Goal: Task Accomplishment & Management: Use online tool/utility

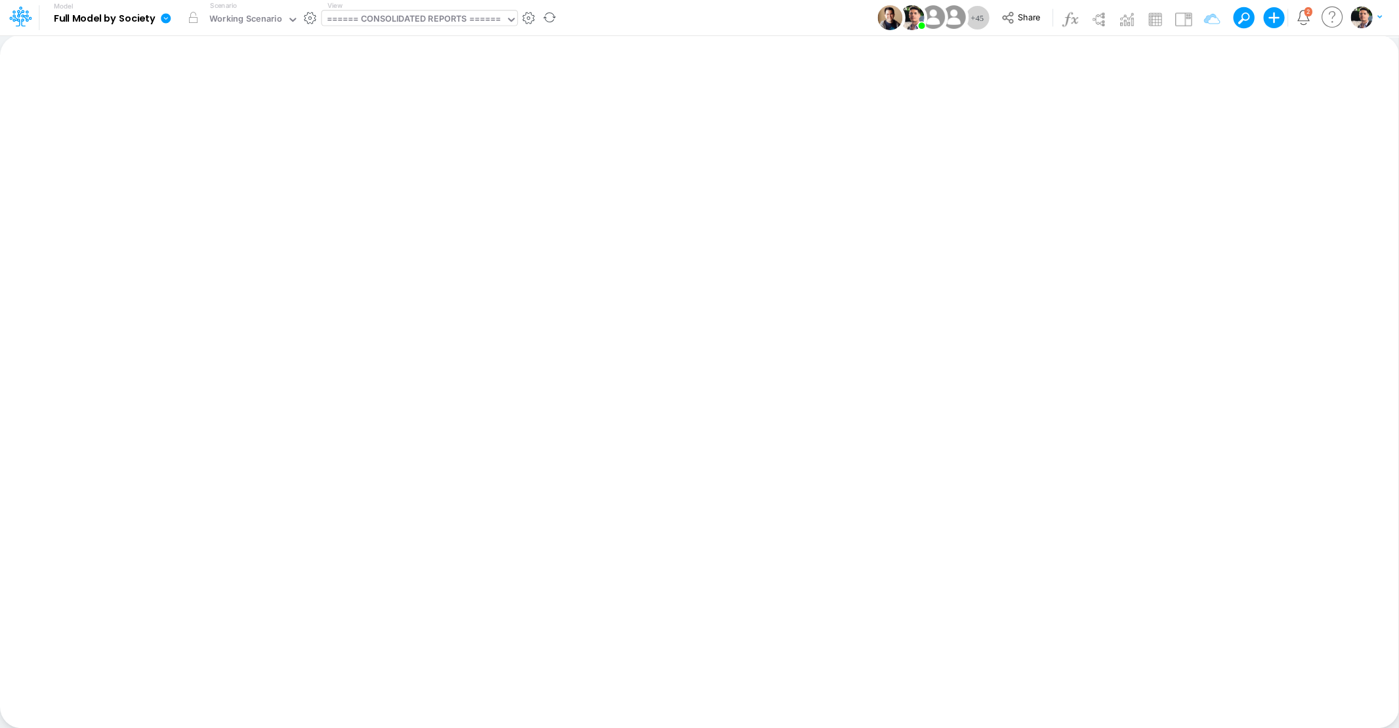
click at [439, 21] on div "====== CONSOLIDATED REPORTS ======" at bounding box center [414, 19] width 175 height 15
type input "debt"
click at [400, 80] on div "Debt Schedules - CN" at bounding box center [409, 87] width 177 height 22
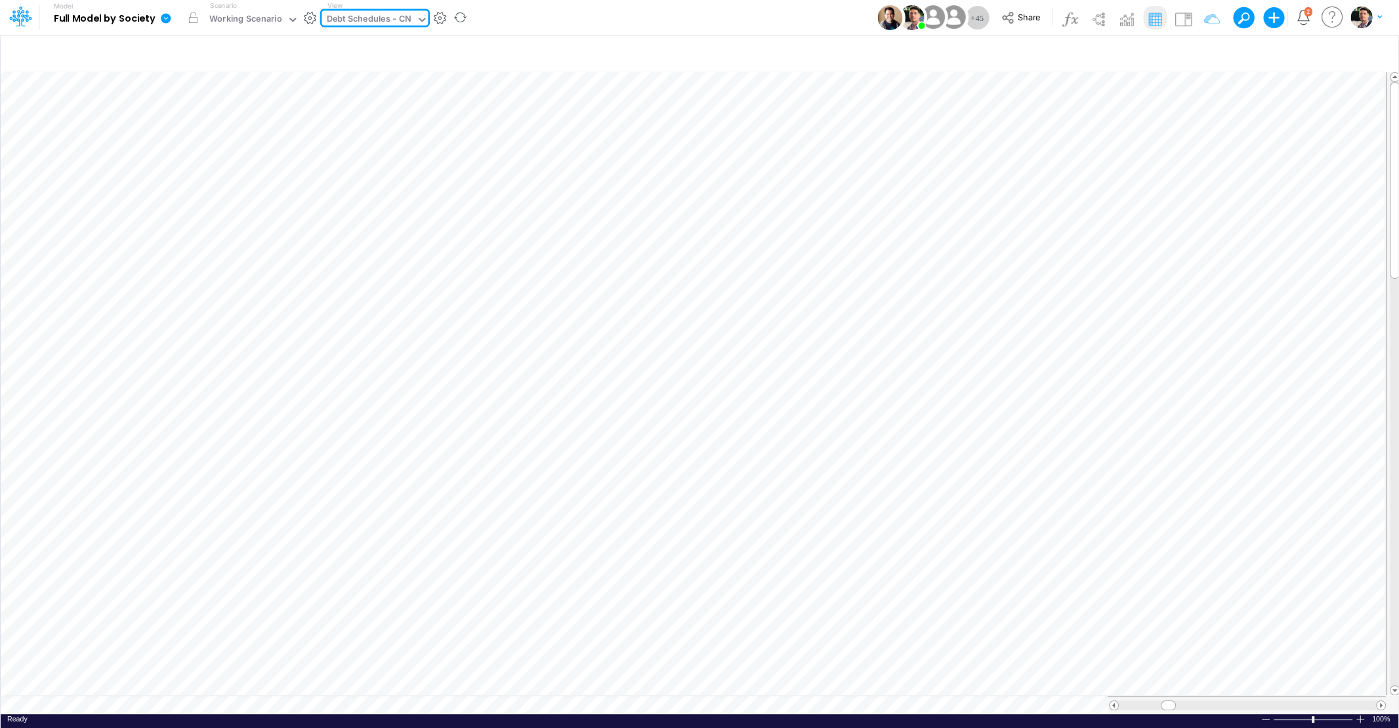
click at [353, 14] on div "Debt Schedules - CN" at bounding box center [369, 19] width 85 height 15
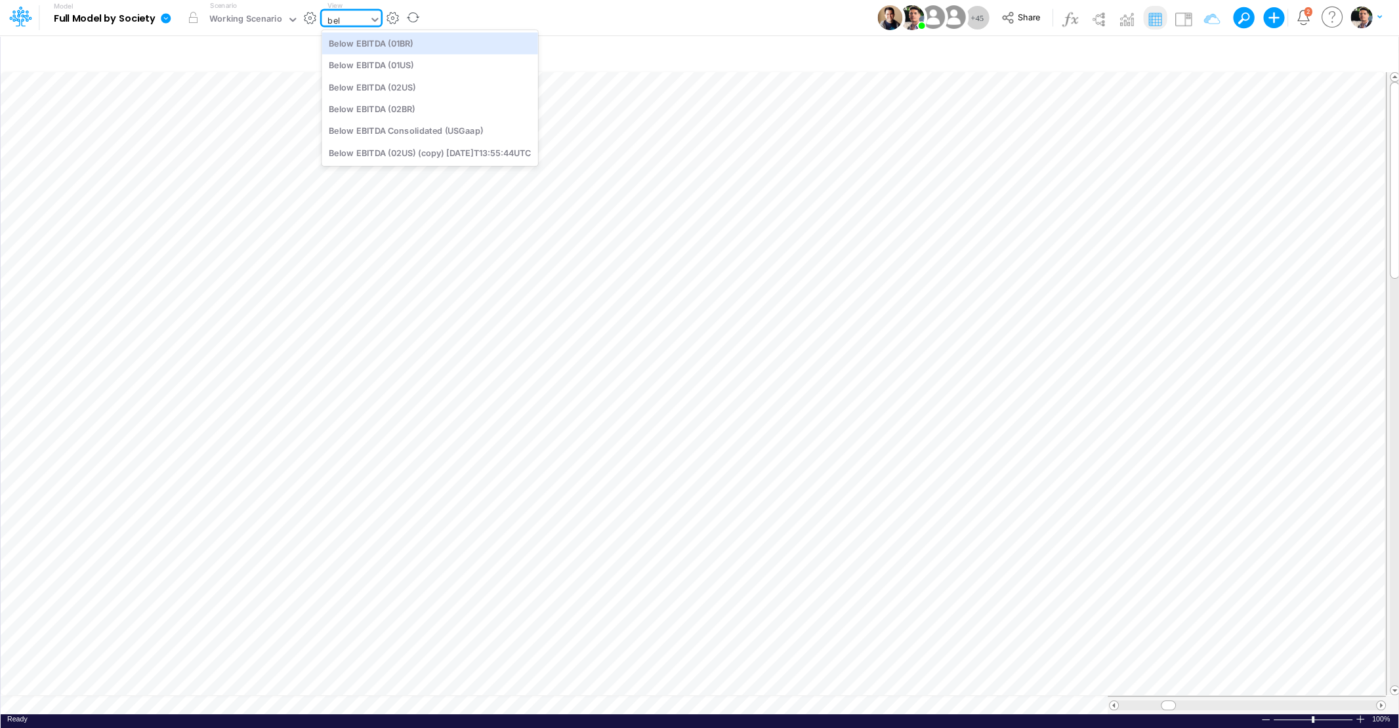
type input "belo"
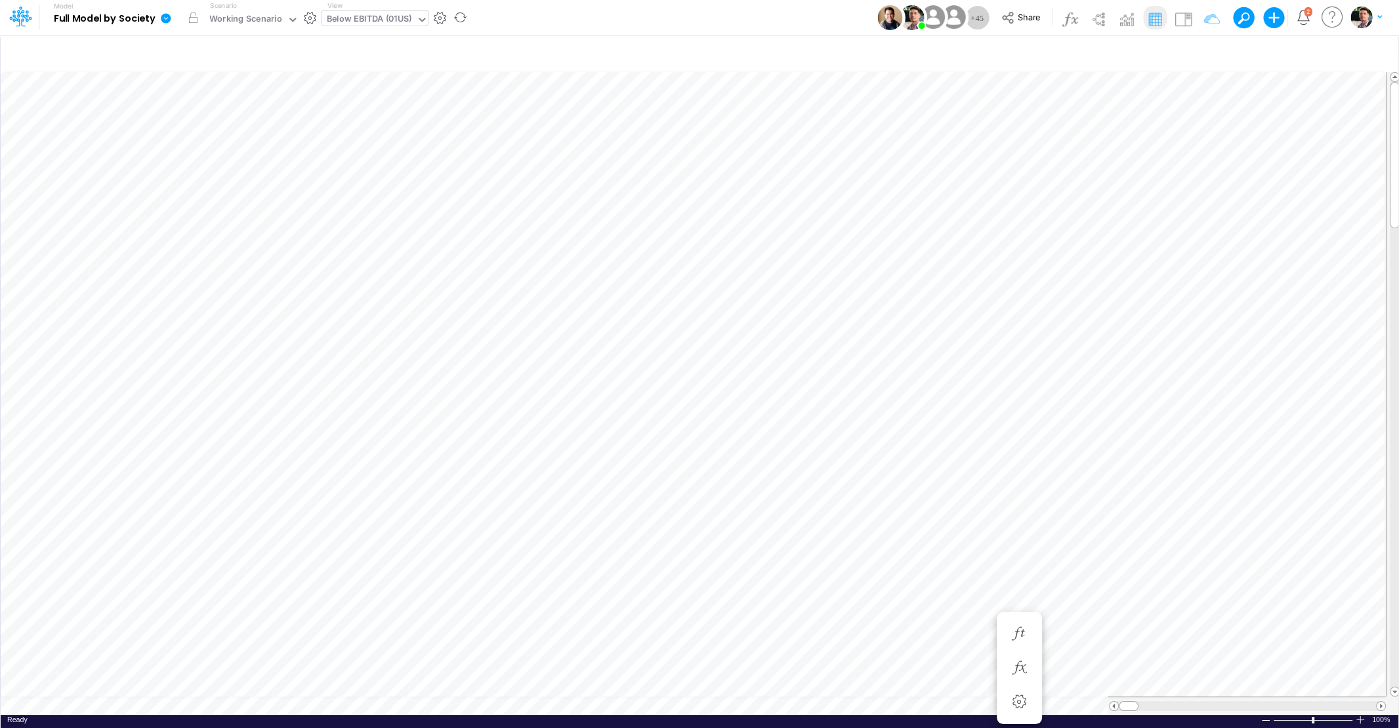
scroll to position [5, 26]
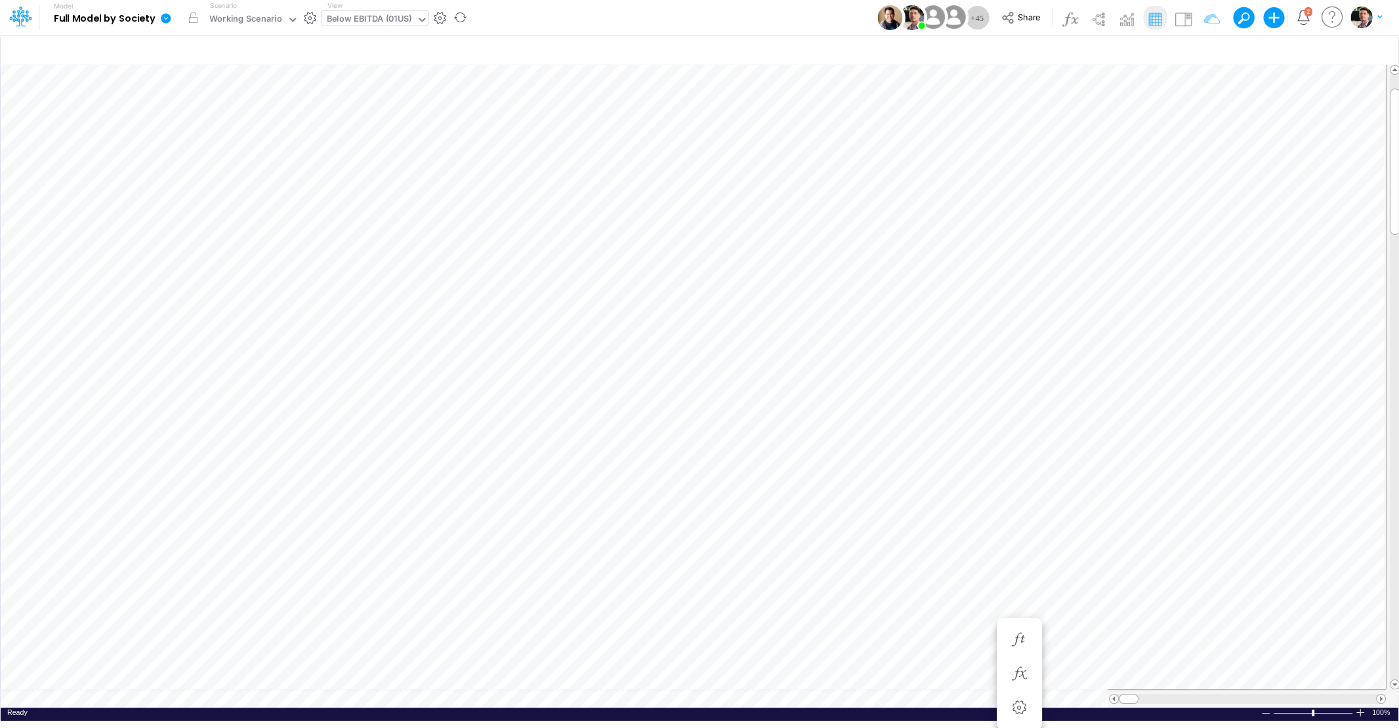
scroll to position [5, 43]
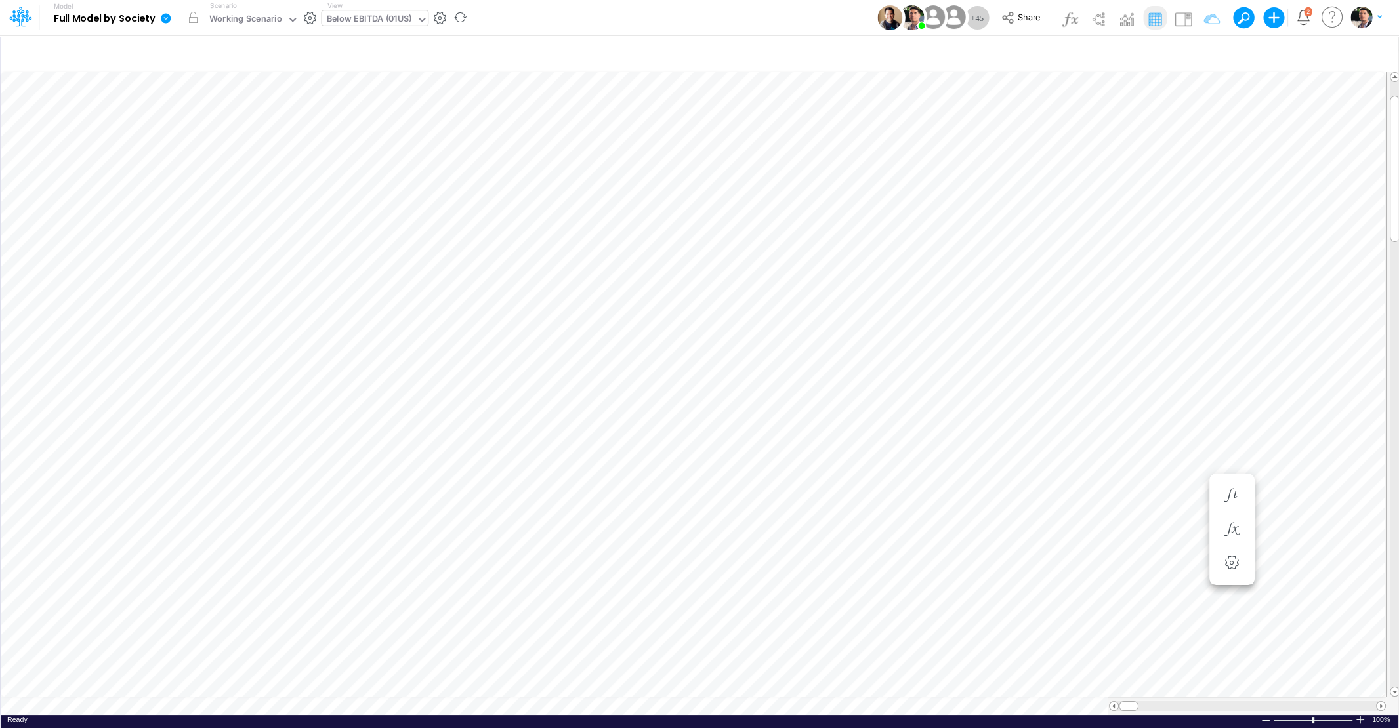
scroll to position [5, 26]
click at [364, 20] on div "Below EBITDA (01US)" at bounding box center [369, 19] width 85 height 15
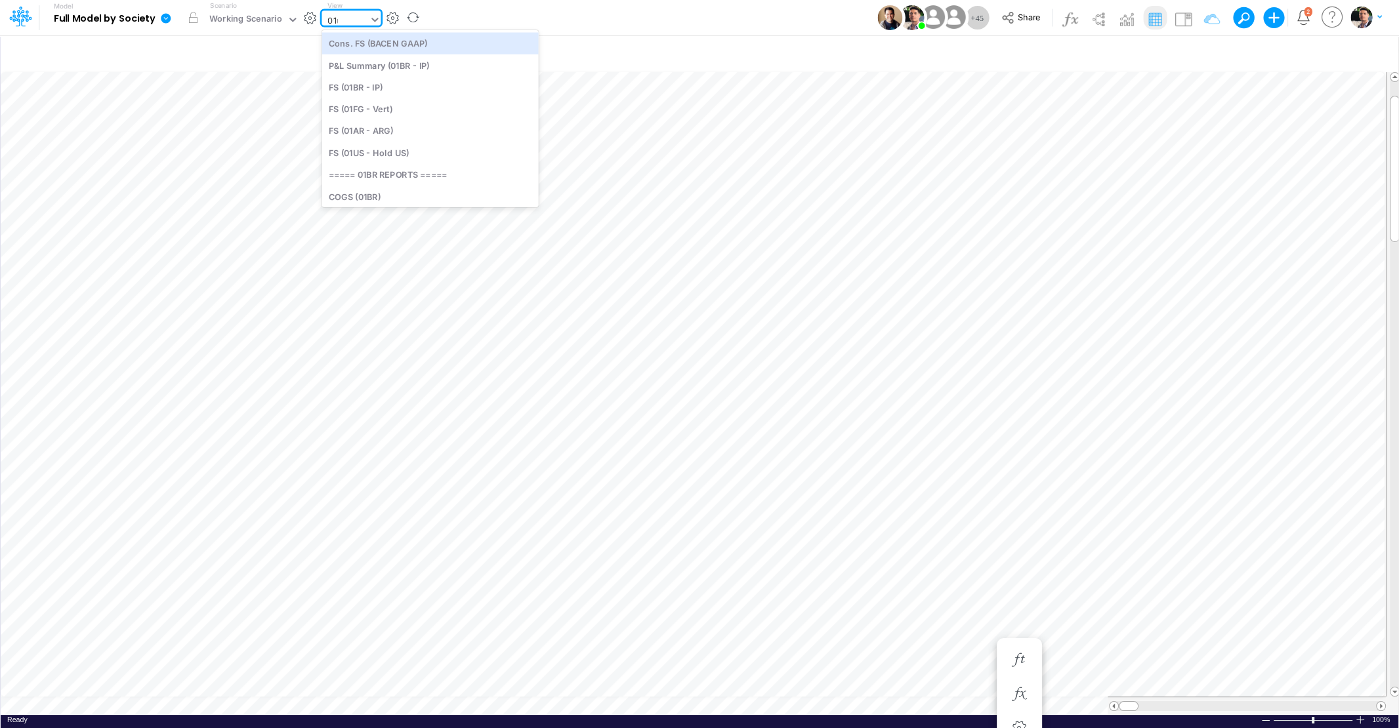
type input "01us"
click at [378, 47] on div "FS (01US - Hold US)" at bounding box center [409, 43] width 177 height 22
type input "Financial Statements - Holding US (01US)"
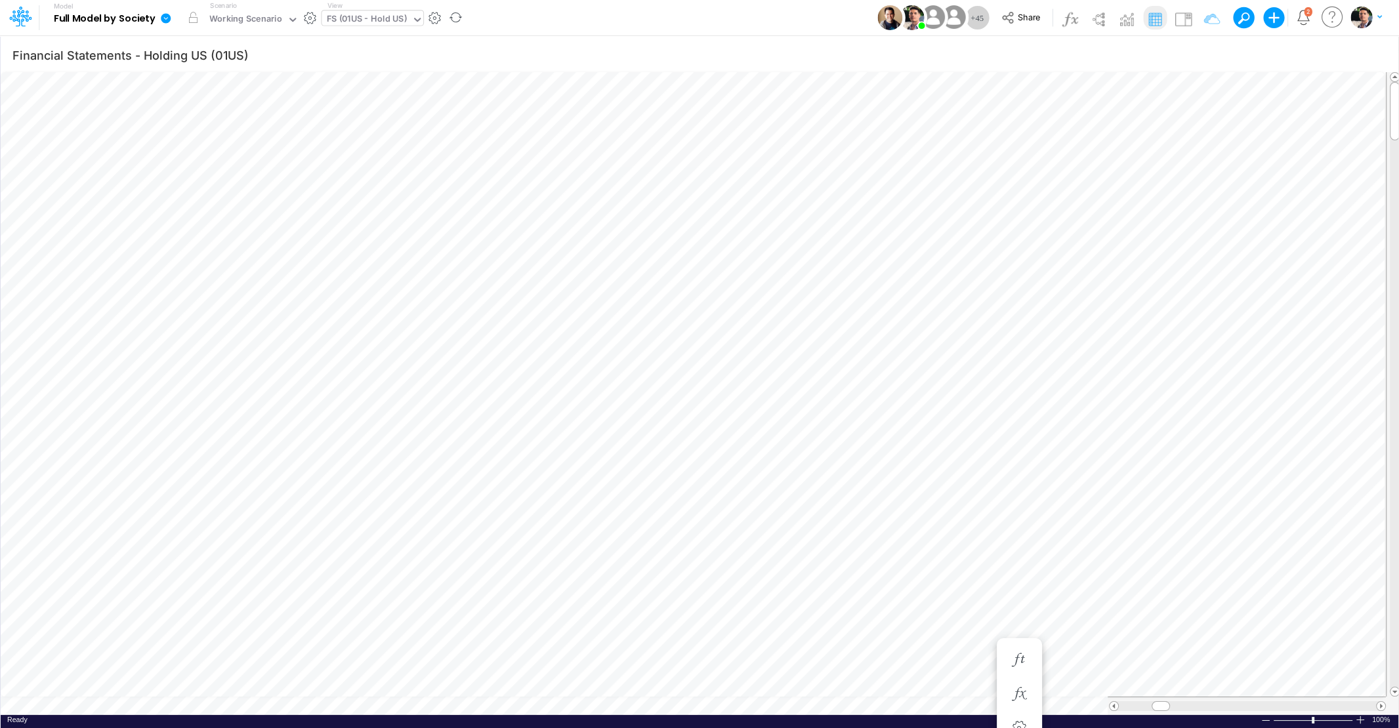
scroll to position [5, 3]
click at [1096, 512] on icon "button" at bounding box center [1090, 516] width 20 height 14
click at [1092, 546] on icon "button" at bounding box center [1090, 550] width 20 height 14
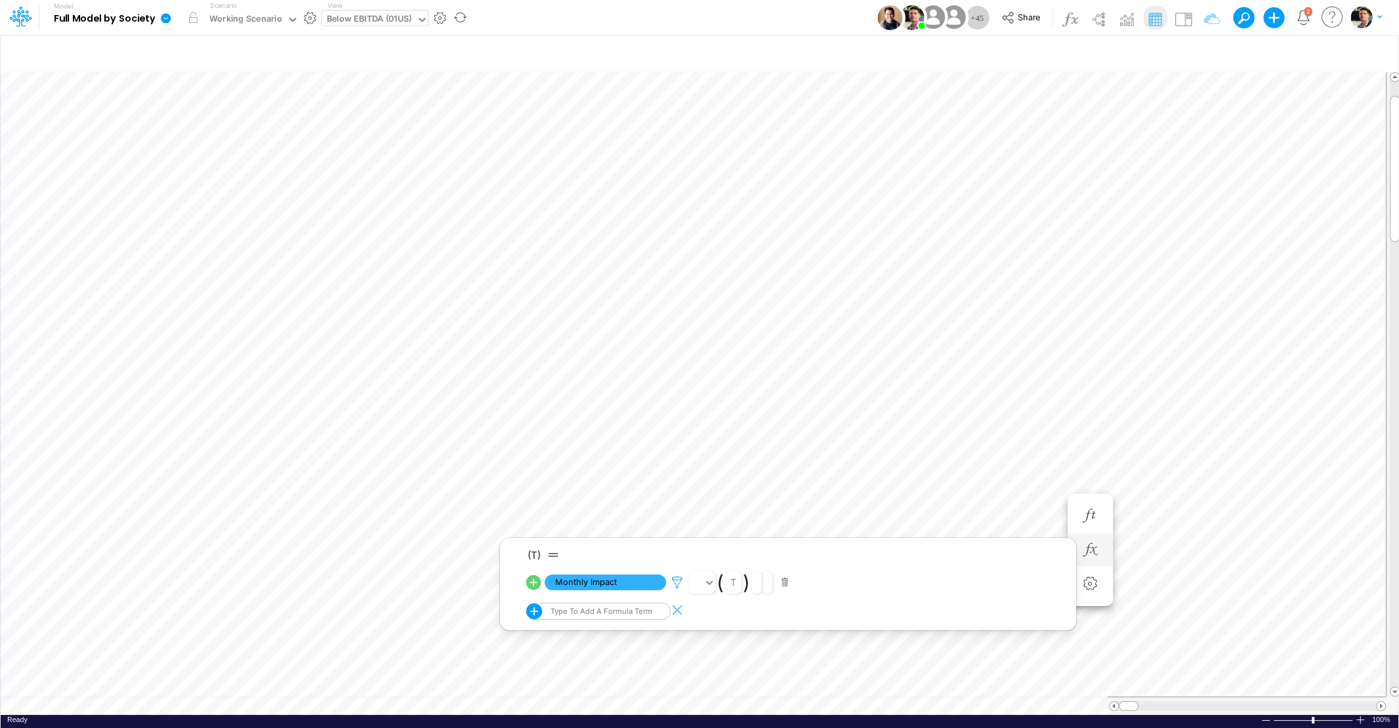
click at [674, 576] on icon at bounding box center [677, 583] width 20 height 14
click at [1121, 464] on div at bounding box center [699, 368] width 1399 height 722
click at [406, 16] on div "Below EBITDA (01US)" at bounding box center [369, 19] width 85 height 15
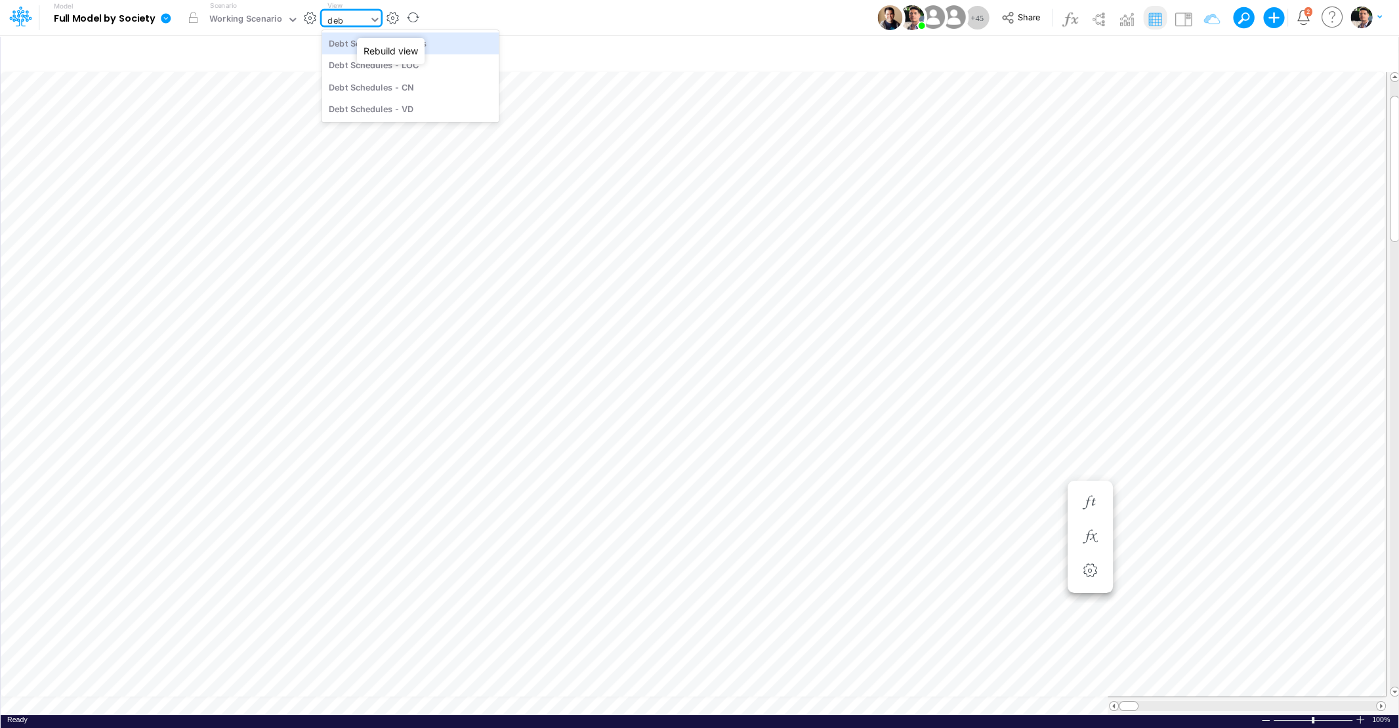
type input "debt"
click at [429, 73] on div "Debt Schedules - LOC" at bounding box center [409, 65] width 177 height 22
click at [623, 699] on span "Close" at bounding box center [635, 697] width 36 height 12
type input "Financial Statements - Holding US (01US)"
click at [1186, 15] on img at bounding box center [1182, 19] width 21 height 21
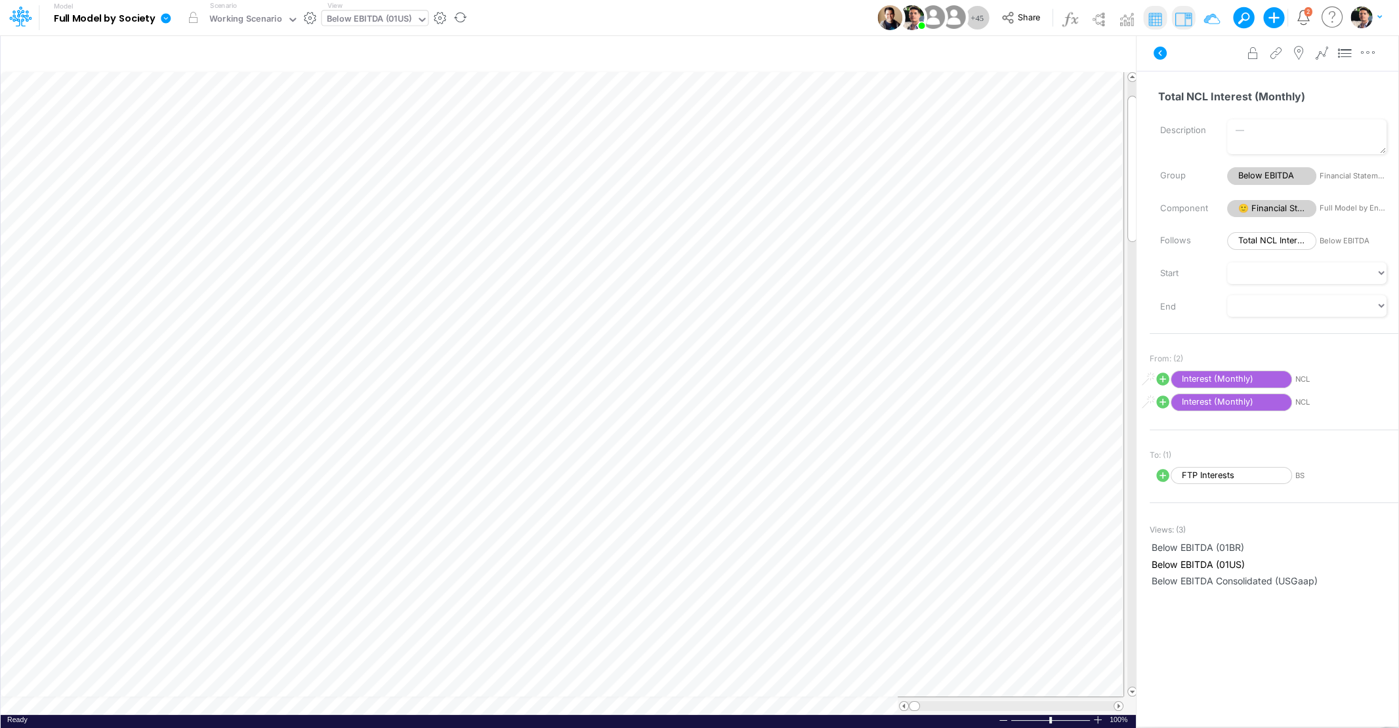
scroll to position [5, 43]
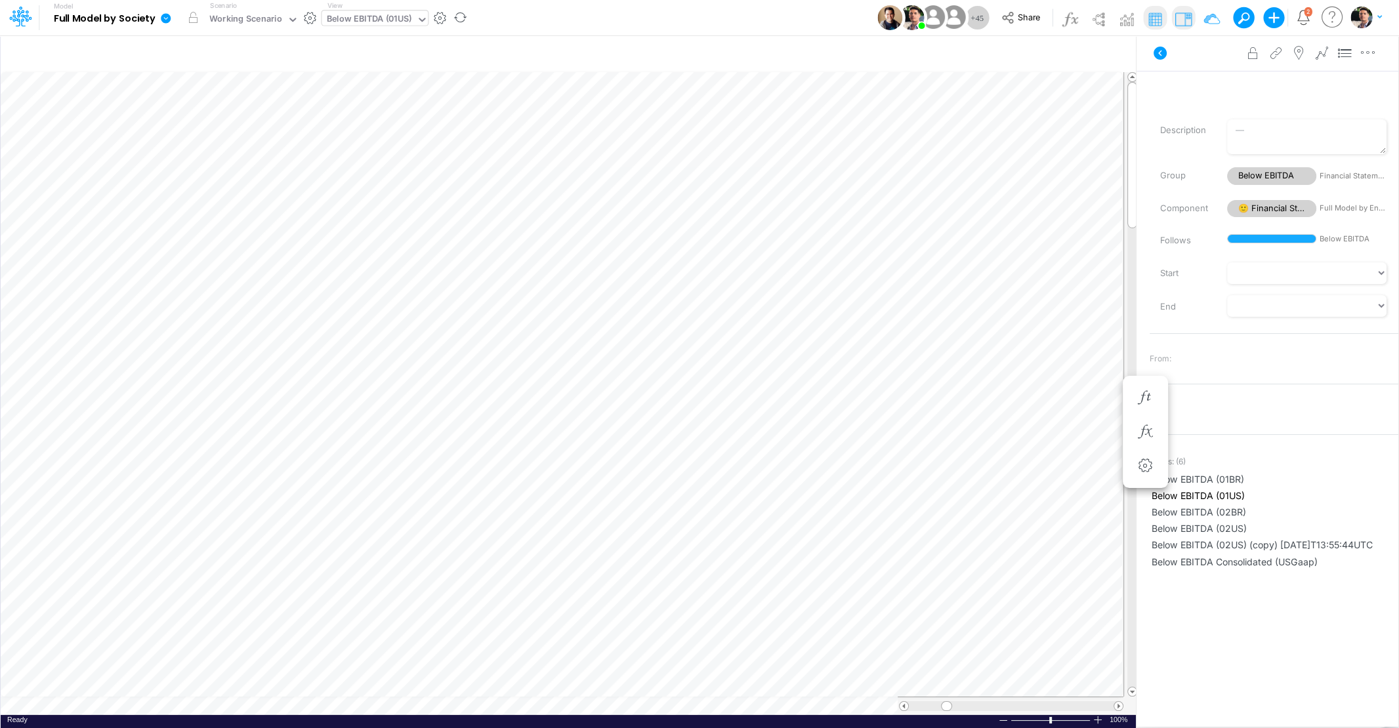
scroll to position [5, 43]
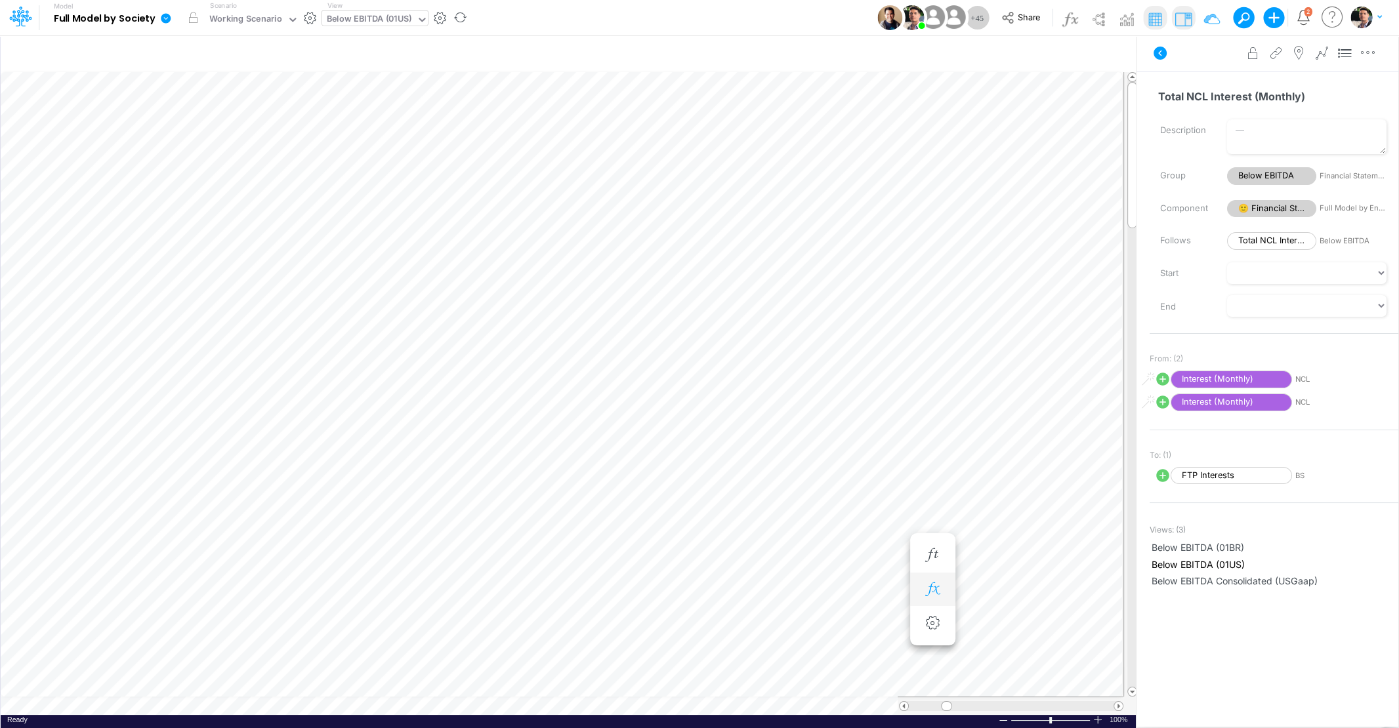
click at [937, 588] on icon "button" at bounding box center [932, 590] width 20 height 14
click at [462, 621] on span "Interest (Monthly)" at bounding box center [447, 622] width 121 height 16
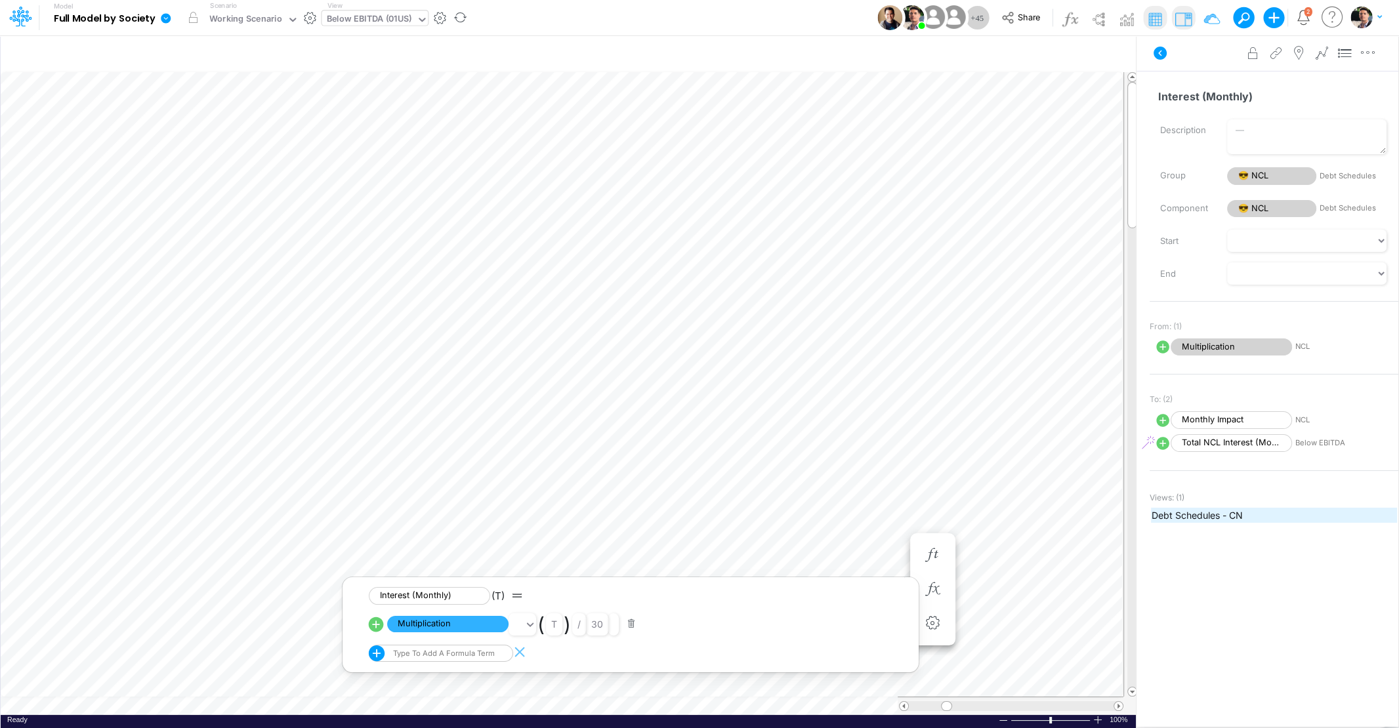
click at [1193, 510] on span "Debt Schedules - CN" at bounding box center [1273, 515] width 245 height 14
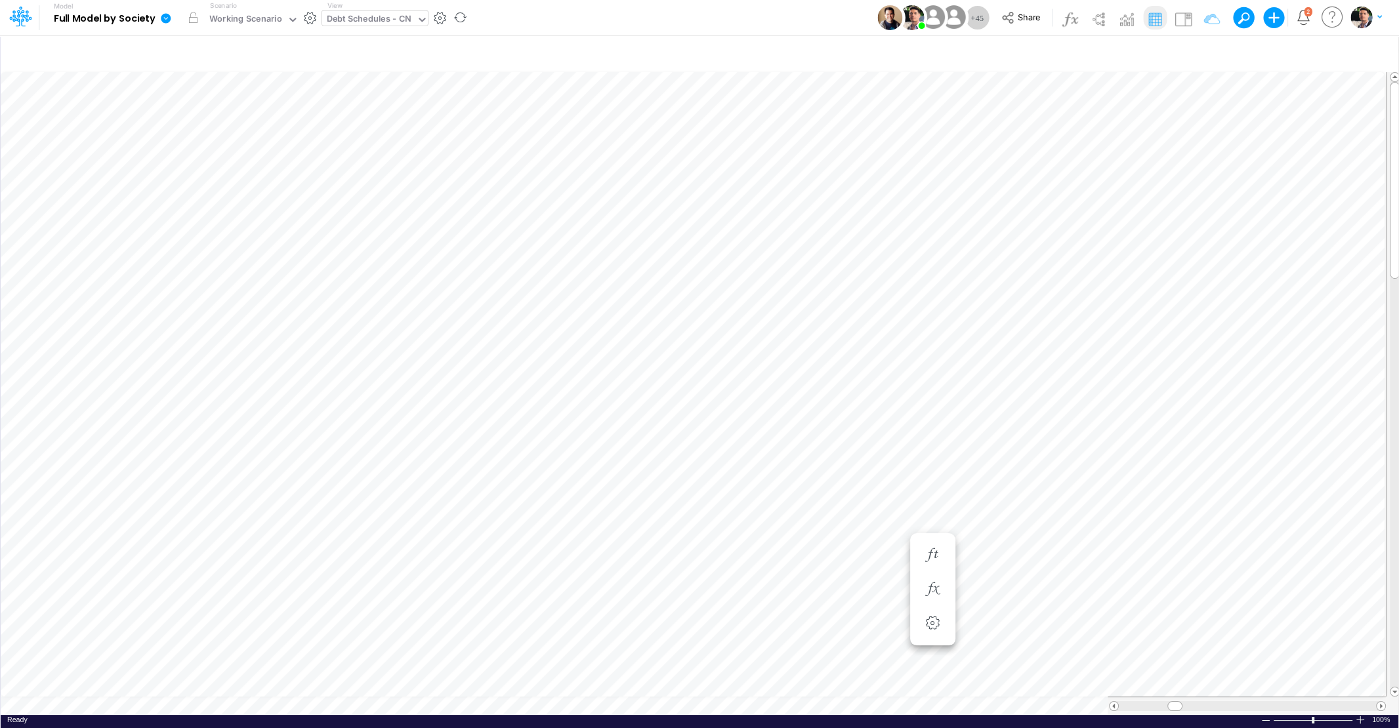
scroll to position [5, 15]
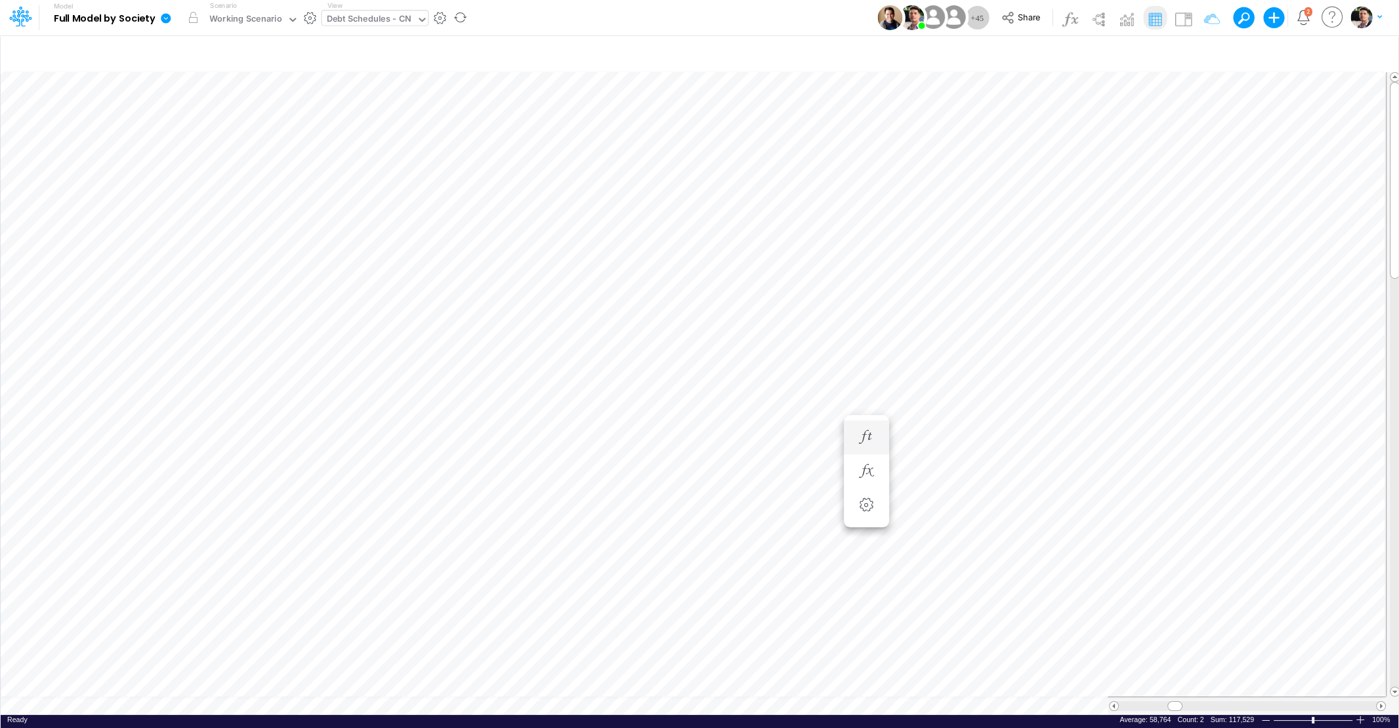
scroll to position [5, 43]
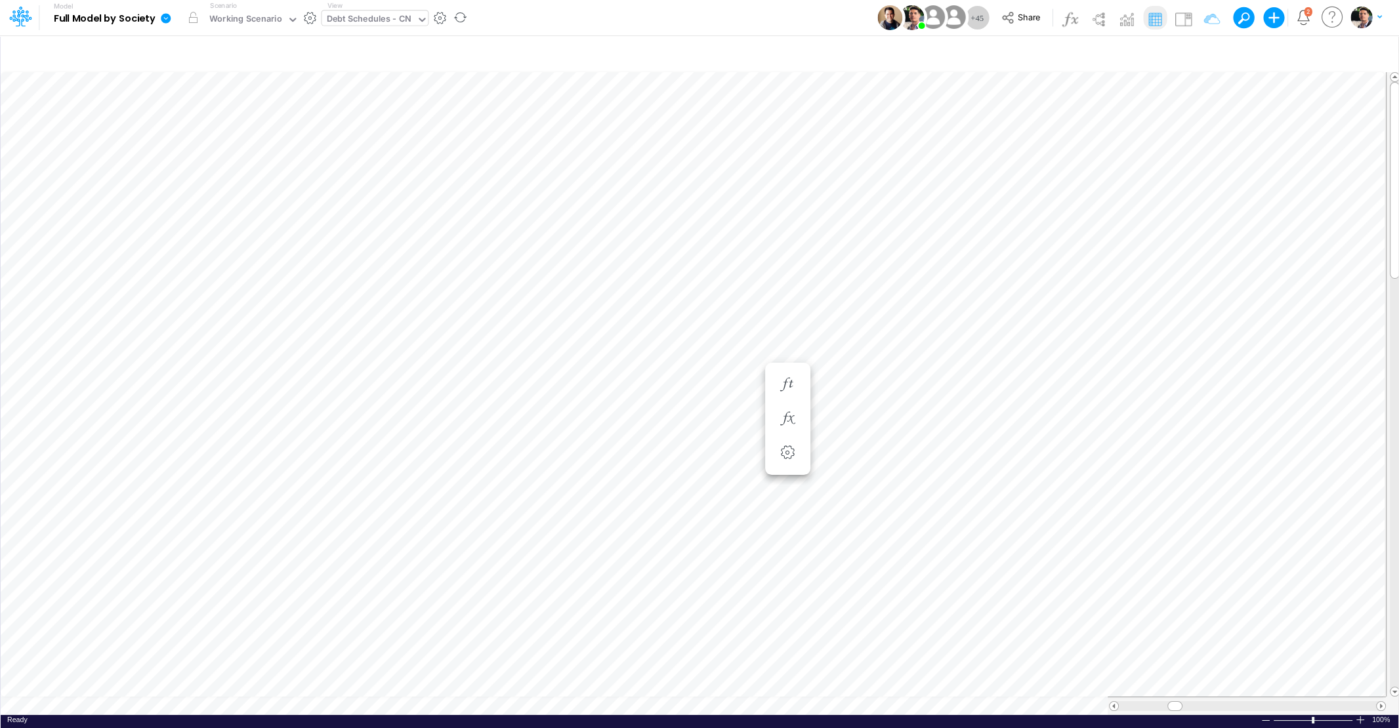
click at [387, 19] on div "Debt Schedules - CN" at bounding box center [369, 19] width 85 height 15
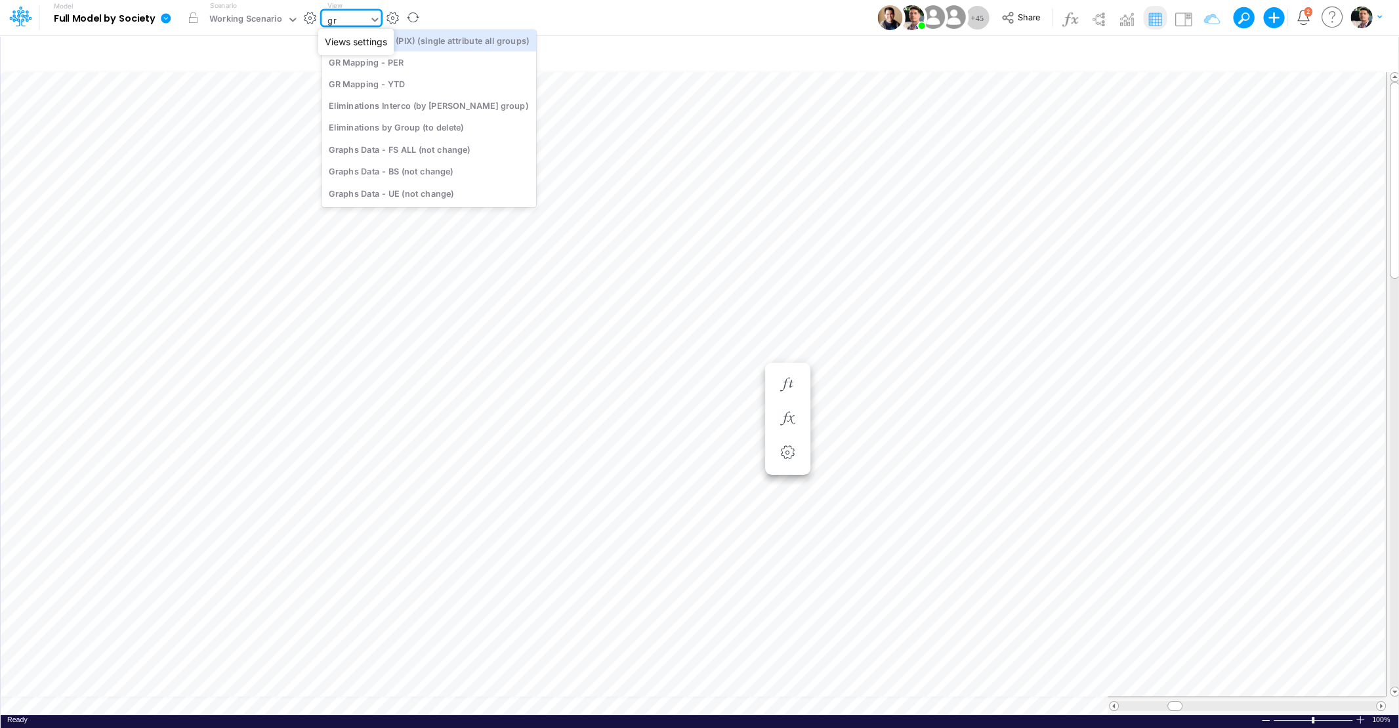
type input "g"
type input "ytd"
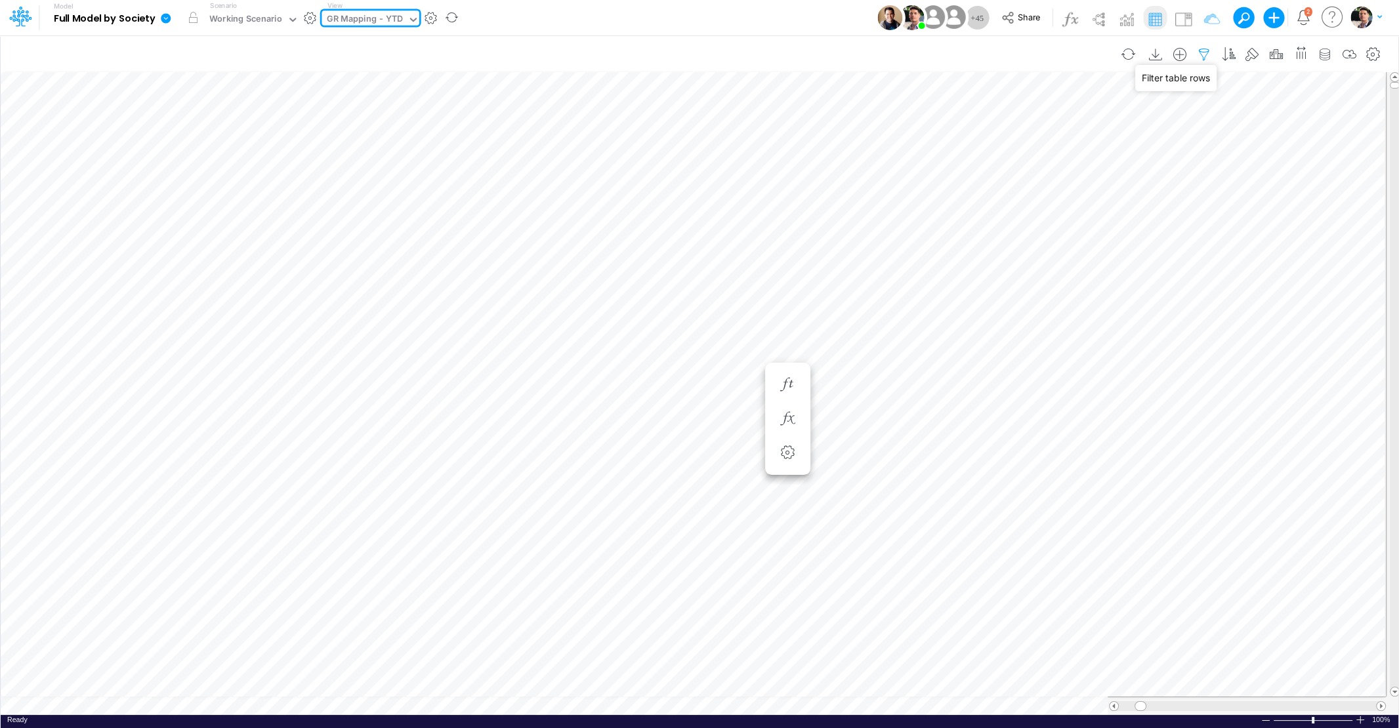
click at [1213, 58] on icon "button" at bounding box center [1204, 55] width 20 height 14
click at [1008, 142] on icon "button" at bounding box center [1008, 138] width 9 height 9
select select "tableSearchOR"
click at [940, 176] on div at bounding box center [910, 180] width 125 height 22
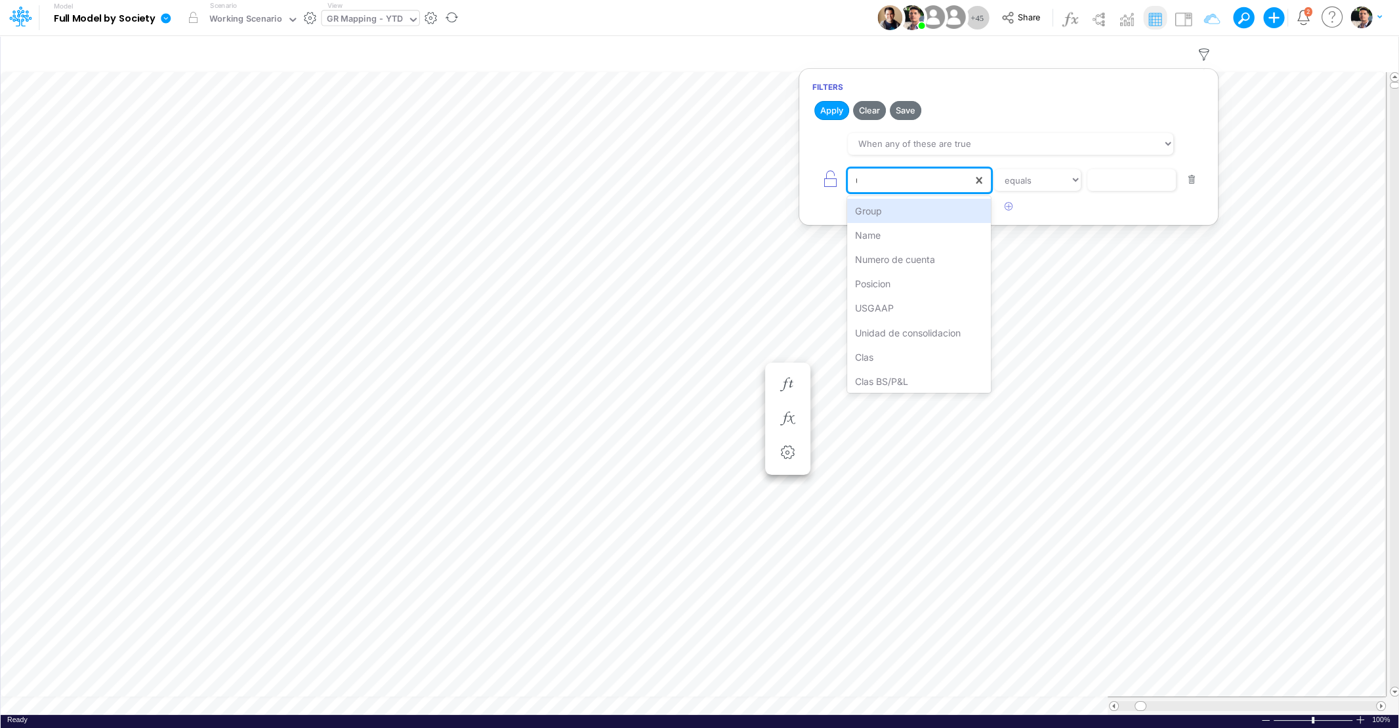
type input "us"
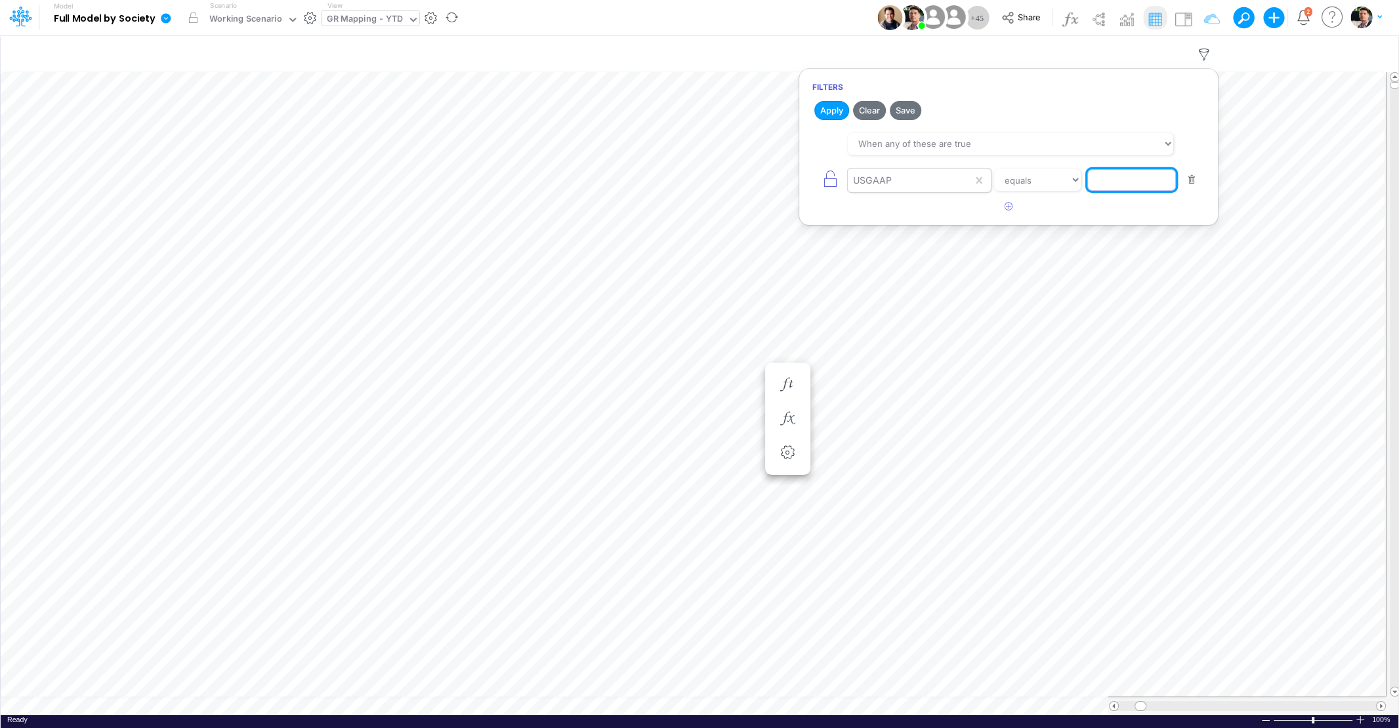
type input "G"
type input "FTP"
select select "contains"
click at [836, 113] on button "Apply" at bounding box center [831, 110] width 35 height 19
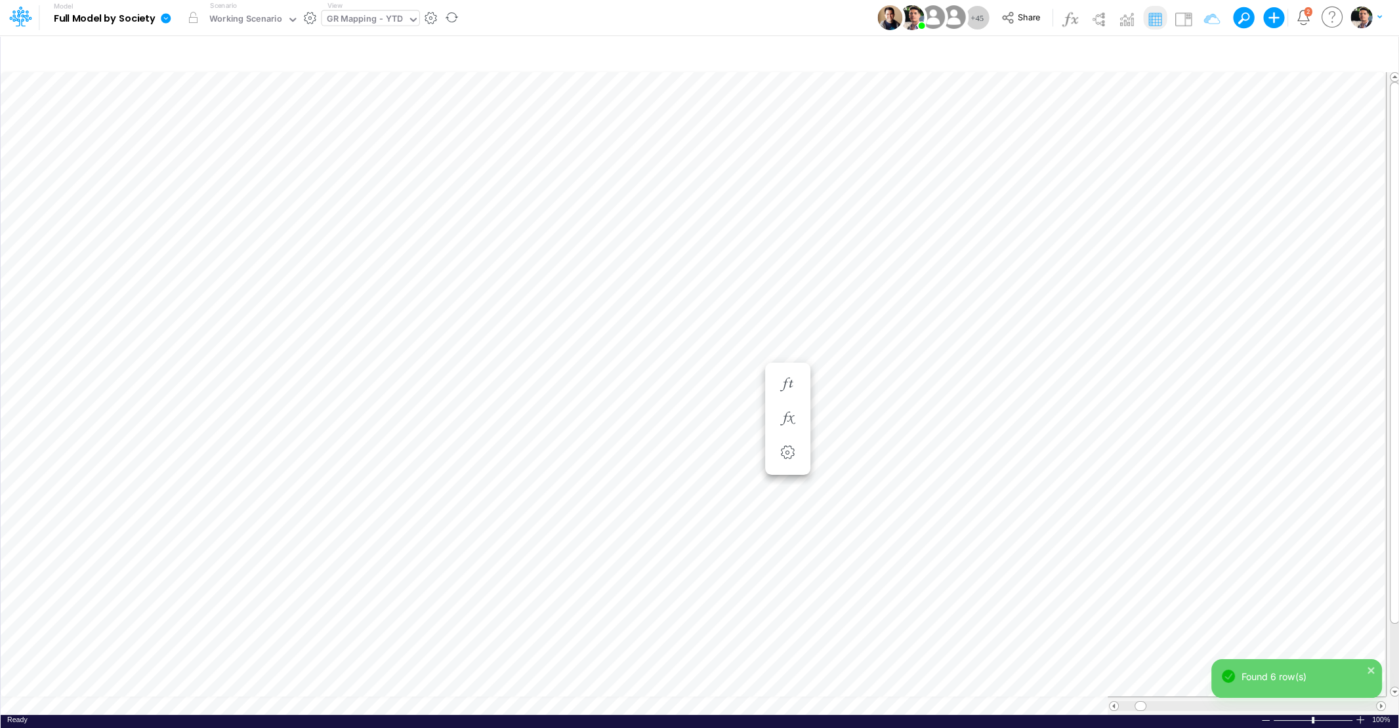
scroll to position [5, 18]
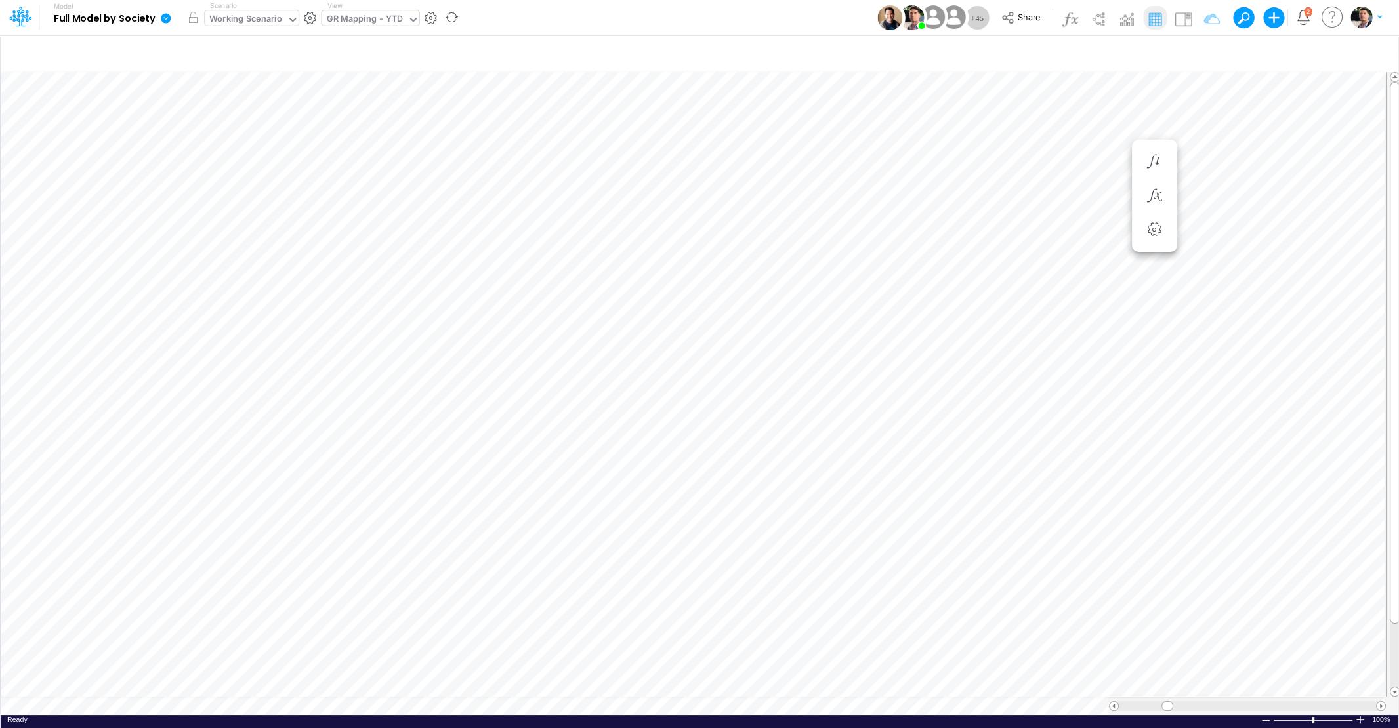
click at [261, 27] on div "Working Scenario" at bounding box center [245, 19] width 73 height 15
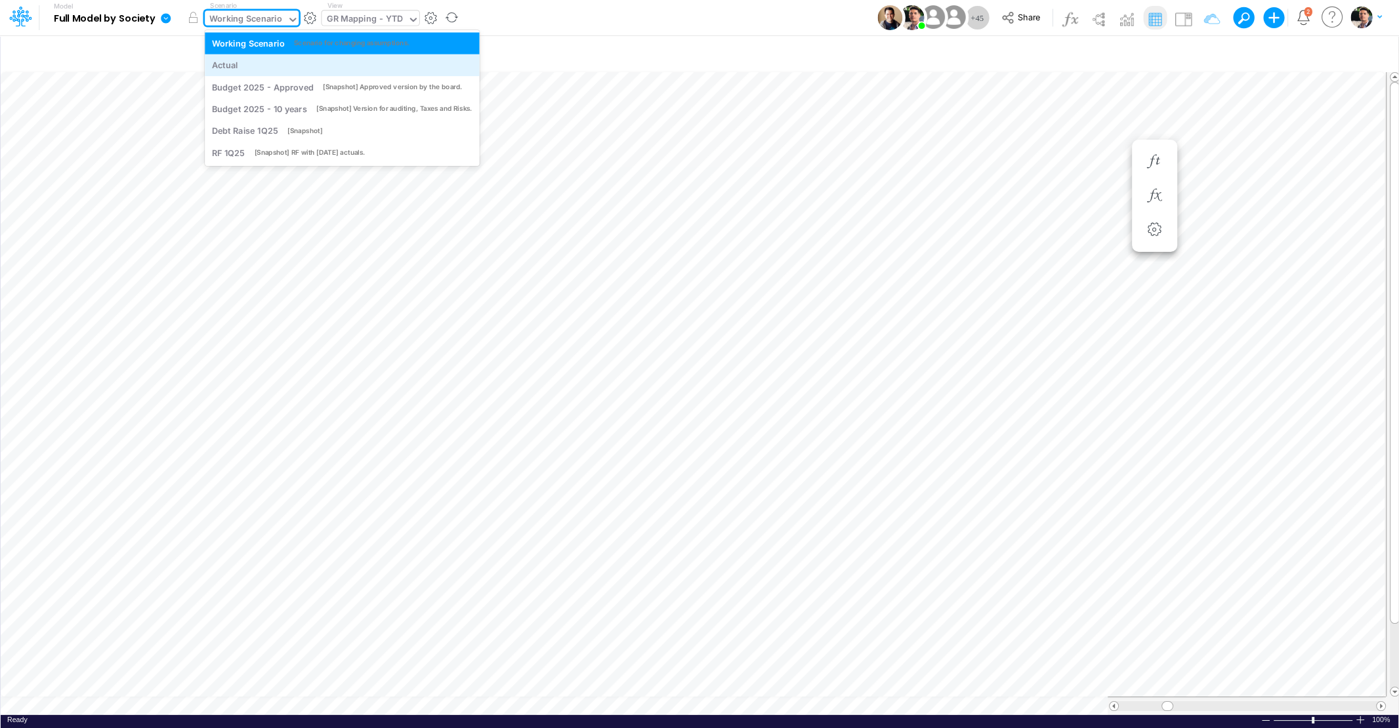
click at [236, 61] on div "Actual" at bounding box center [225, 65] width 26 height 12
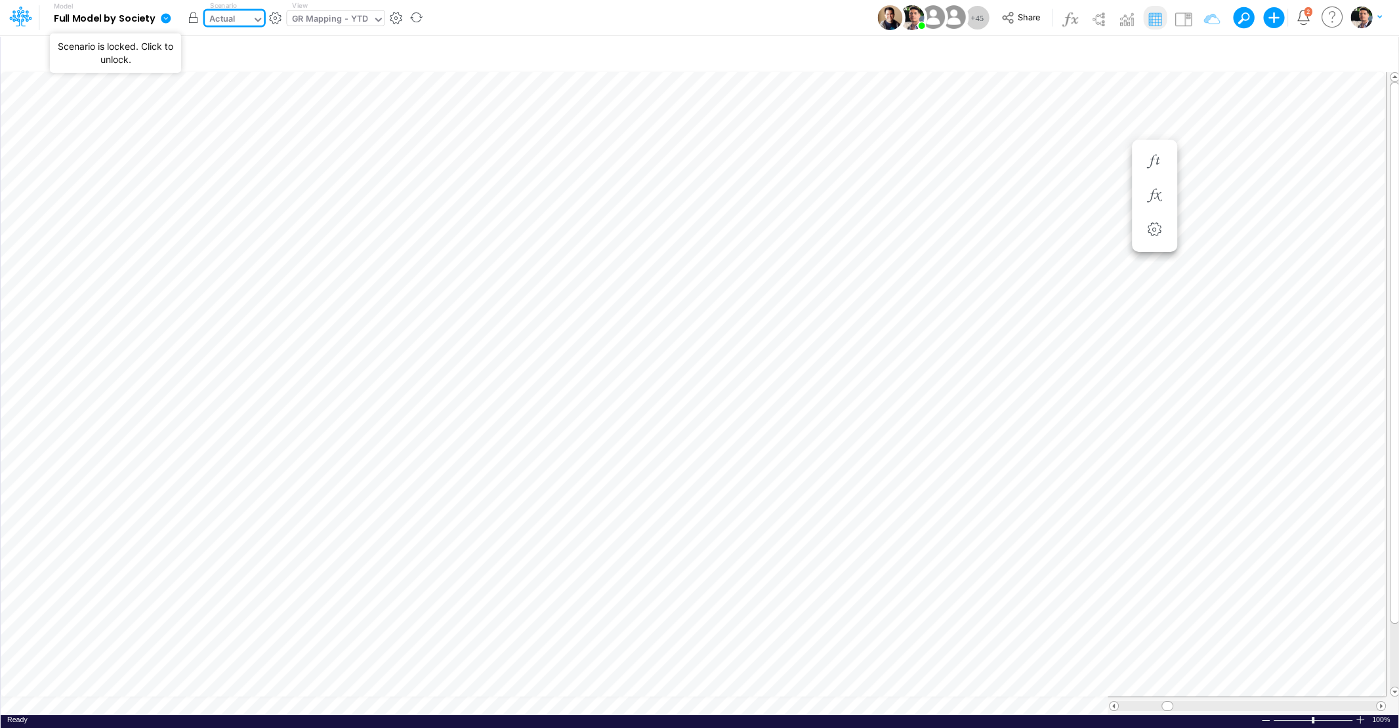
click at [194, 21] on button "button" at bounding box center [193, 18] width 24 height 24
click at [935, 600] on icon "button" at bounding box center [932, 603] width 20 height 14
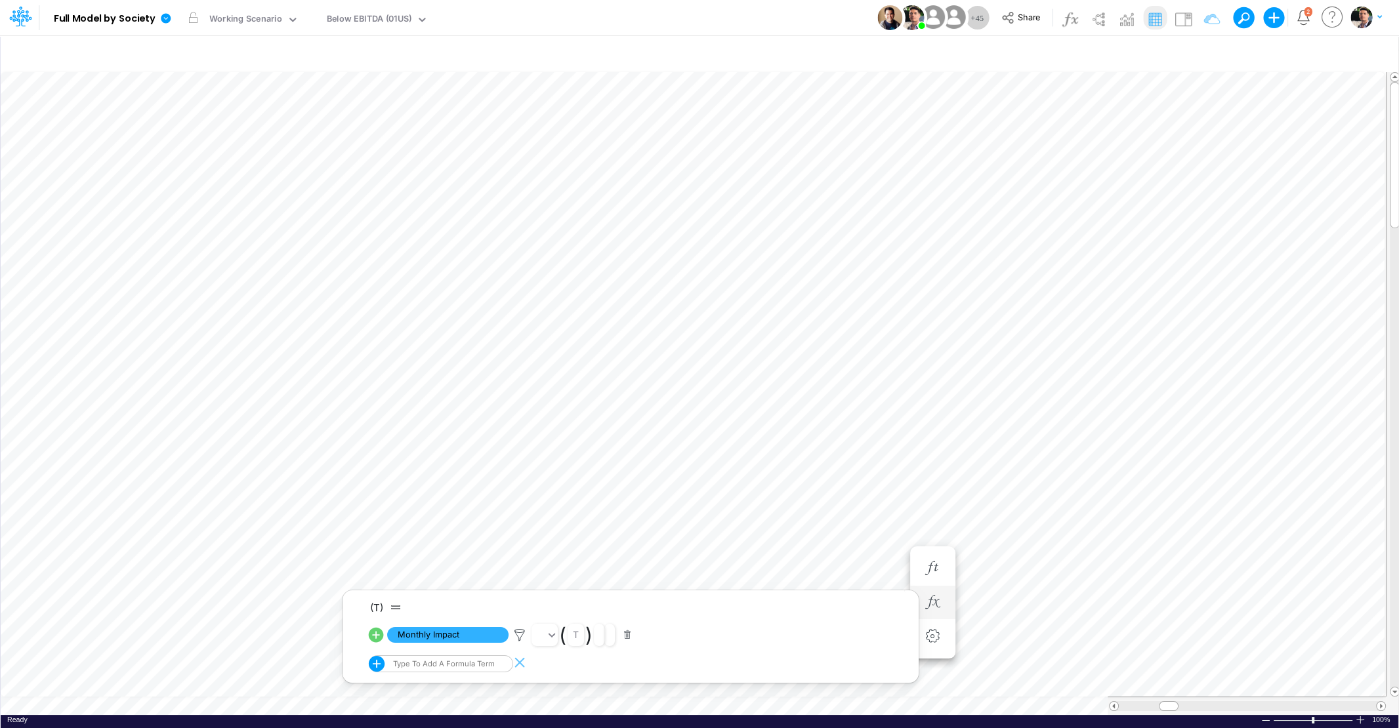
click at [589, 708] on div "Paste Cut Copy AutoFill 216018.90133333334 Ready 100% Sum: null Max: null Min: …" at bounding box center [699, 393] width 1397 height 642
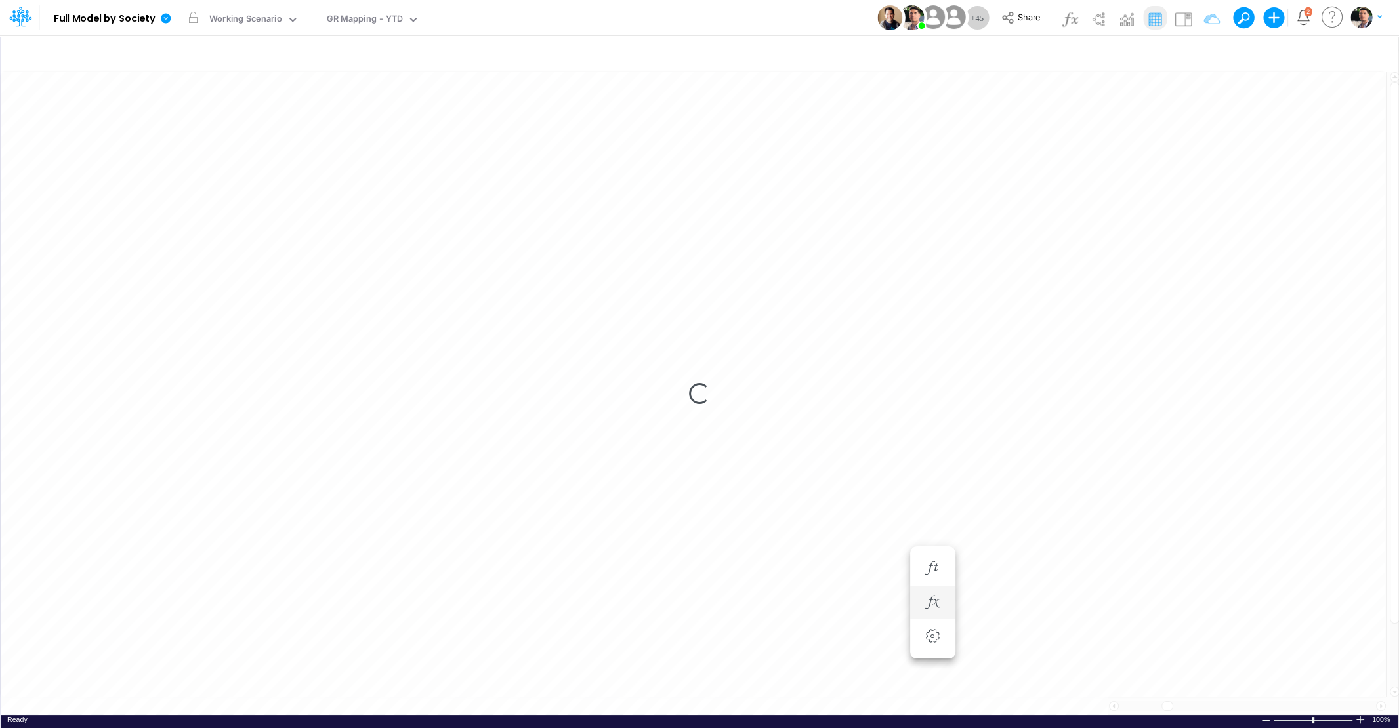
scroll to position [5, 22]
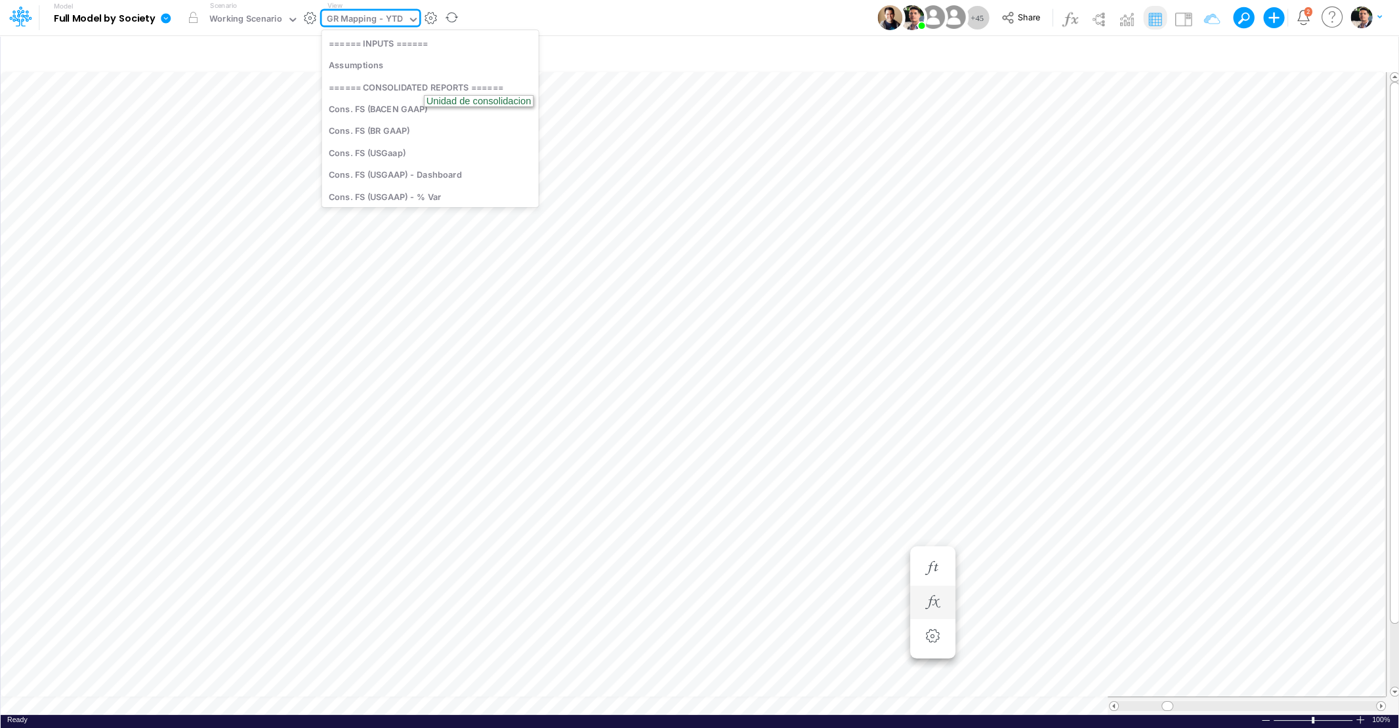
click at [367, 26] on div "GR Mapping - YTD" at bounding box center [365, 19] width 76 height 15
type input "DEBT"
click at [356, 68] on div "Debt Schedules - LOC" at bounding box center [409, 65] width 177 height 22
click at [356, 14] on div "Debt Schedules - LOC" at bounding box center [372, 19] width 90 height 15
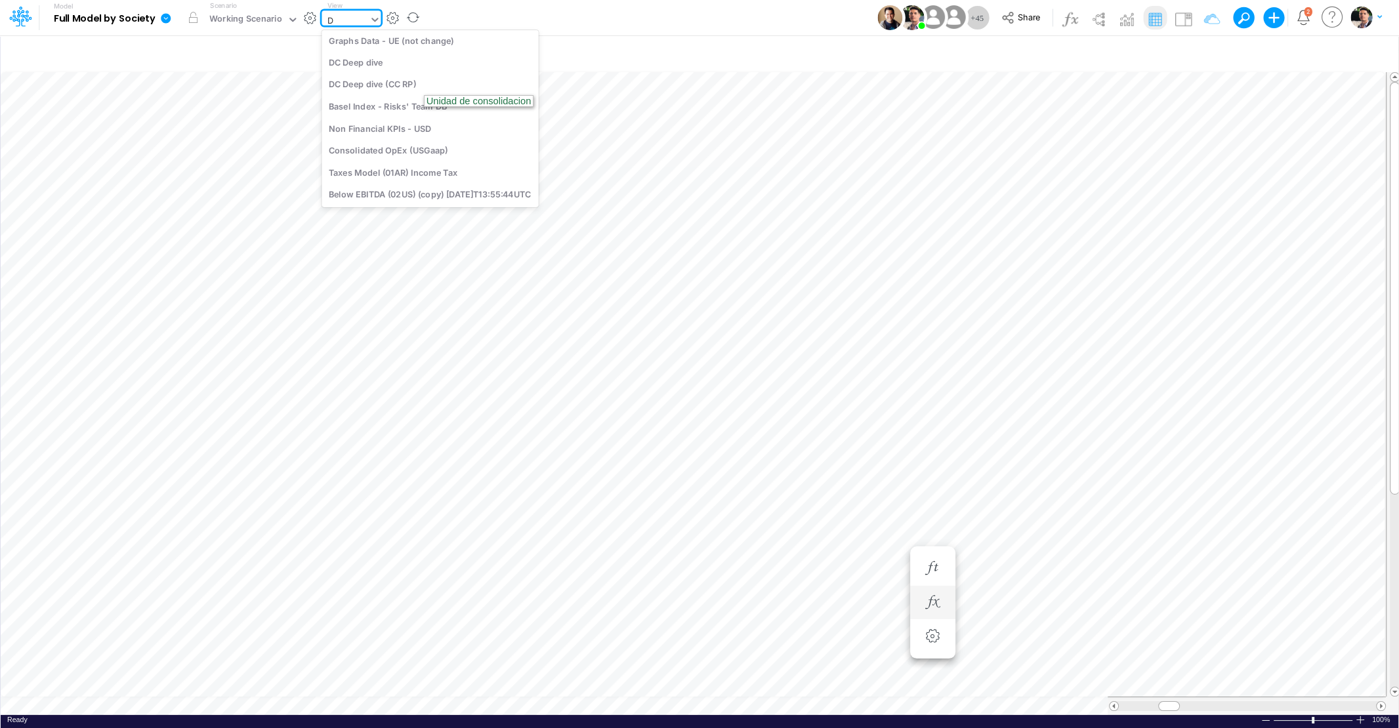
scroll to position [1250, 0]
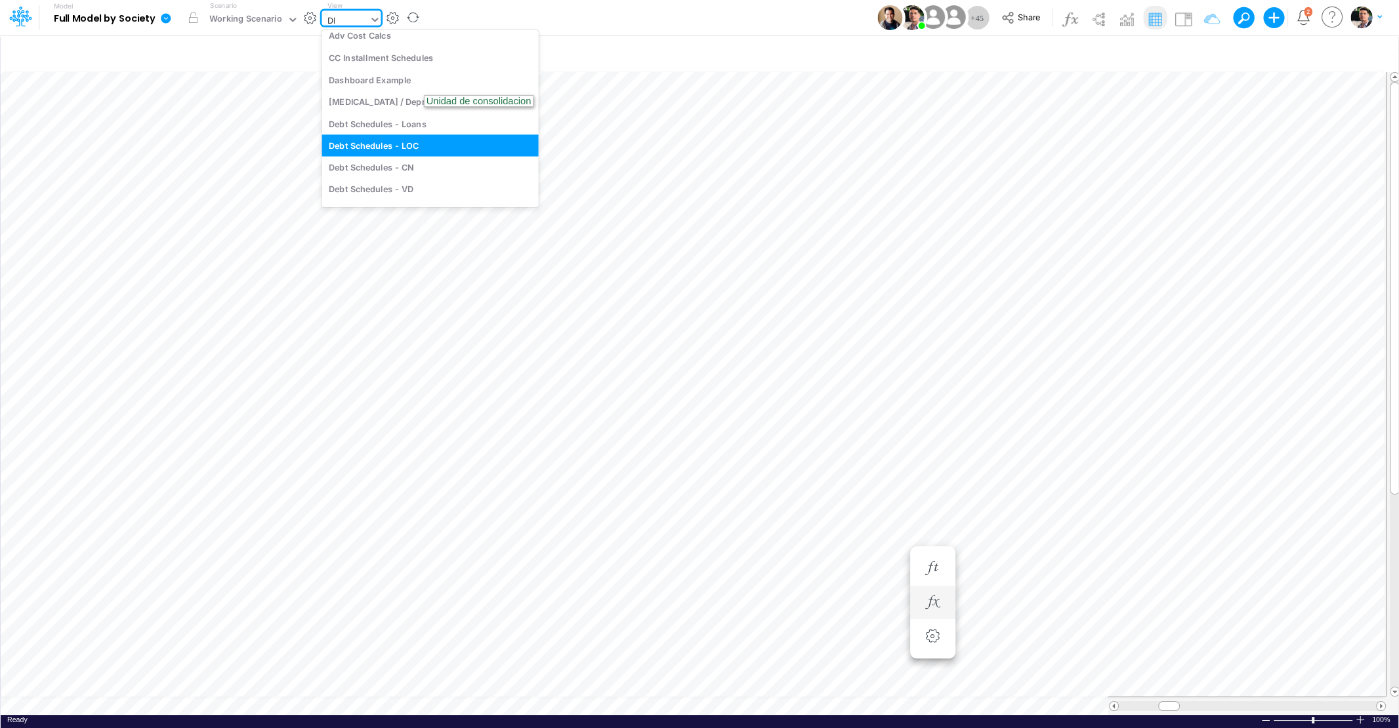
type input "DEB"
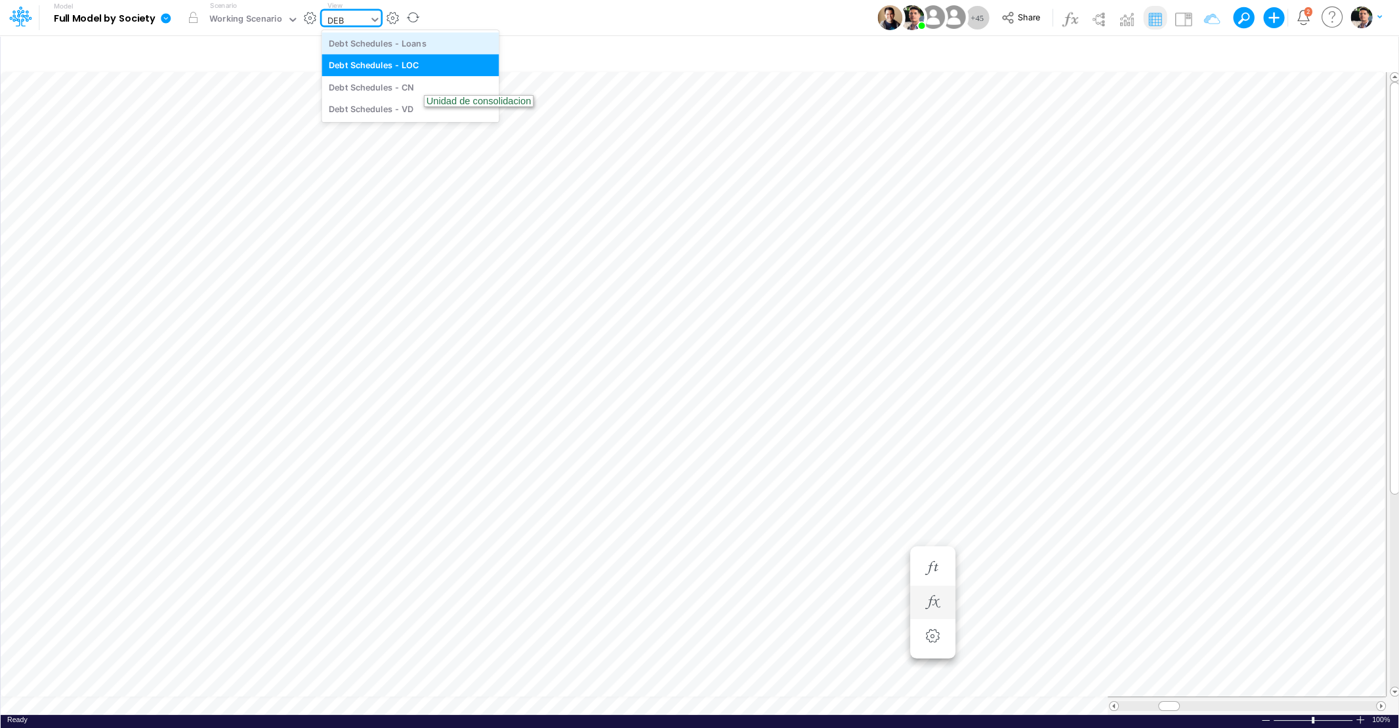
click at [396, 49] on div "Debt Schedules - Loans" at bounding box center [409, 43] width 177 height 22
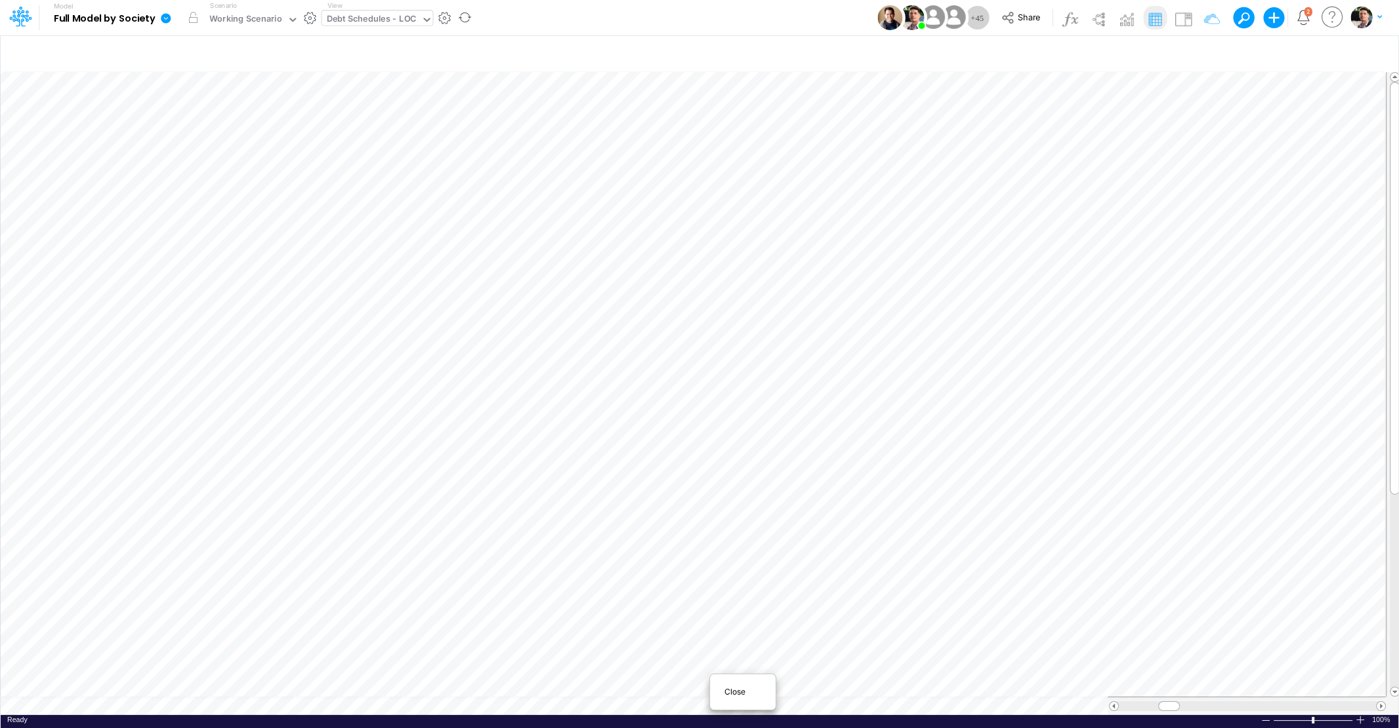
click at [731, 696] on span "Close" at bounding box center [742, 692] width 36 height 12
click at [655, 685] on div "Close" at bounding box center [671, 693] width 56 height 16
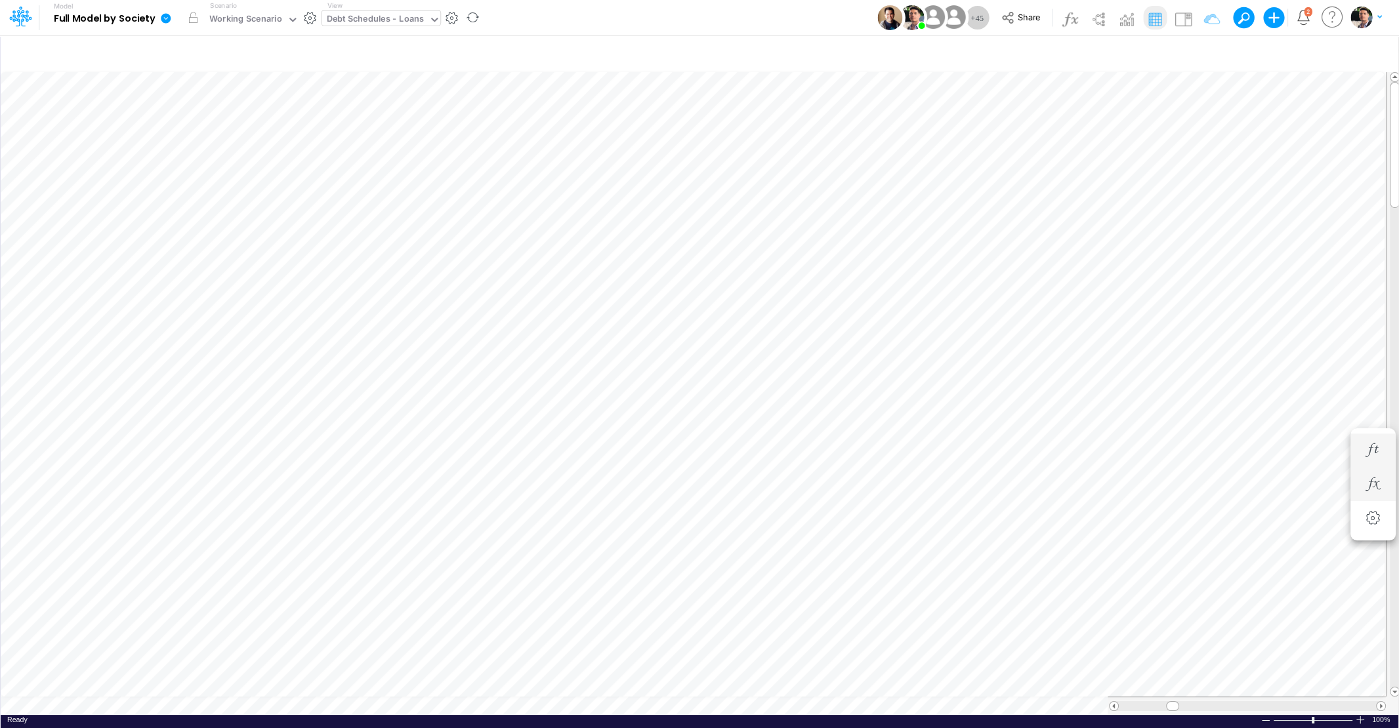
scroll to position [5, 3]
click at [951, 274] on icon "button" at bounding box center [947, 275] width 20 height 14
click at [949, 243] on icon "button" at bounding box center [947, 241] width 20 height 14
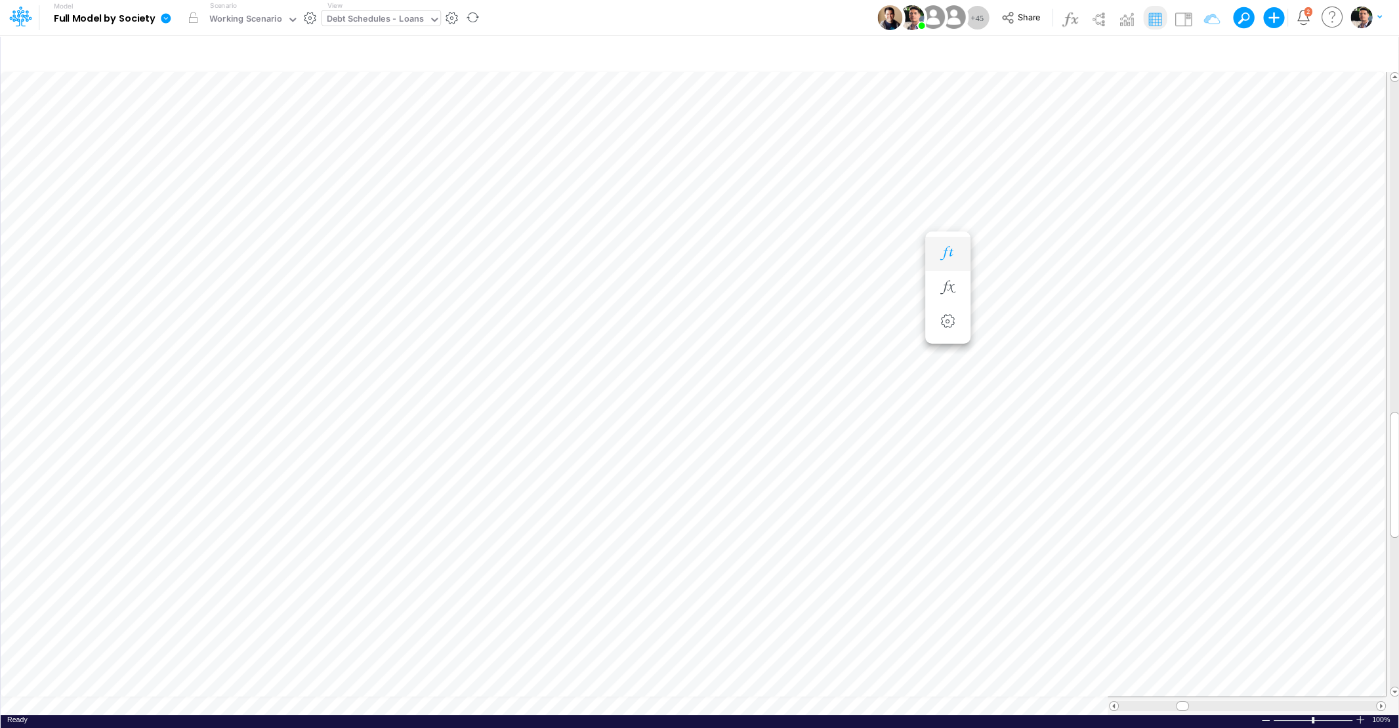
click at [942, 247] on button "button" at bounding box center [948, 254] width 24 height 26
click at [342, 24] on div "Debt Schedules - Loans" at bounding box center [376, 19] width 98 height 15
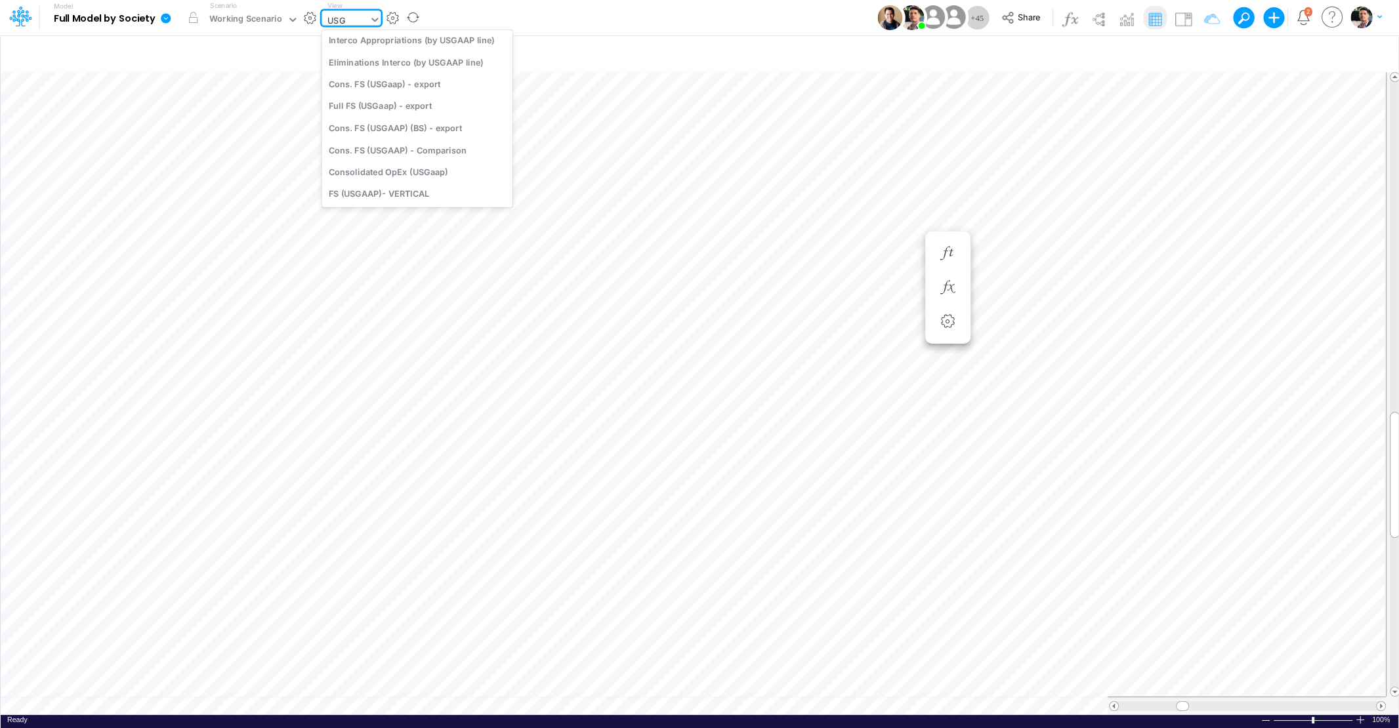
type input "USGA"
click at [386, 51] on div "Cons. FS (USGaap)" at bounding box center [416, 43] width 191 height 22
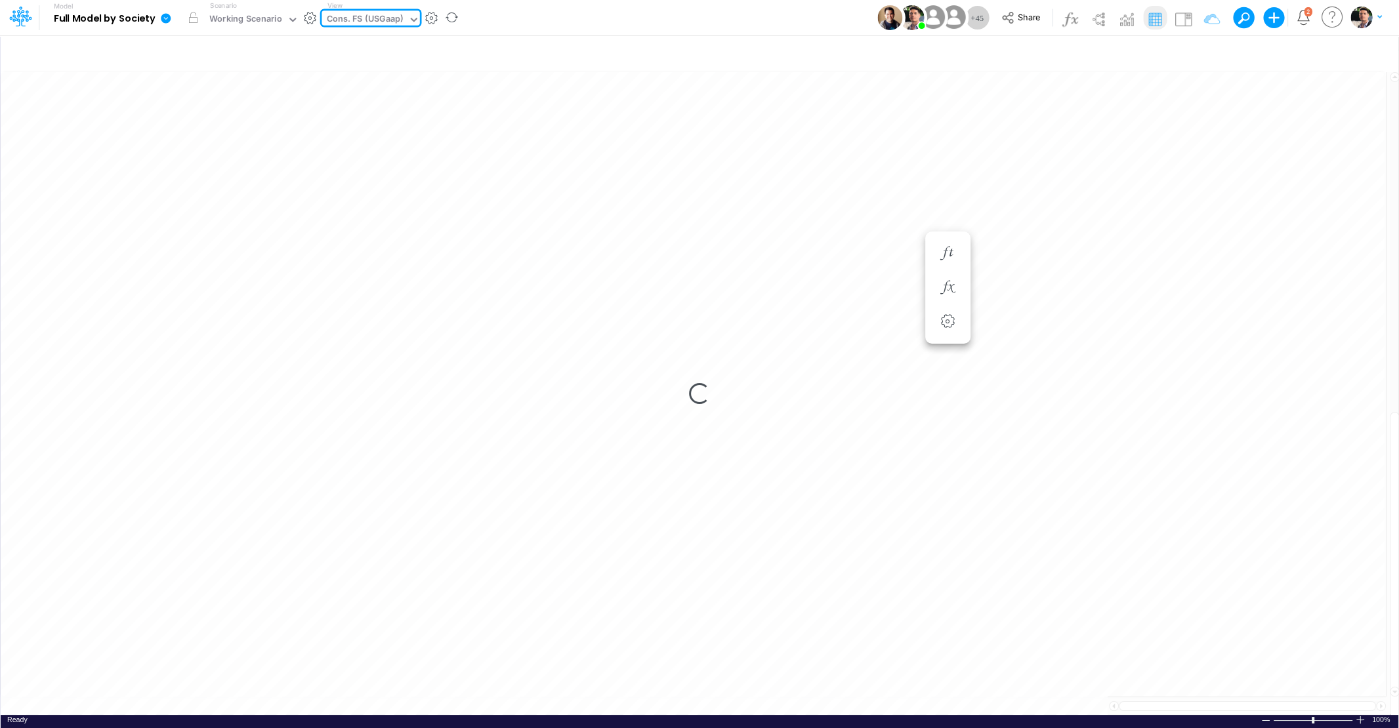
type input "Consolidated FS - USGAAP"
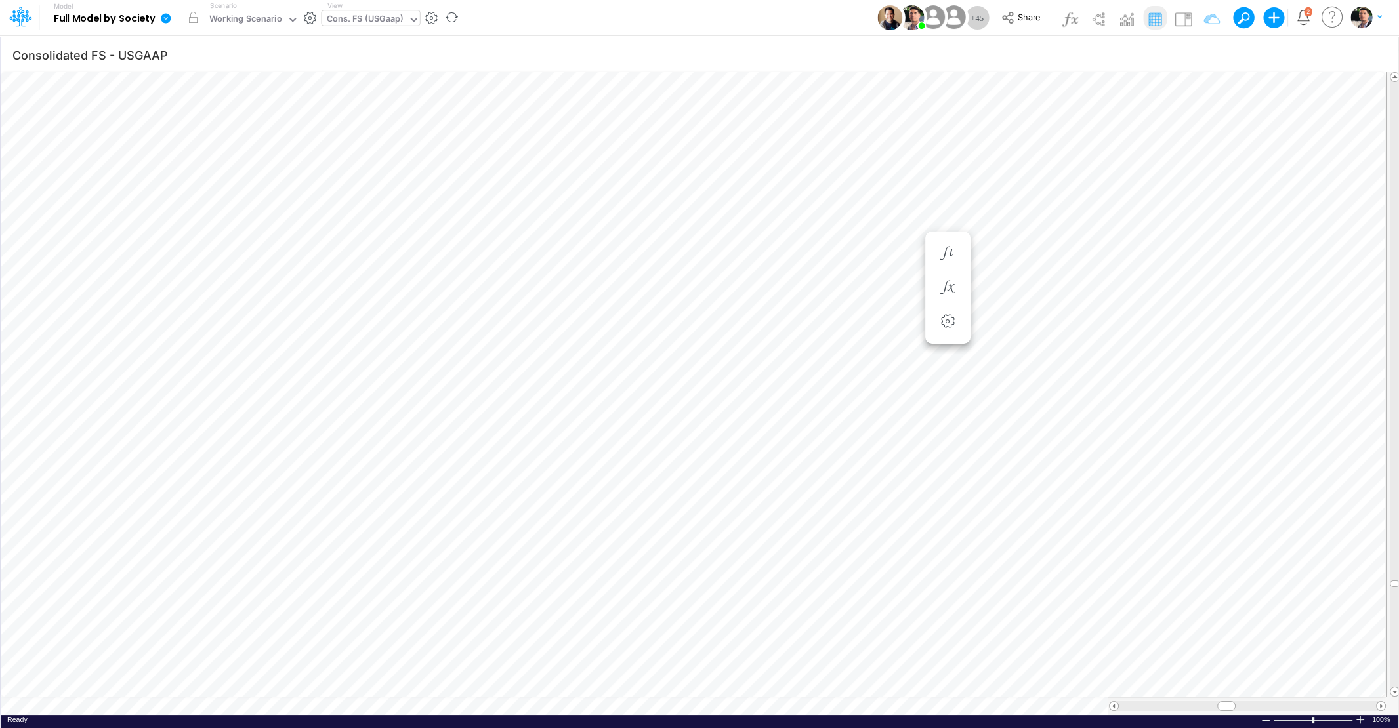
click at [379, 24] on div "Cons. FS (USGaap)" at bounding box center [365, 19] width 77 height 15
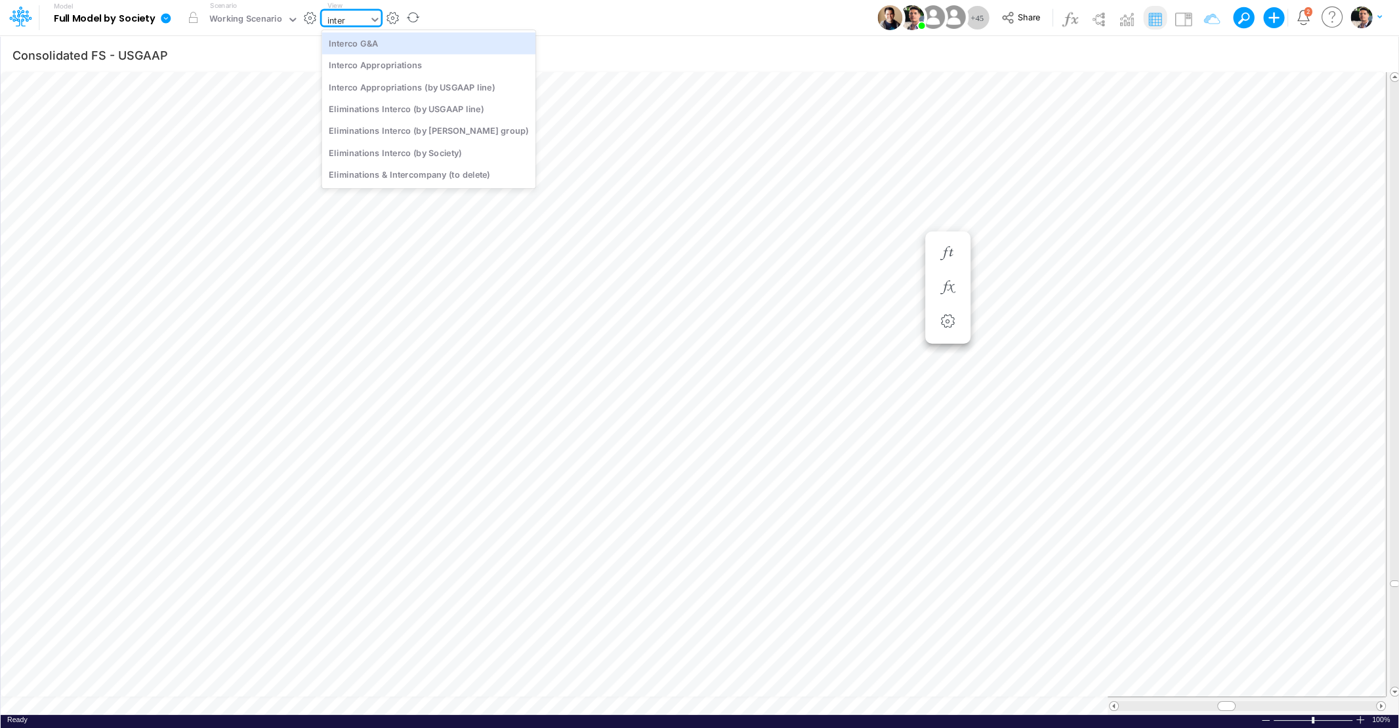
type input "interc"
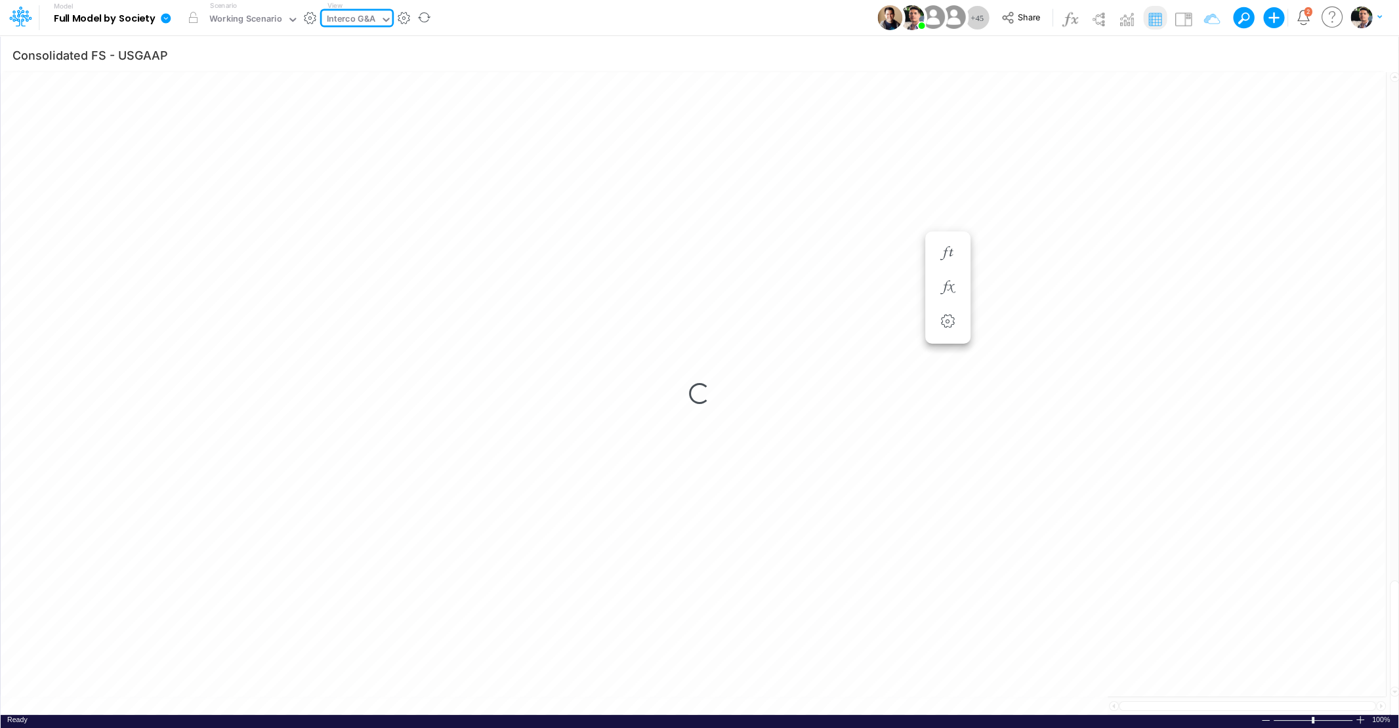
type input "Intercos G&A"
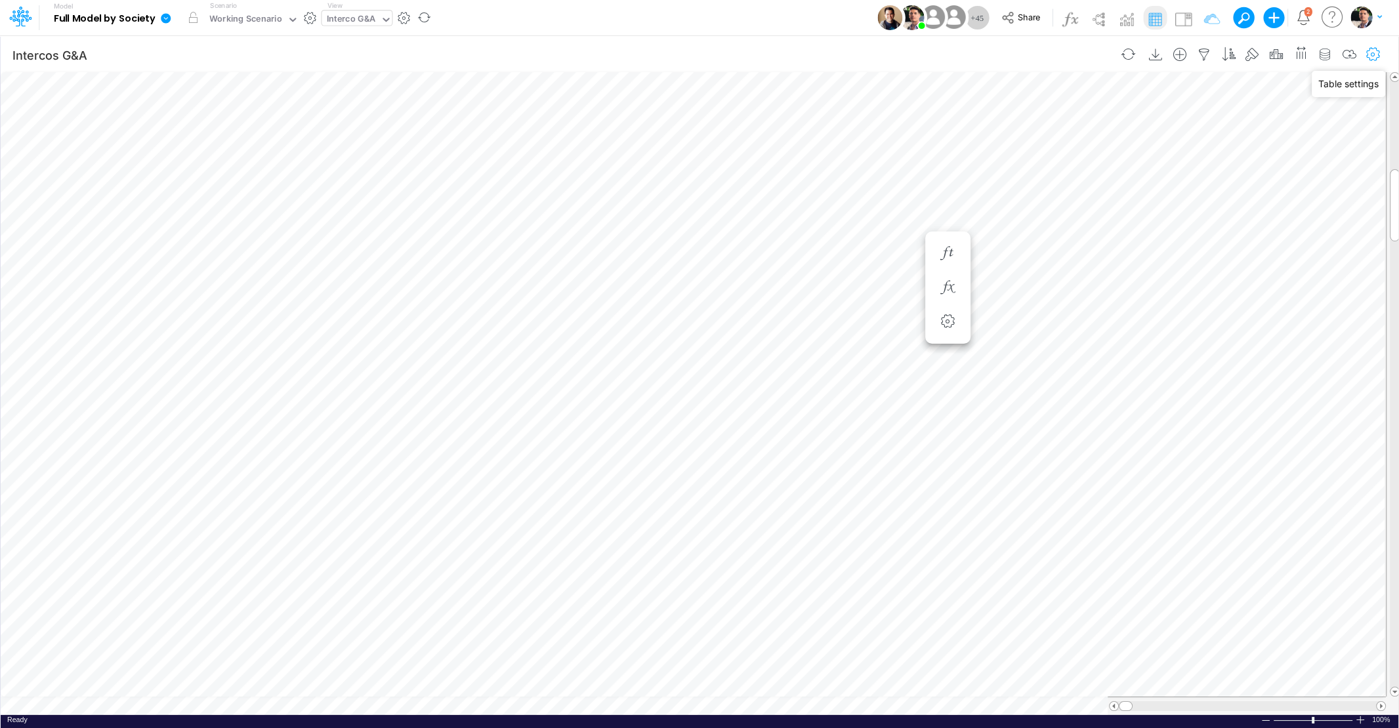
click at [1376, 55] on icon "button" at bounding box center [1373, 55] width 20 height 14
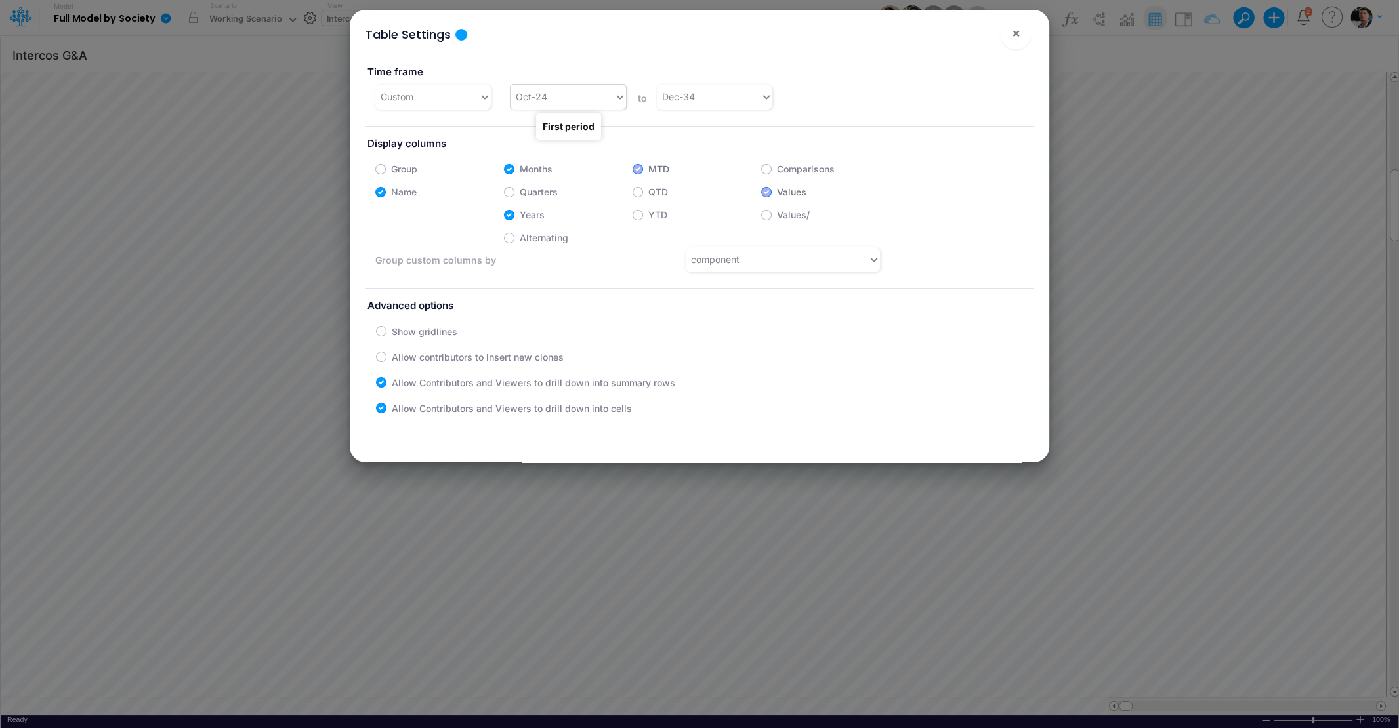
click at [581, 100] on div "Oct-24" at bounding box center [562, 97] width 104 height 22
type input "apr"
click at [563, 184] on div "Apr-25" at bounding box center [567, 178] width 115 height 24
click at [1020, 39] on button "×" at bounding box center [1015, 33] width 31 height 31
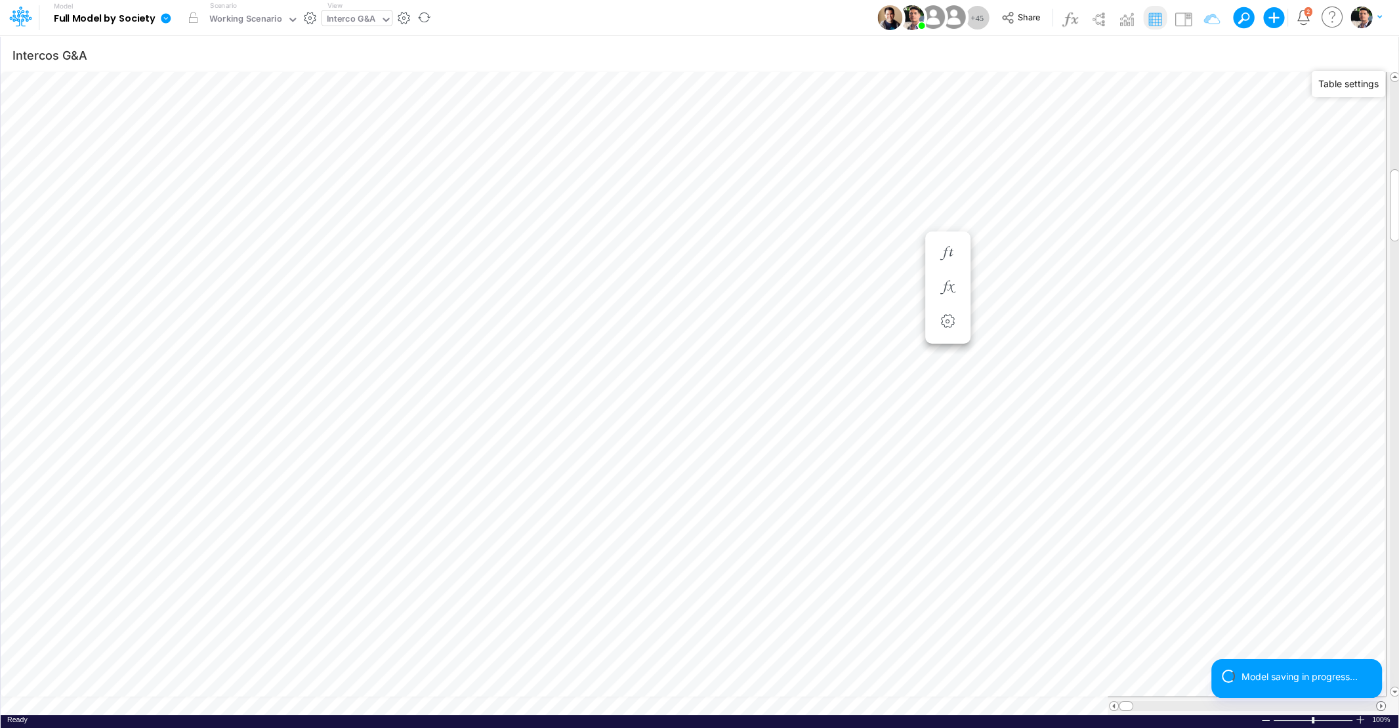
click at [1382, 709] on span at bounding box center [1380, 706] width 9 height 9
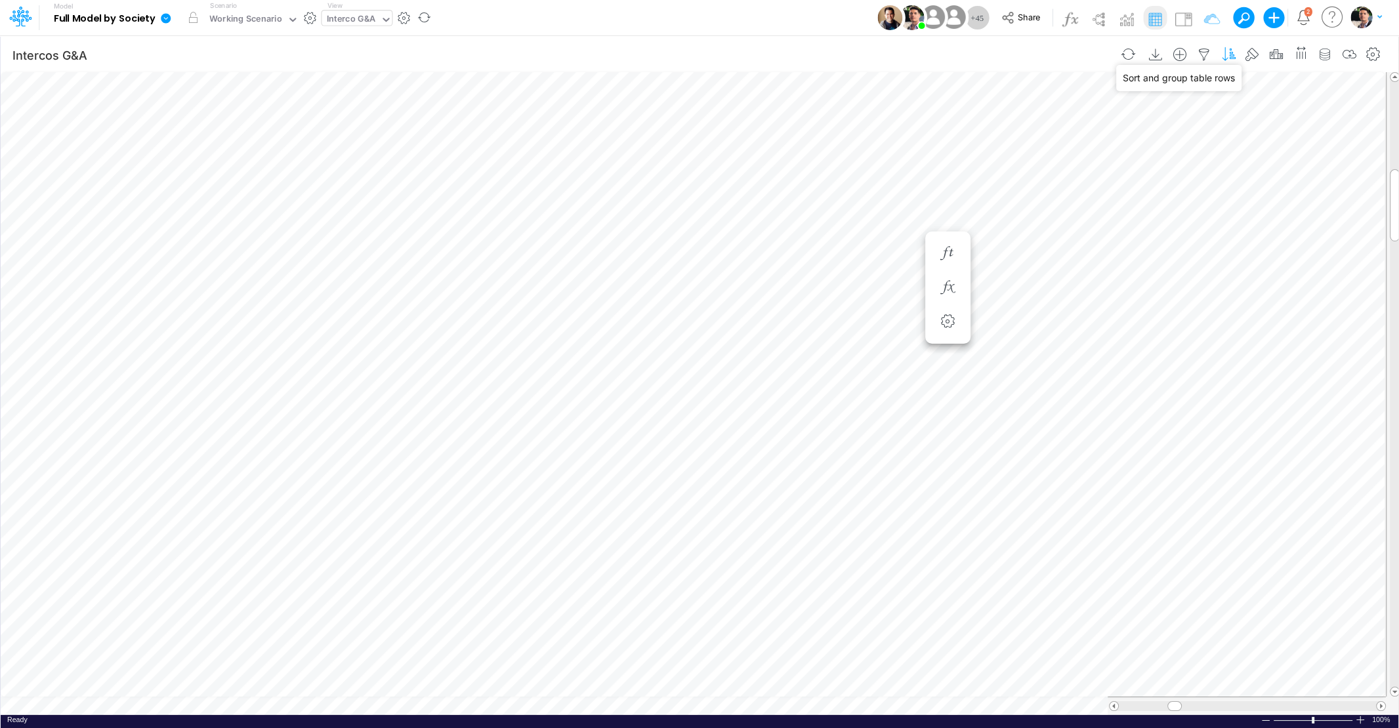
click at [1231, 54] on icon "button" at bounding box center [1228, 55] width 20 height 14
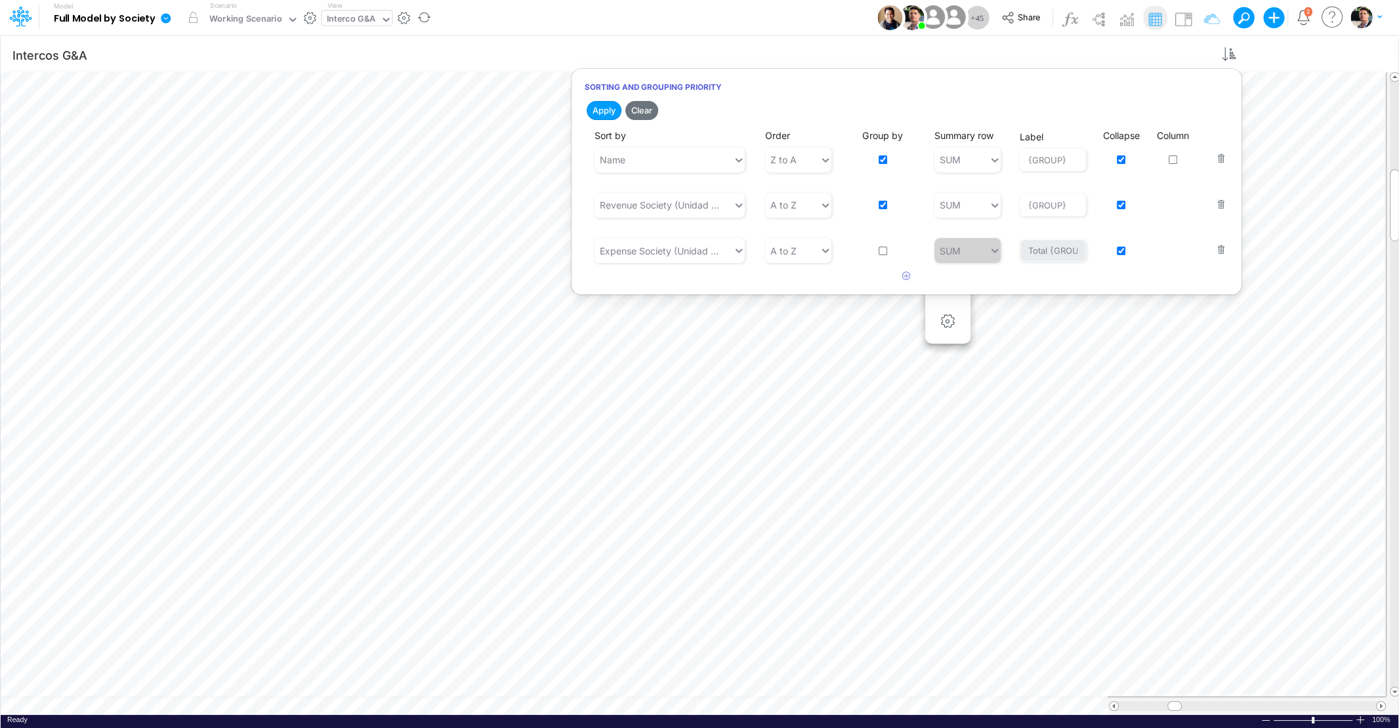
click at [1124, 162] on input "checkbox" at bounding box center [1121, 159] width 9 height 9
checkbox input "false"
click at [1123, 205] on input "checkbox" at bounding box center [1121, 205] width 9 height 9
checkbox input "false"
click at [1122, 251] on input "checkbox" at bounding box center [1121, 251] width 9 height 9
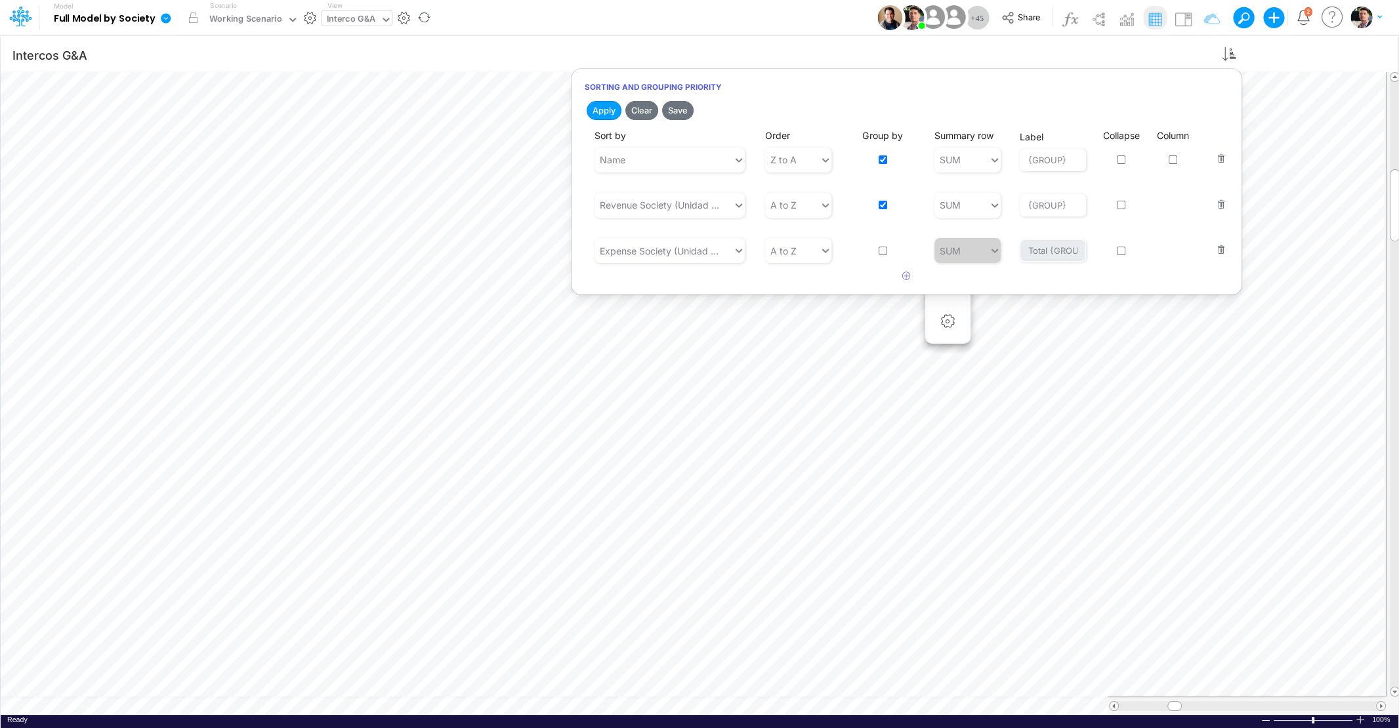
checkbox input "false"
click at [1221, 162] on button "button" at bounding box center [1216, 150] width 17 height 35
click at [882, 157] on input "checkbox" at bounding box center [882, 159] width 9 height 9
checkbox input "false"
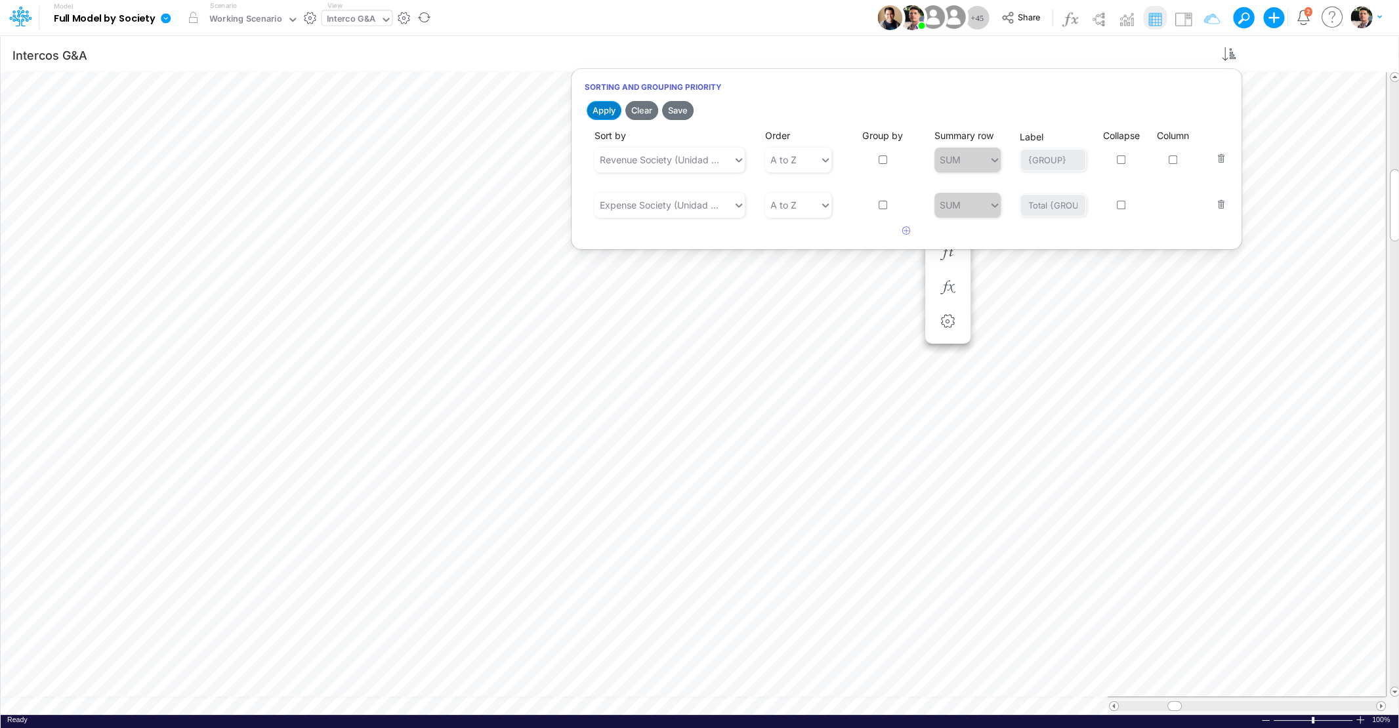
click at [608, 108] on button "Apply" at bounding box center [604, 110] width 35 height 19
click at [1206, 52] on icon "button" at bounding box center [1204, 55] width 20 height 14
select select "notEqual"
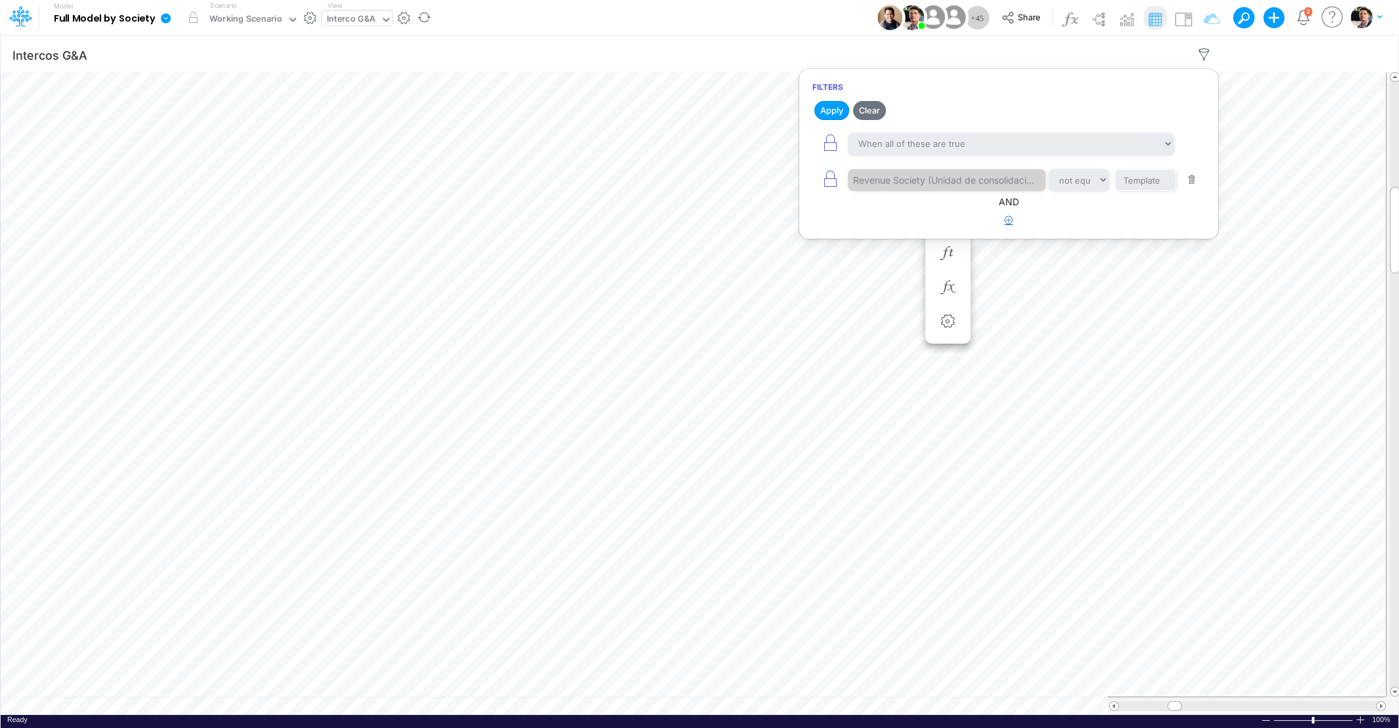
click at [1010, 218] on icon "button" at bounding box center [1008, 220] width 9 height 9
click at [906, 255] on div at bounding box center [910, 262] width 125 height 22
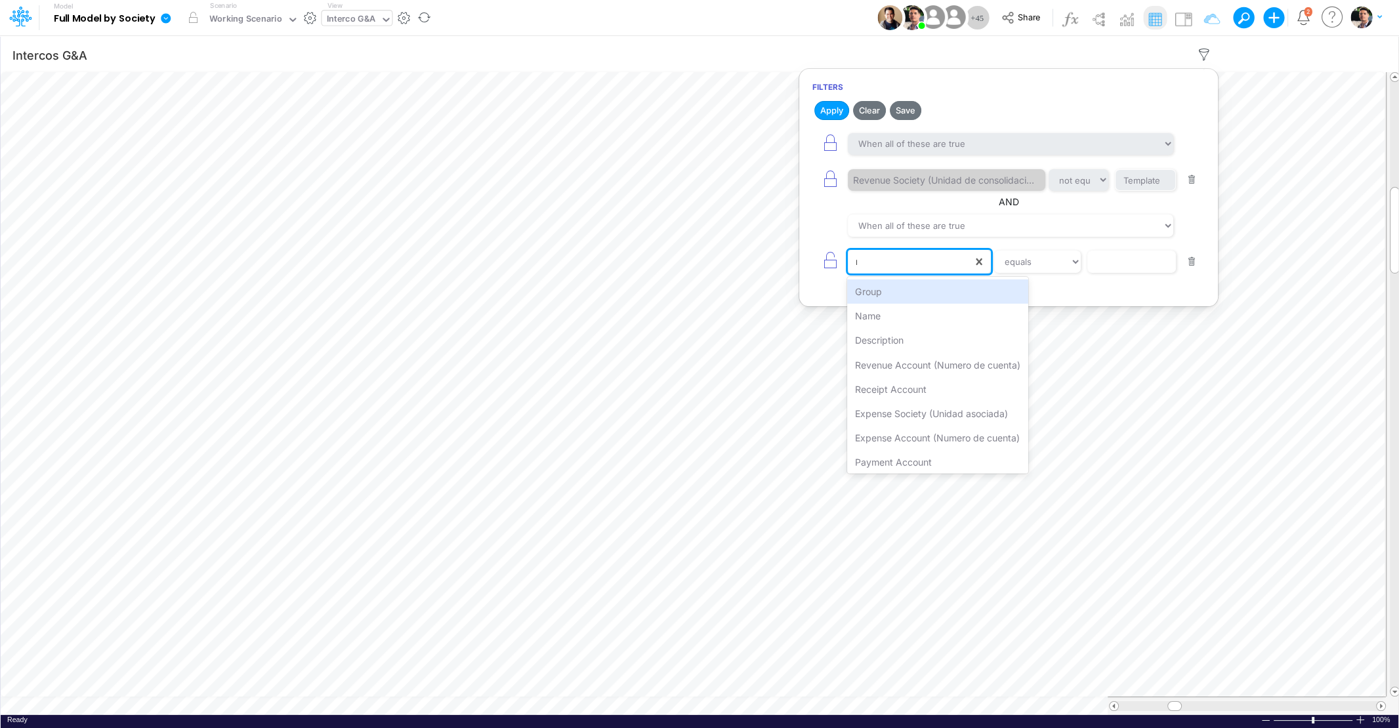
type input "nam"
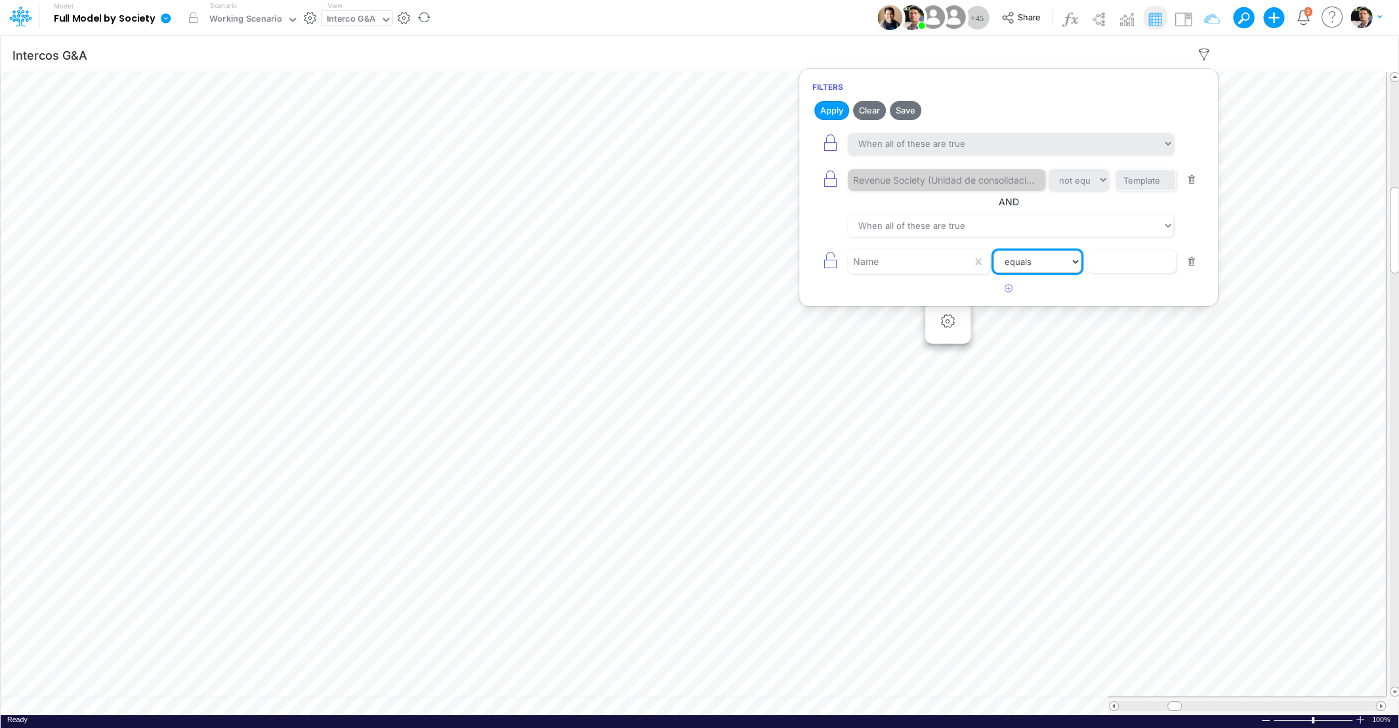
select select "contains"
click option "contains" at bounding box center [0, 0] width 0 height 0
click at [1128, 192] on input "text" at bounding box center [1145, 180] width 61 height 22
type input "Intercompany"
click at [822, 108] on button "Apply" at bounding box center [831, 110] width 35 height 19
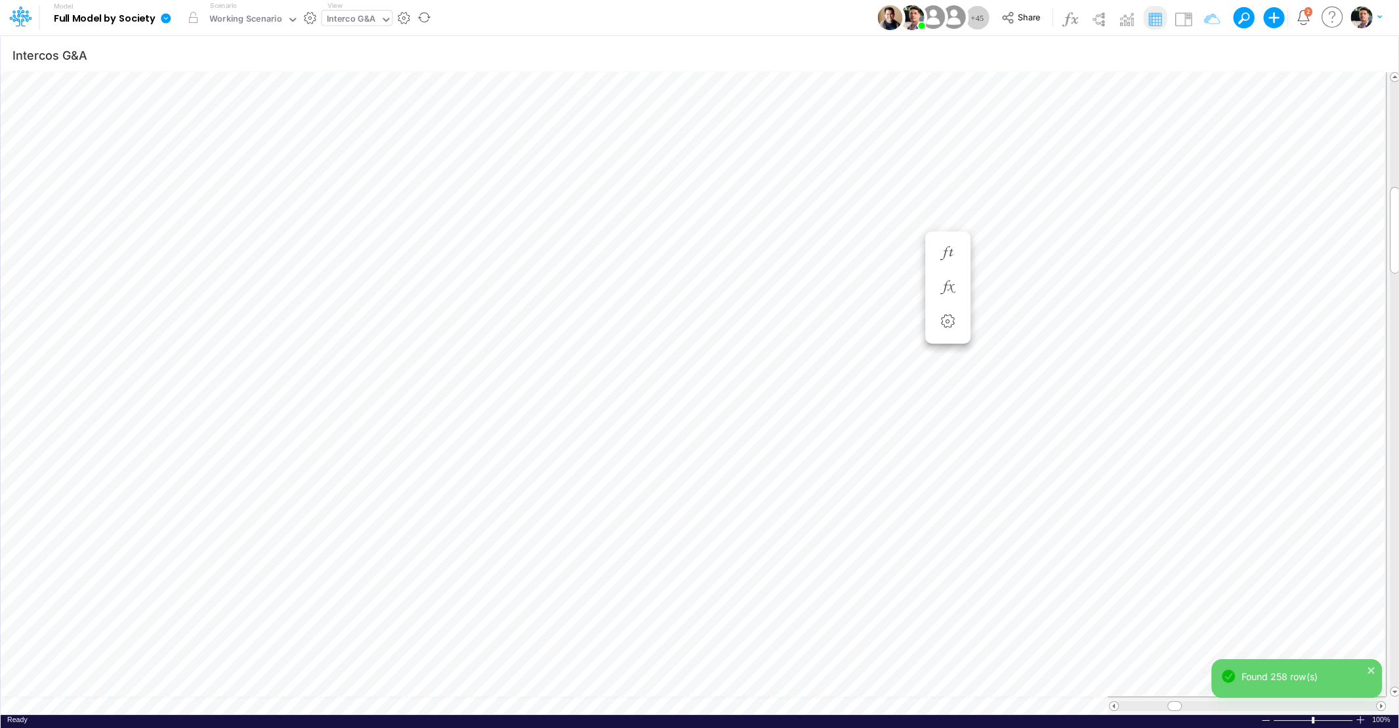
scroll to position [5, 66]
click at [1208, 52] on icon "button" at bounding box center [1204, 55] width 20 height 14
select select "notEqual"
select select "contains"
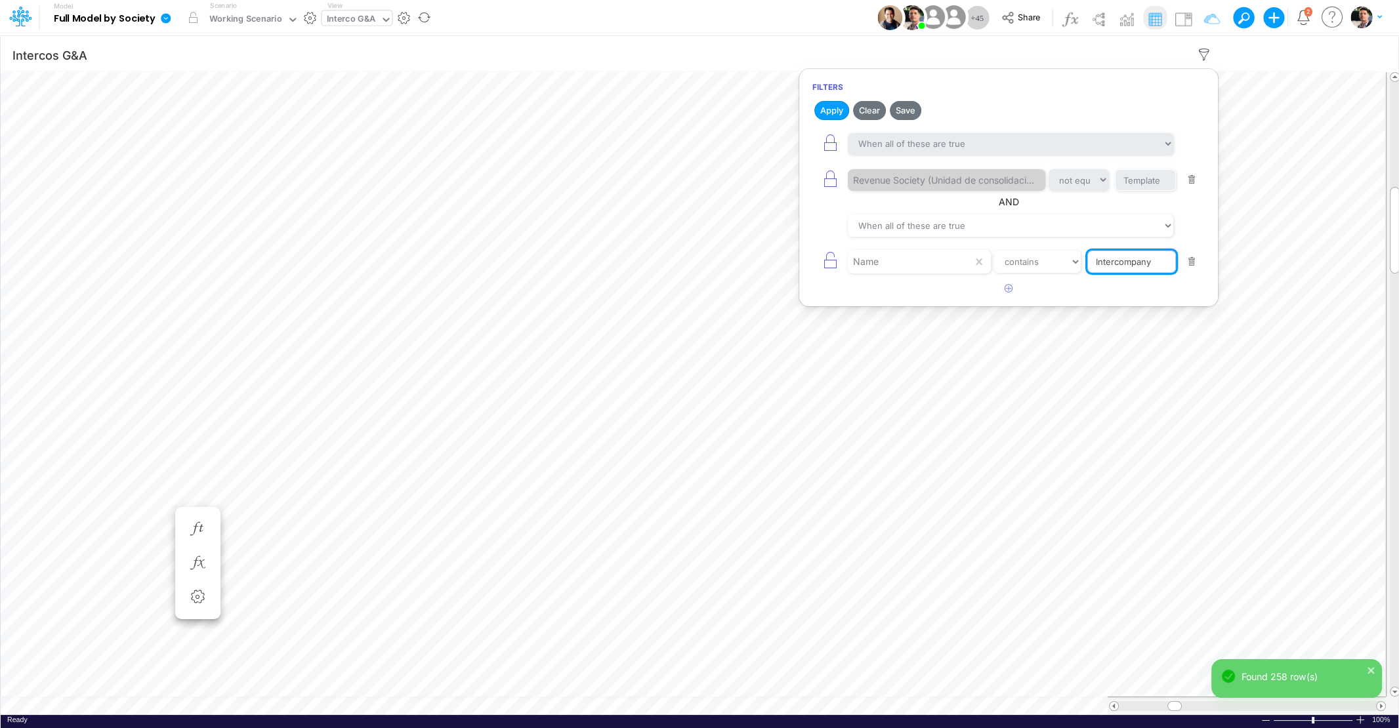
click at [1148, 192] on input "Intercompany" at bounding box center [1145, 180] width 61 height 22
paste input "Intercompany Operating Revenue"
type input "Intercompany Operating Revenue"
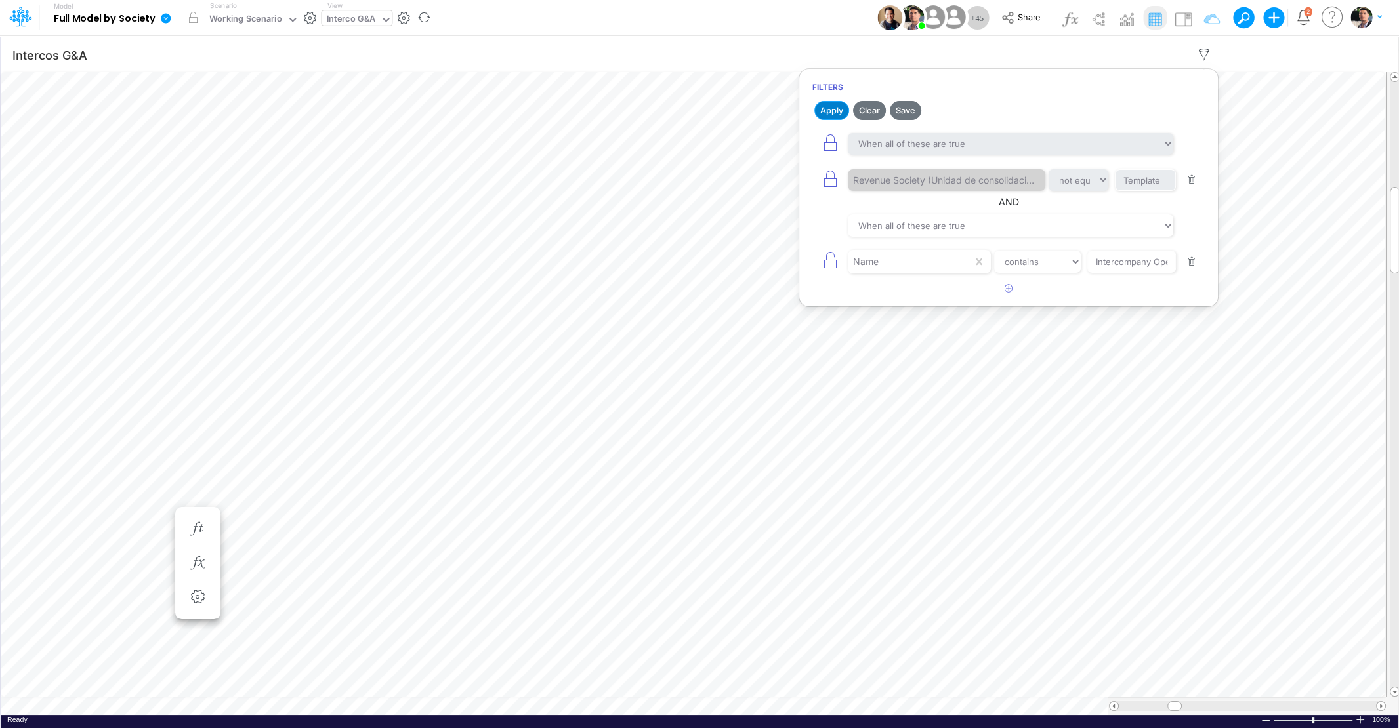
click at [841, 113] on button "Apply" at bounding box center [831, 110] width 35 height 19
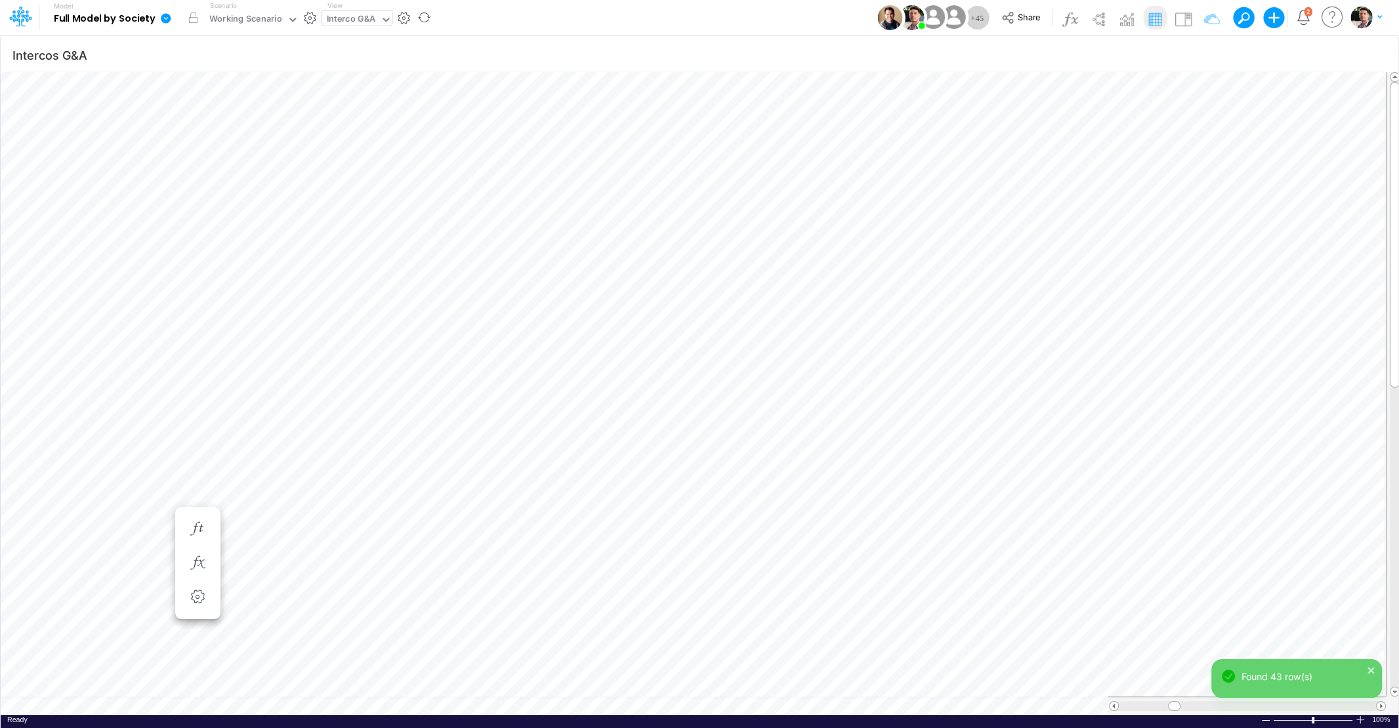
scroll to position [5, 19]
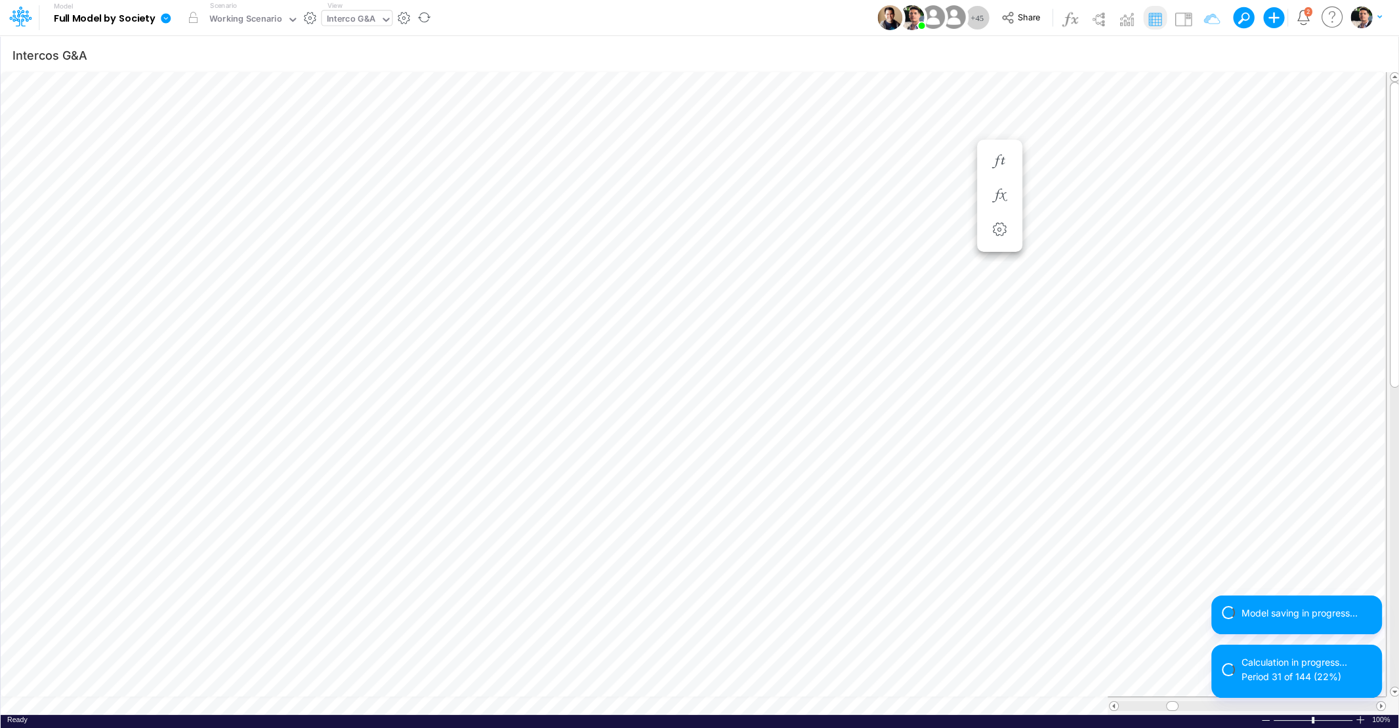
scroll to position [5, 3]
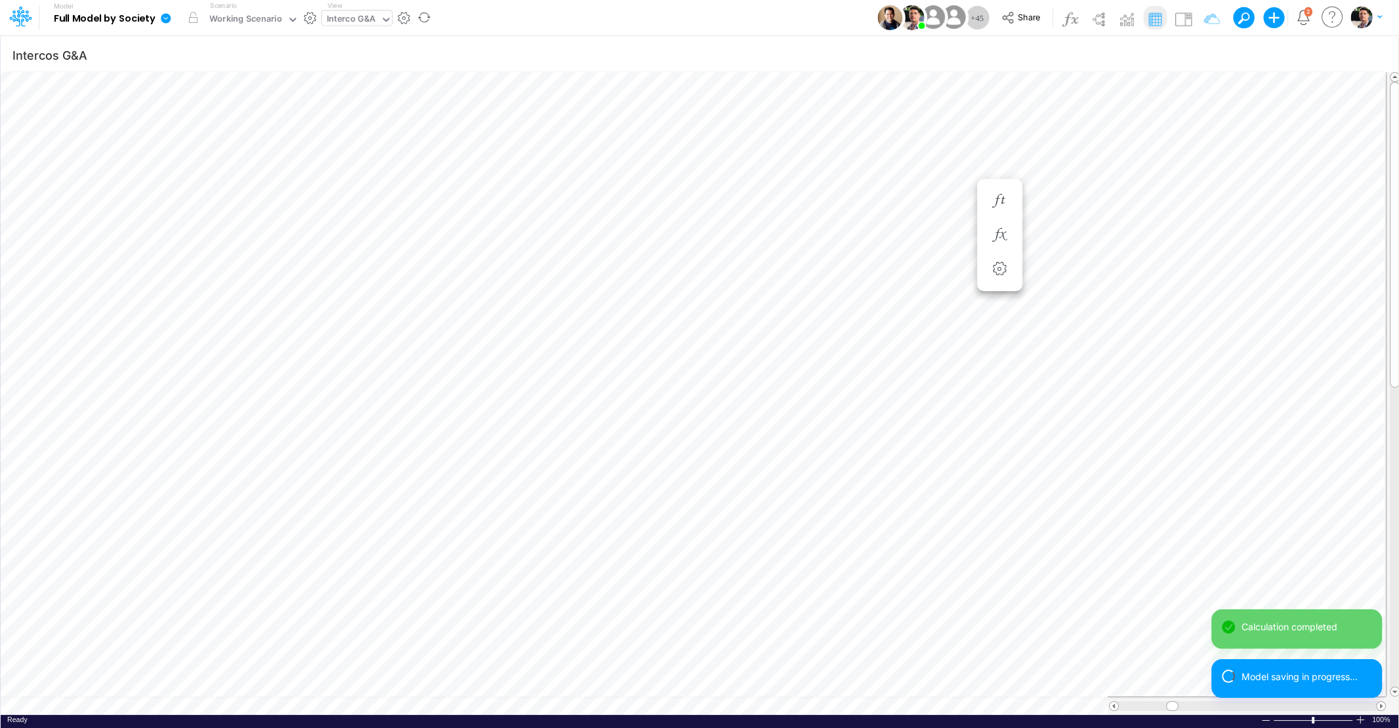
scroll to position [5, 15]
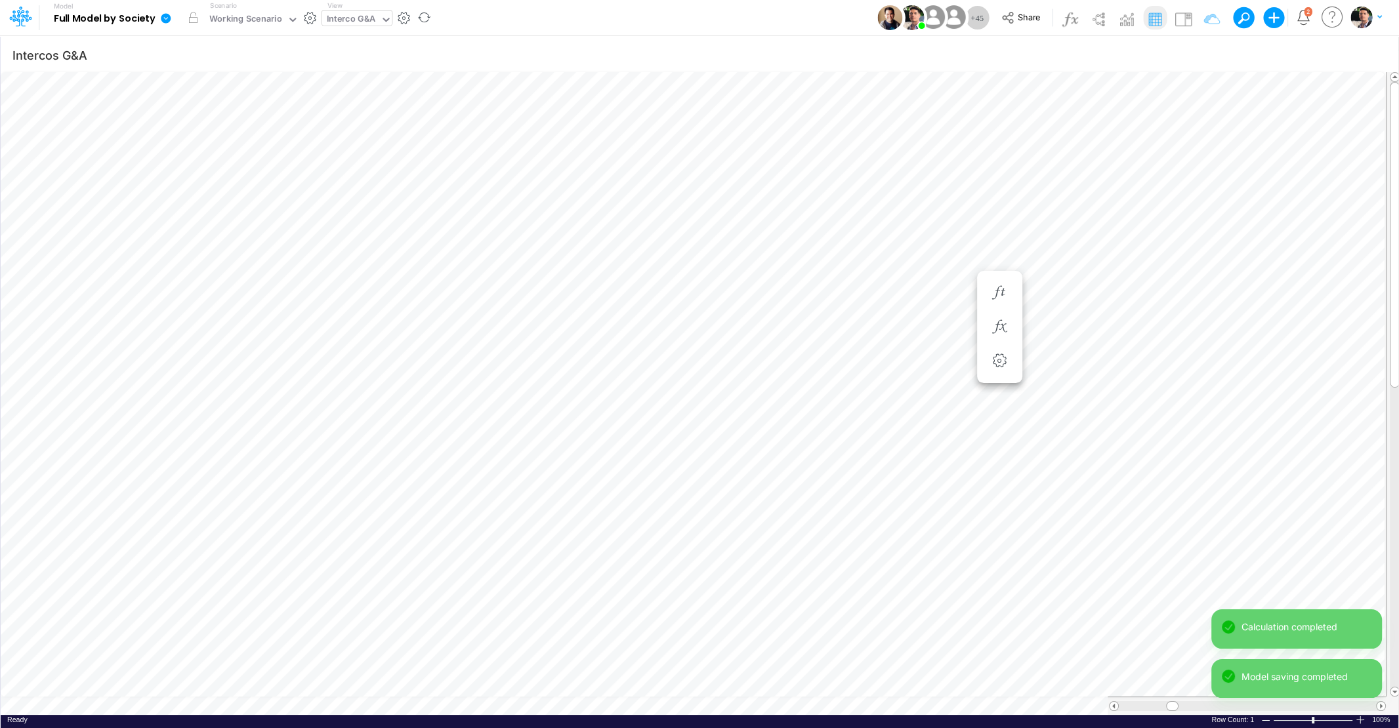
scroll to position [5, 66]
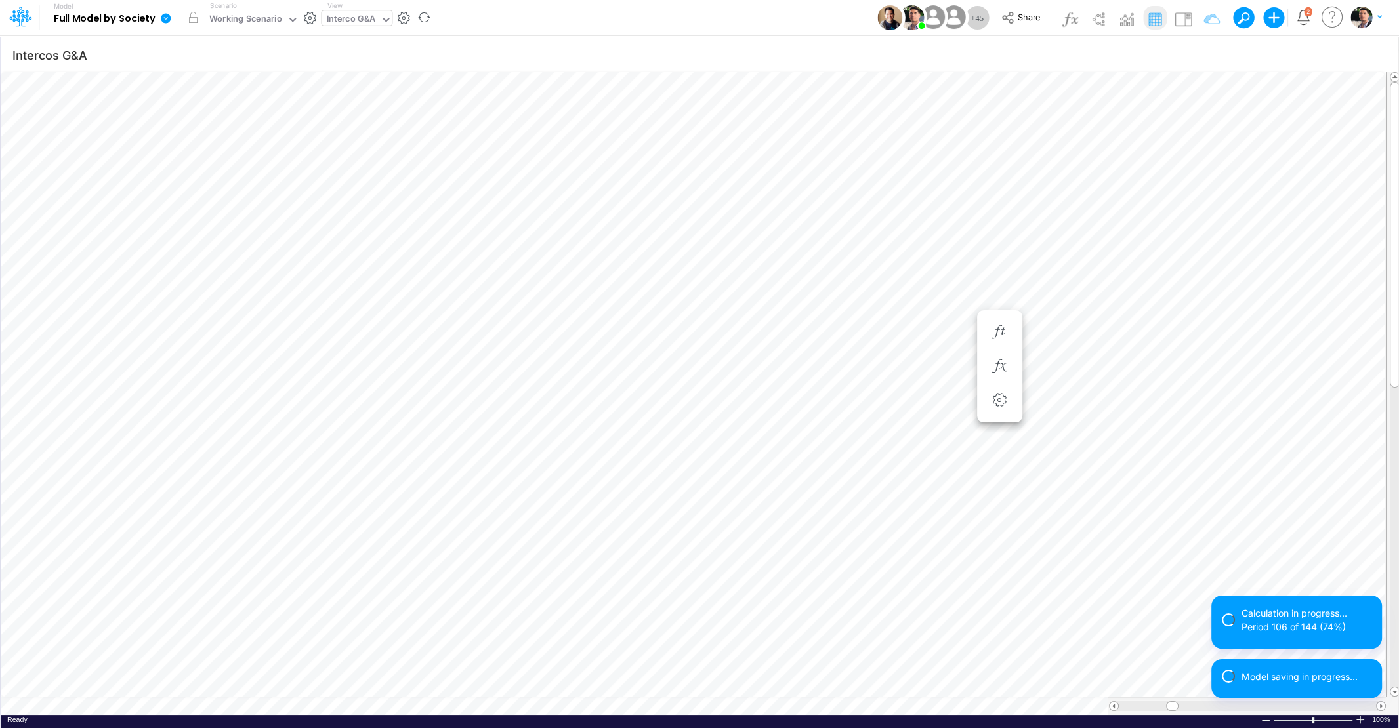
scroll to position [5, 12]
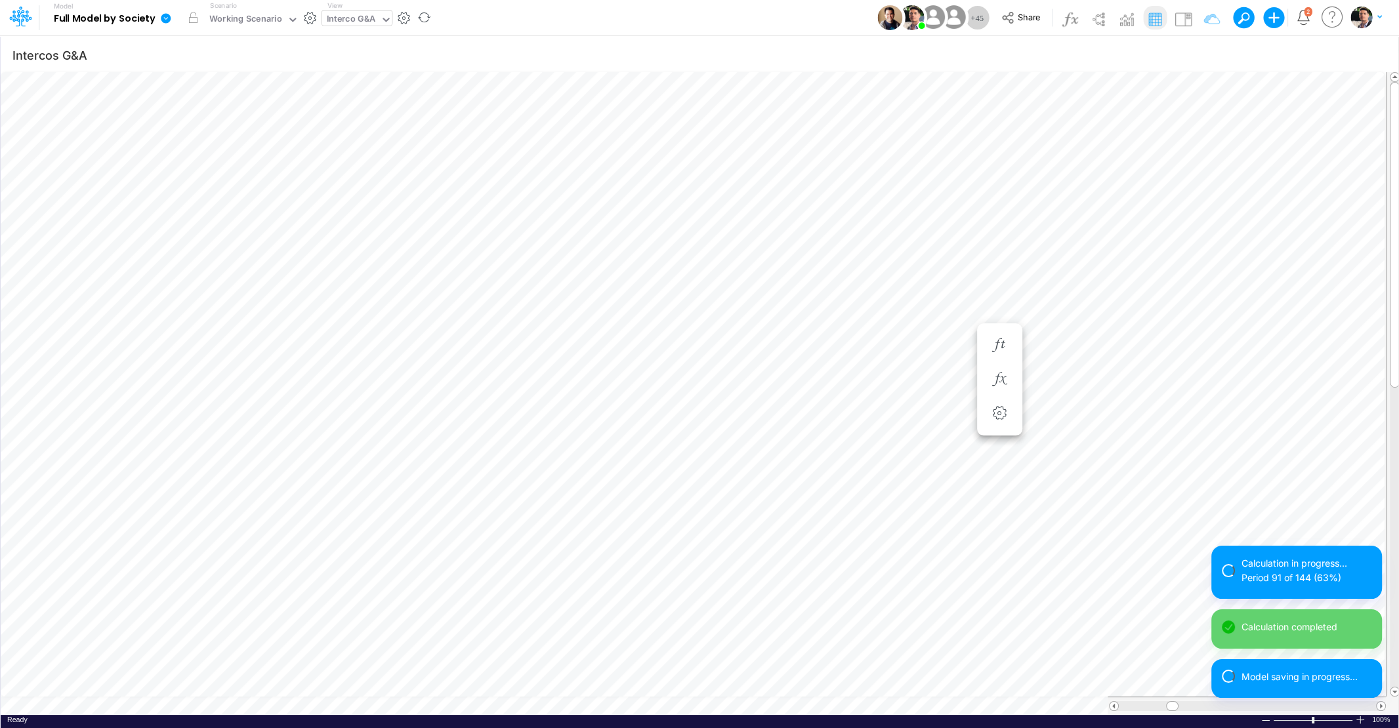
scroll to position [5, 12]
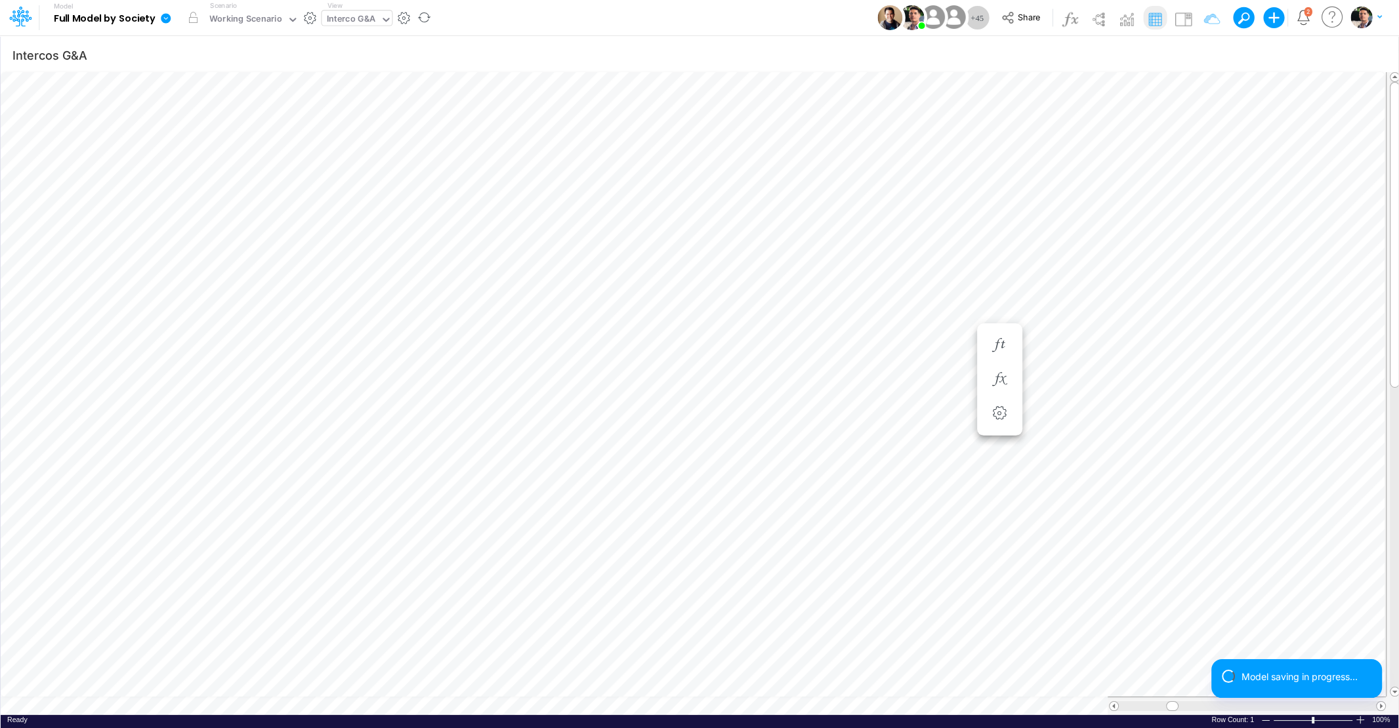
scroll to position [5, 66]
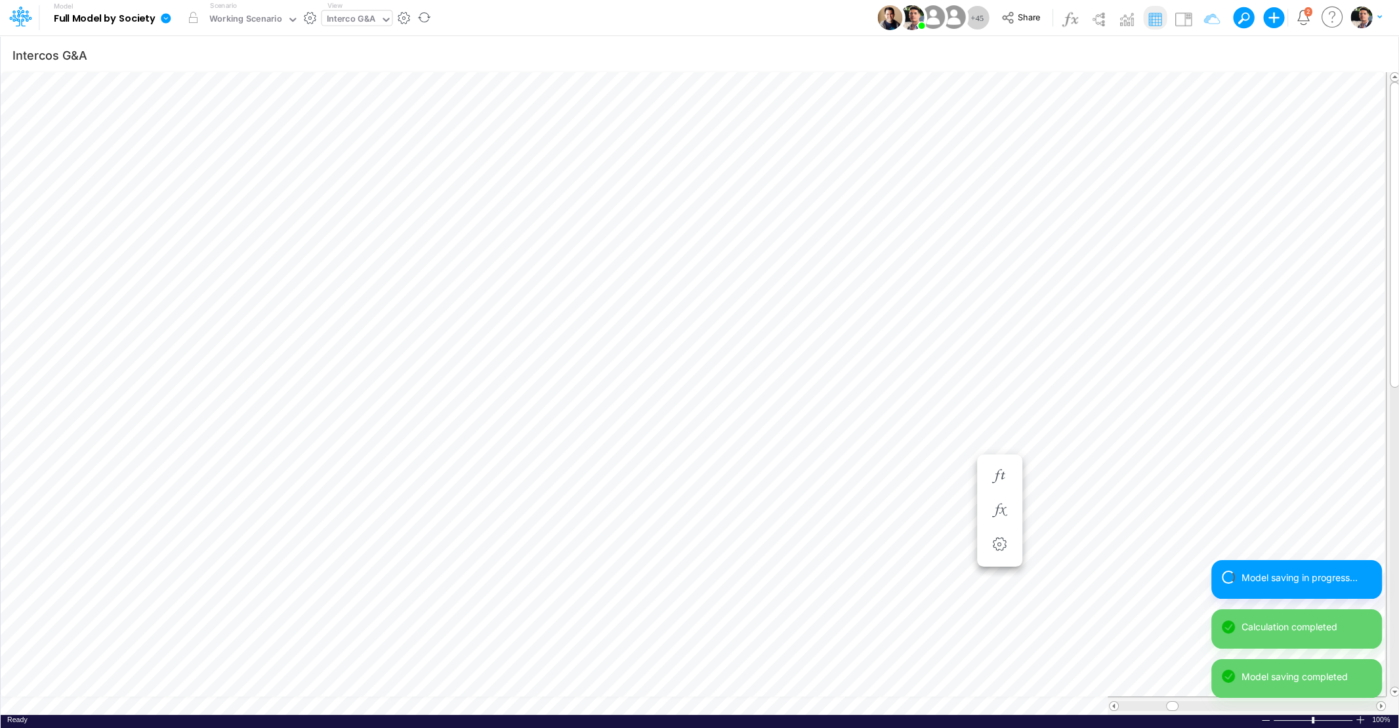
scroll to position [5, 3]
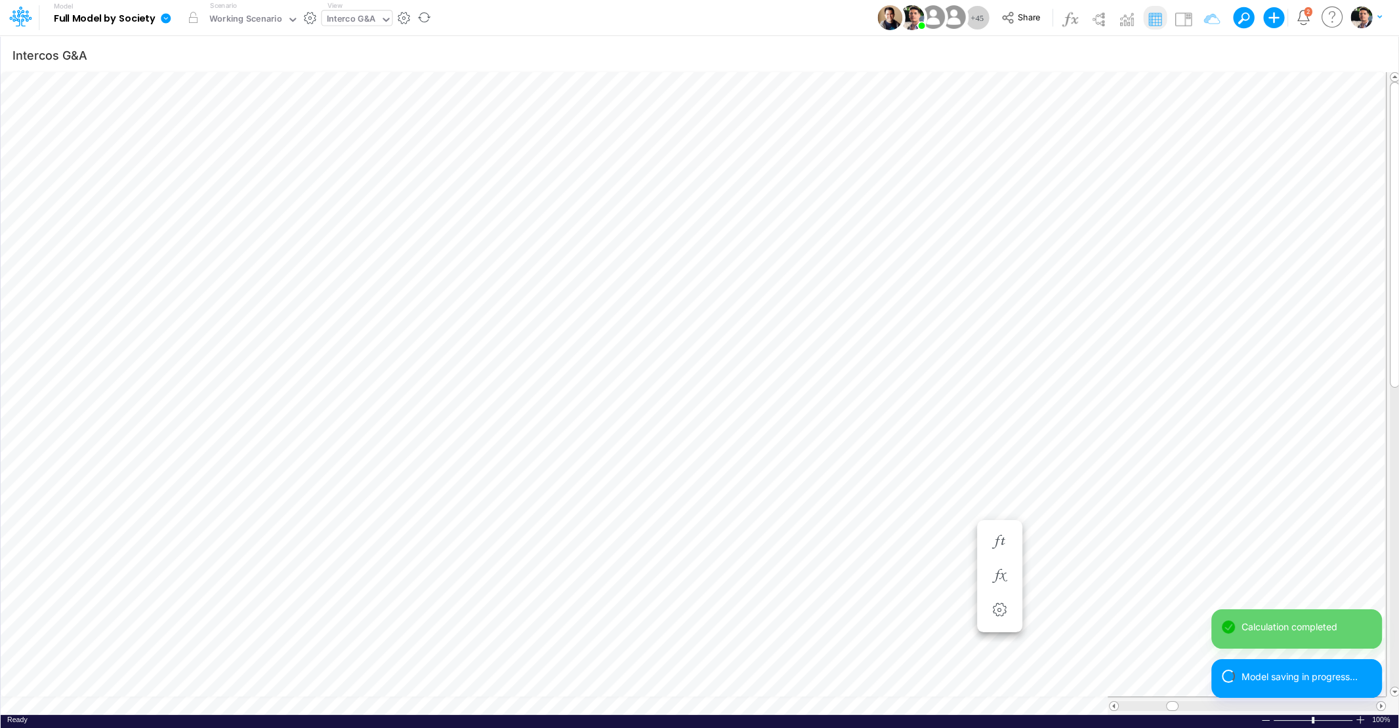
scroll to position [5, 3]
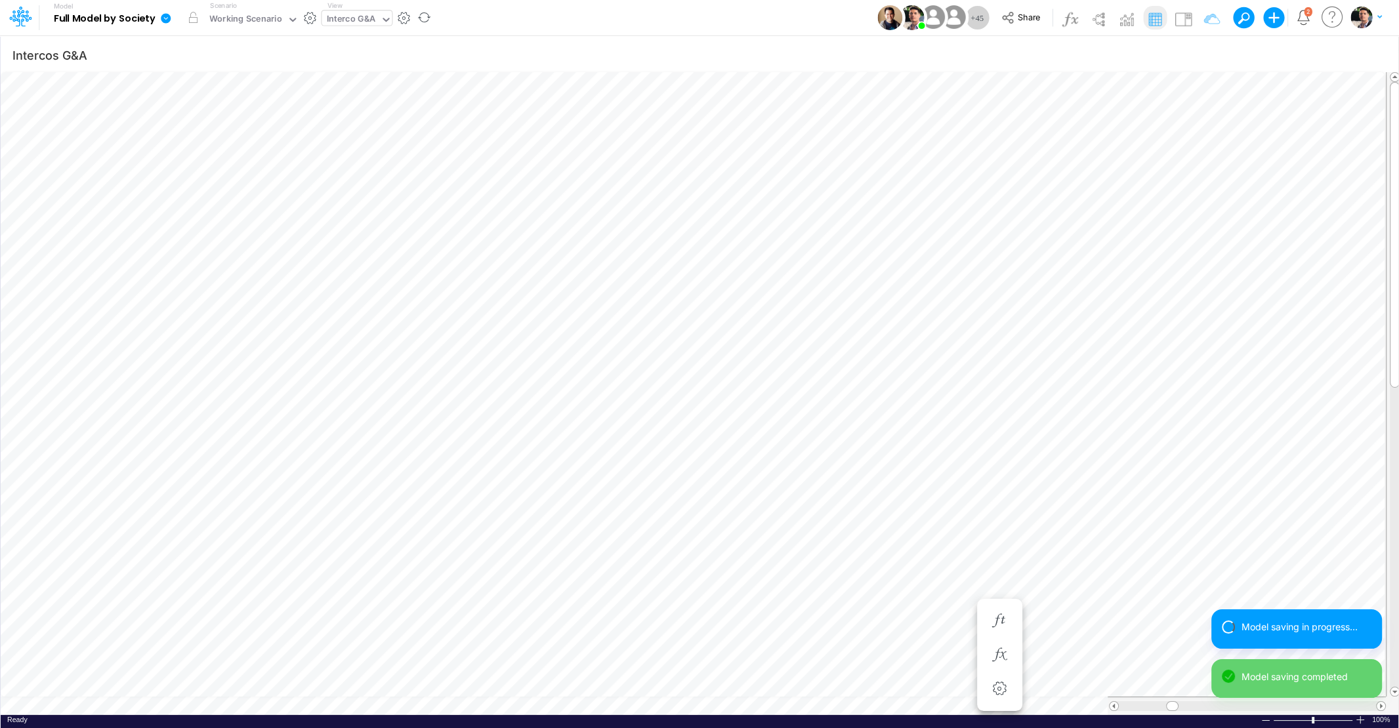
scroll to position [5, 3]
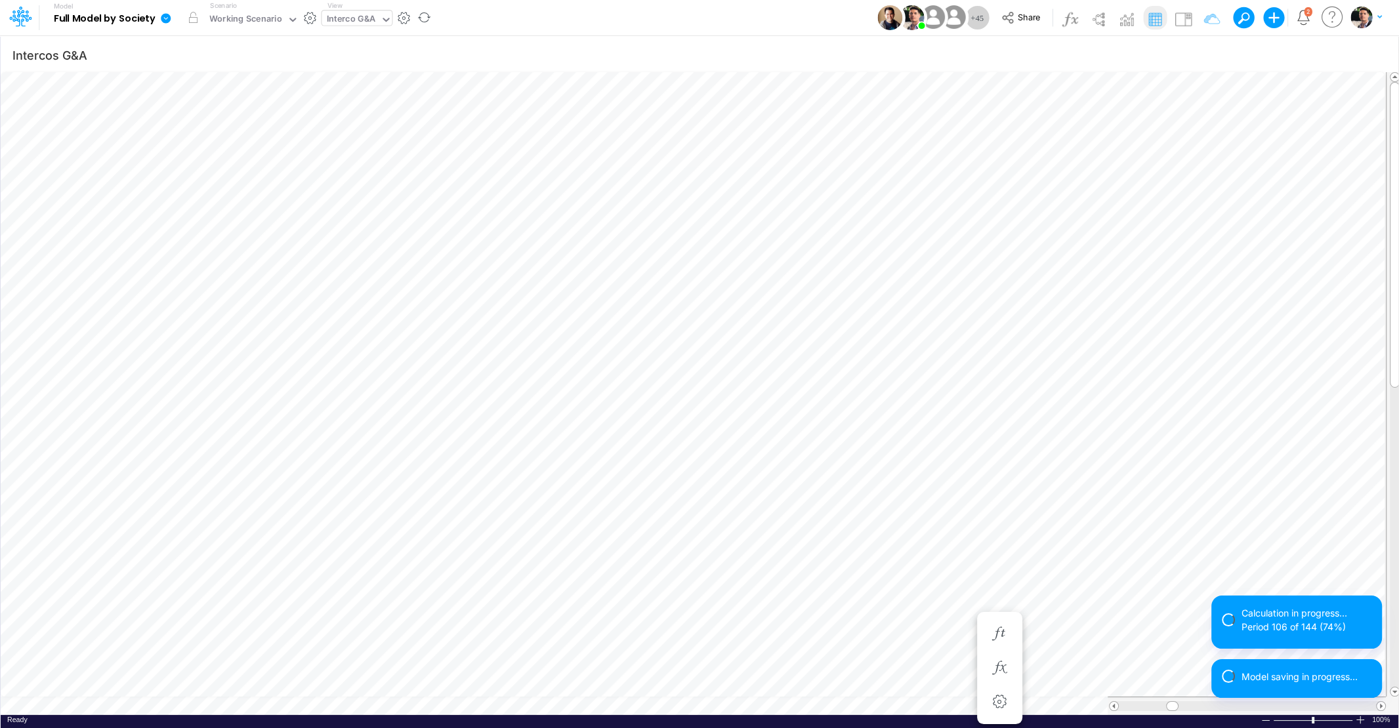
scroll to position [5, 3]
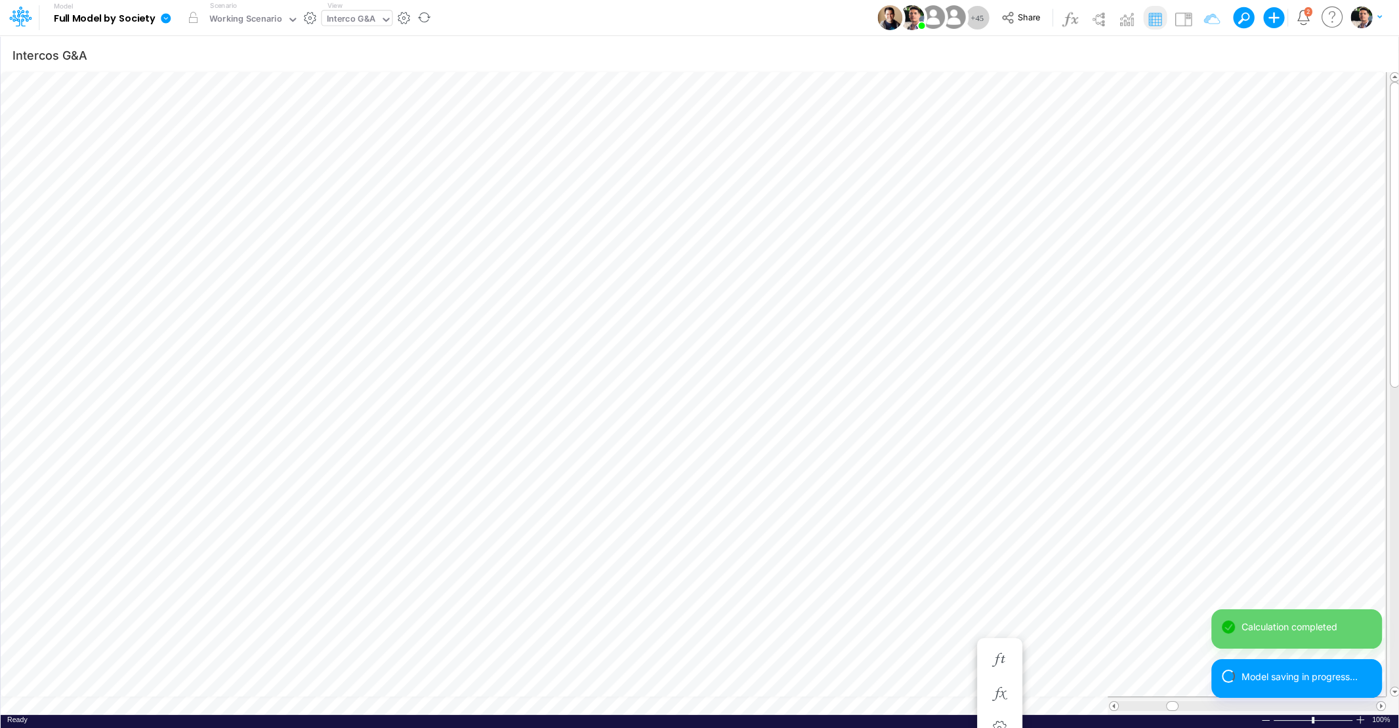
scroll to position [5, 3]
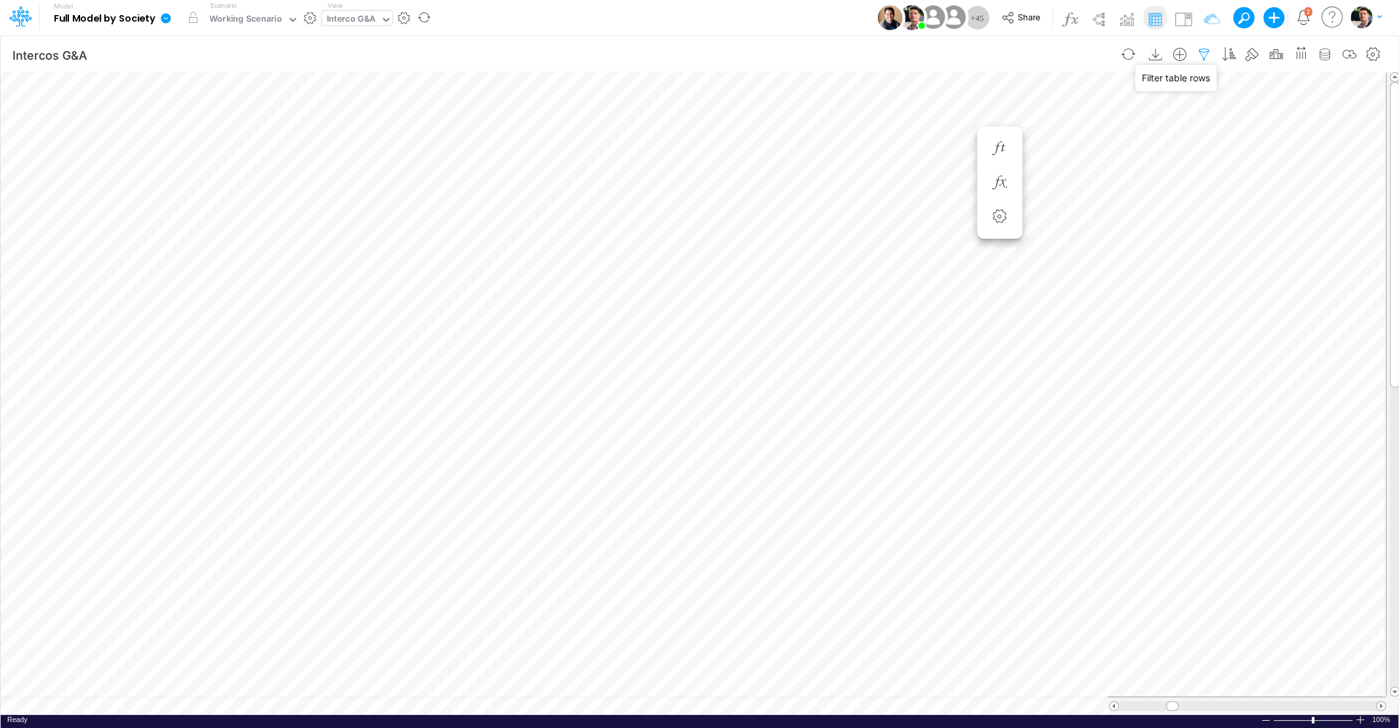
click at [1207, 54] on icon "button" at bounding box center [1204, 55] width 20 height 14
select select "notEqual"
select select "contains"
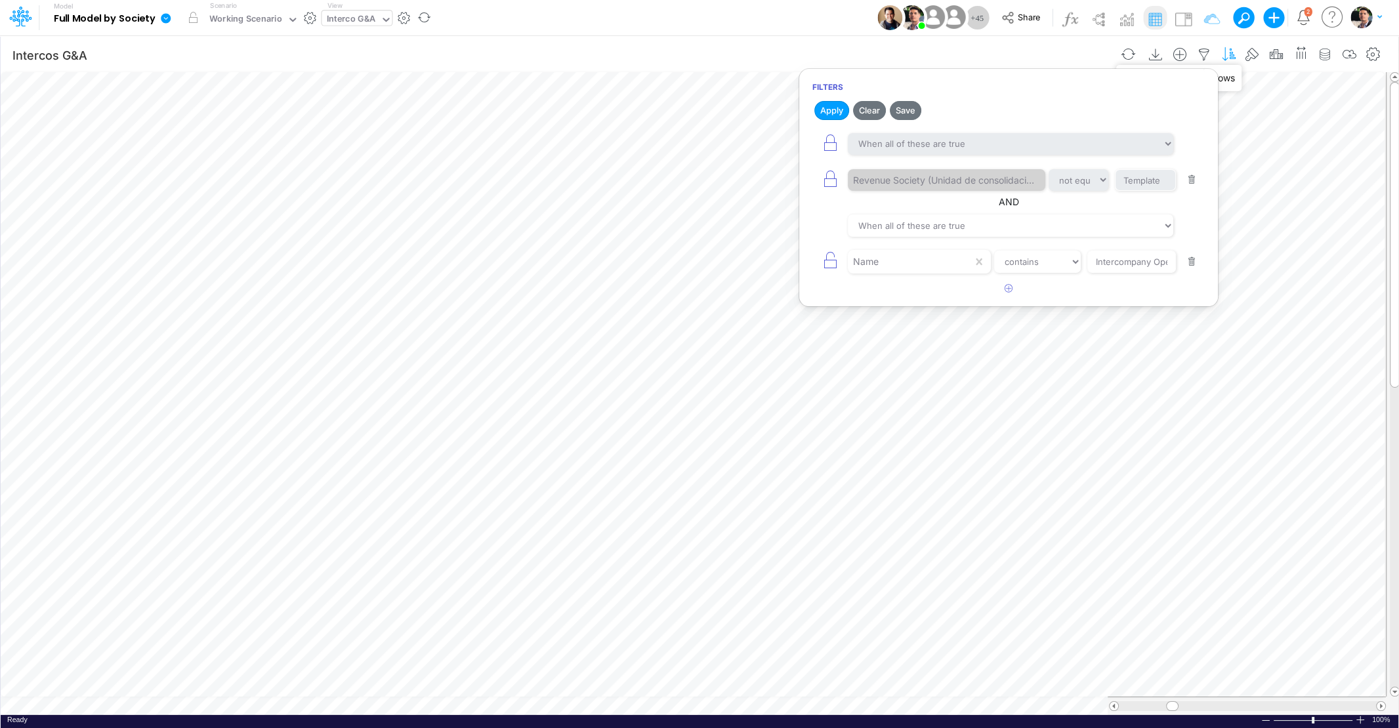
click at [1231, 53] on icon "button" at bounding box center [1228, 55] width 20 height 14
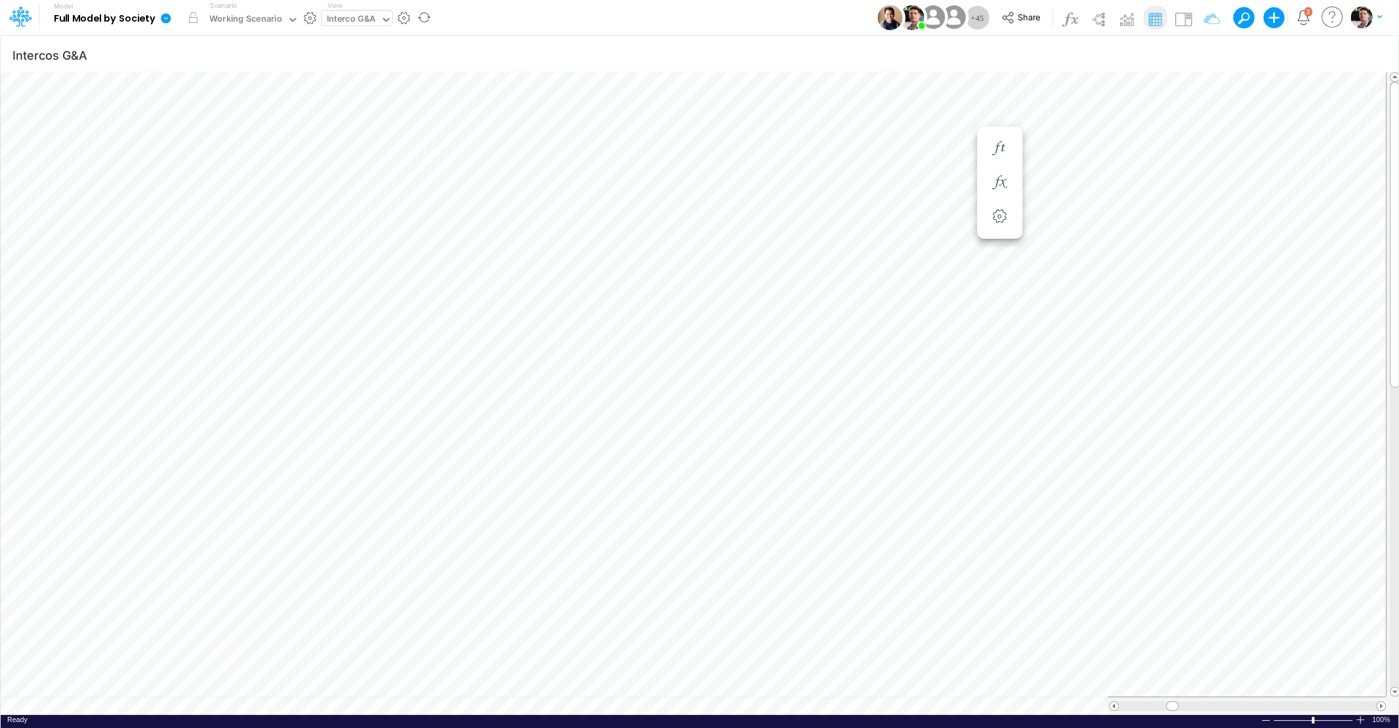
scroll to position [5, 43]
click at [1209, 57] on icon "button" at bounding box center [1204, 55] width 20 height 14
select select "notEqual"
select select "contains"
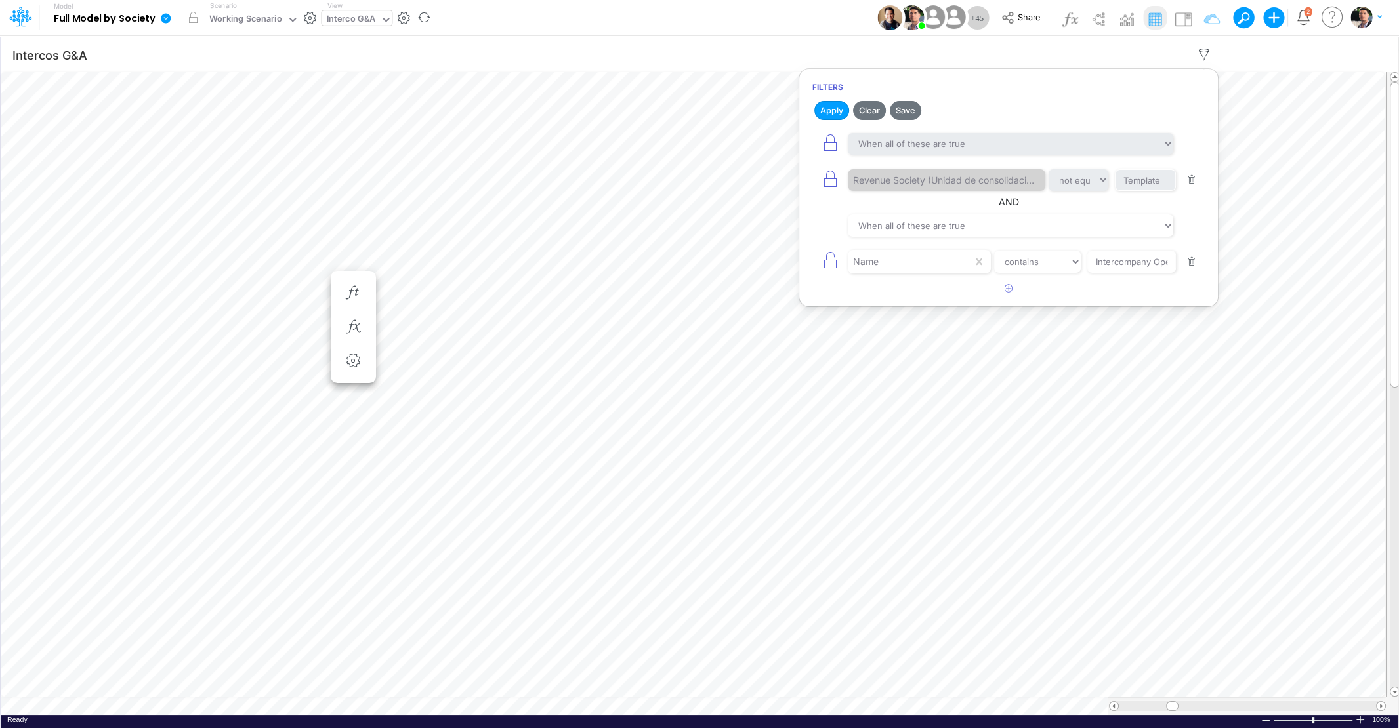
click at [1191, 260] on button "button" at bounding box center [1192, 262] width 26 height 18
click at [829, 104] on button "Apply" at bounding box center [831, 110] width 35 height 19
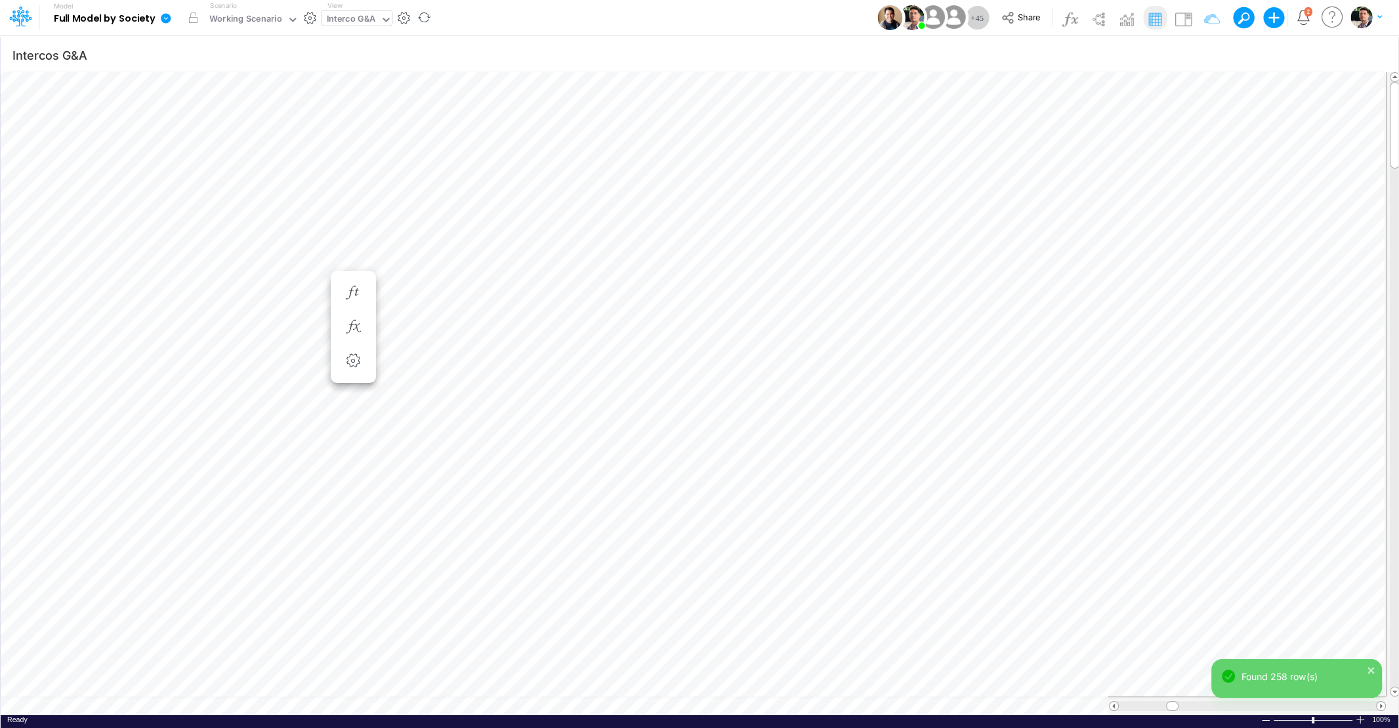
scroll to position [5, 3]
type input "Consolidated FS - USGAAP"
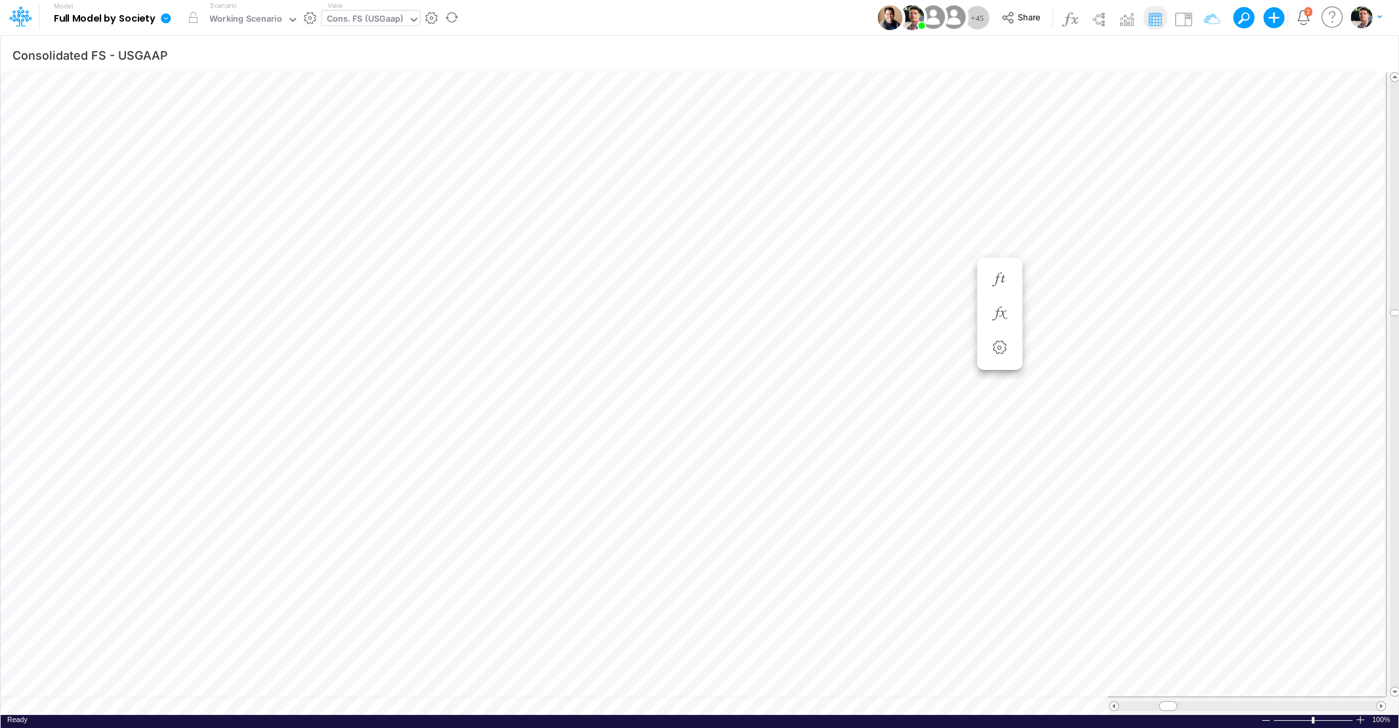
scroll to position [5, 17]
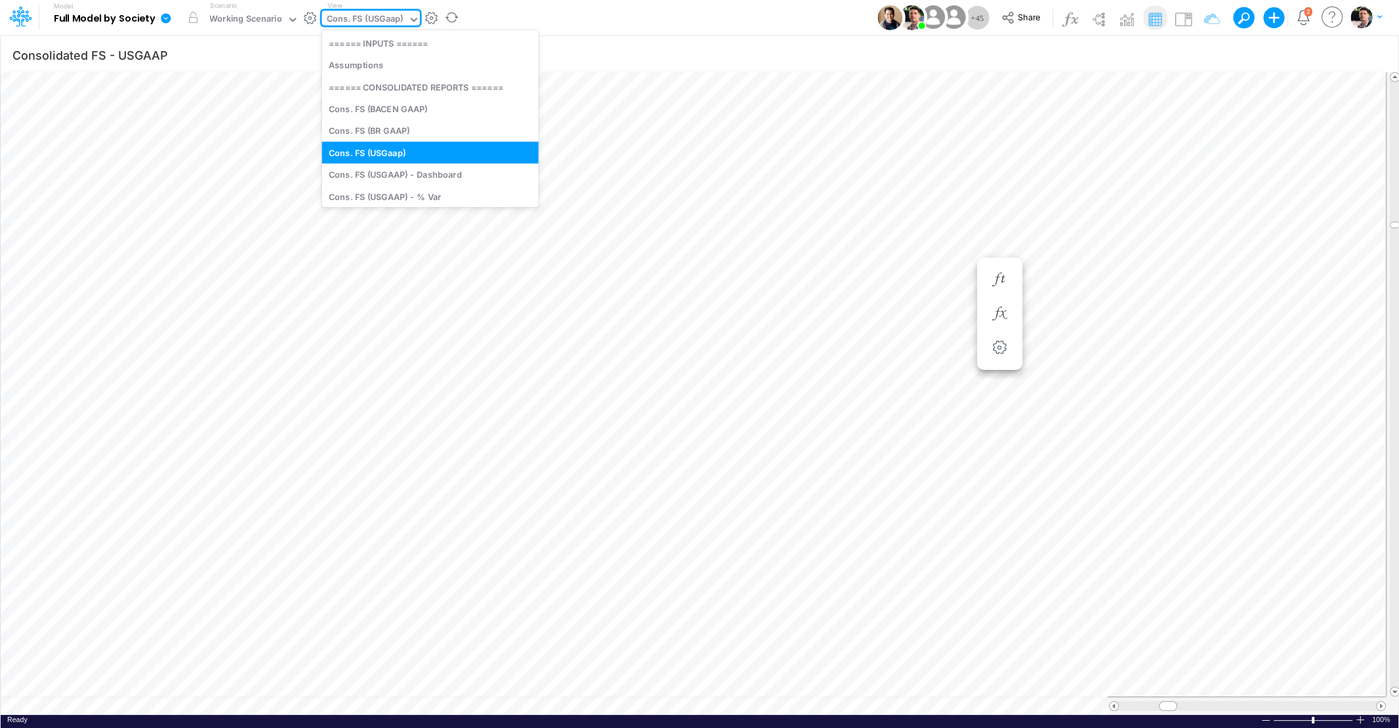
click at [383, 17] on div "Cons. FS (USGaap)" at bounding box center [365, 19] width 77 height 15
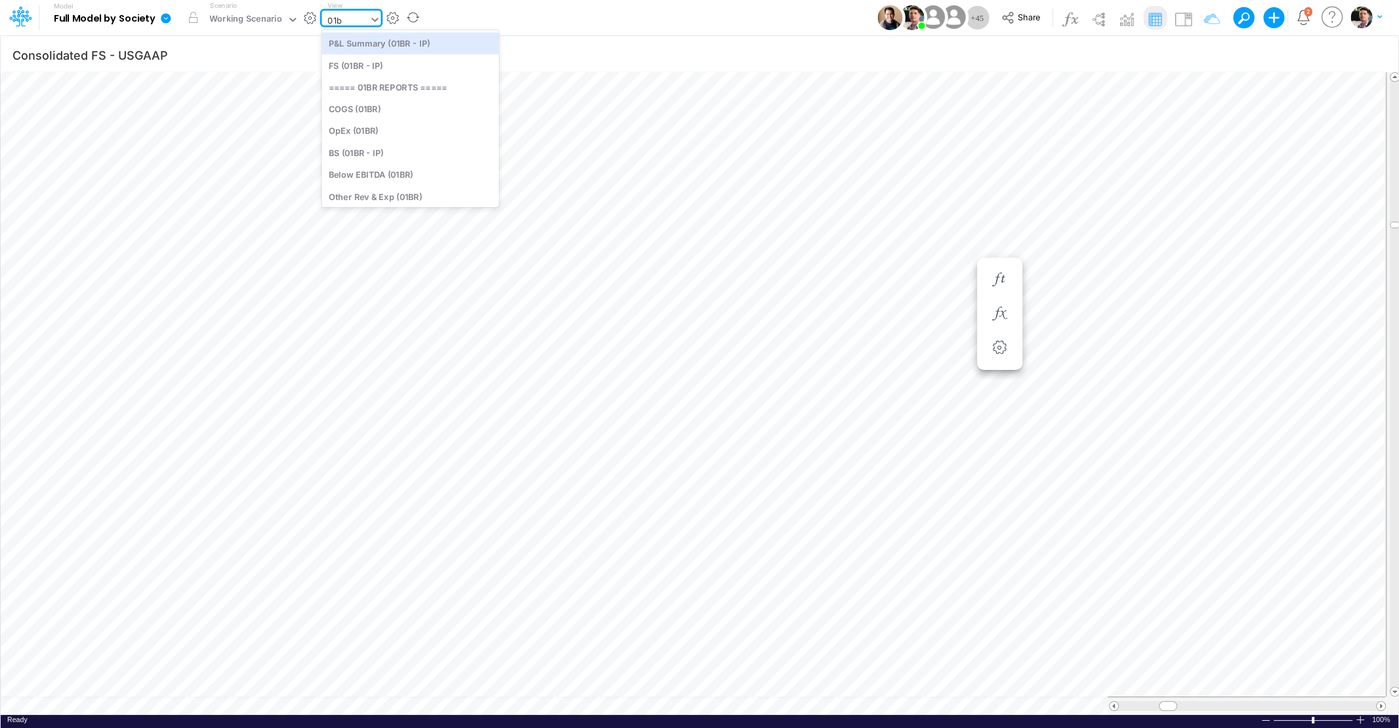
type input "01br"
click at [396, 72] on div "FS (01BR - IP)" at bounding box center [409, 65] width 177 height 22
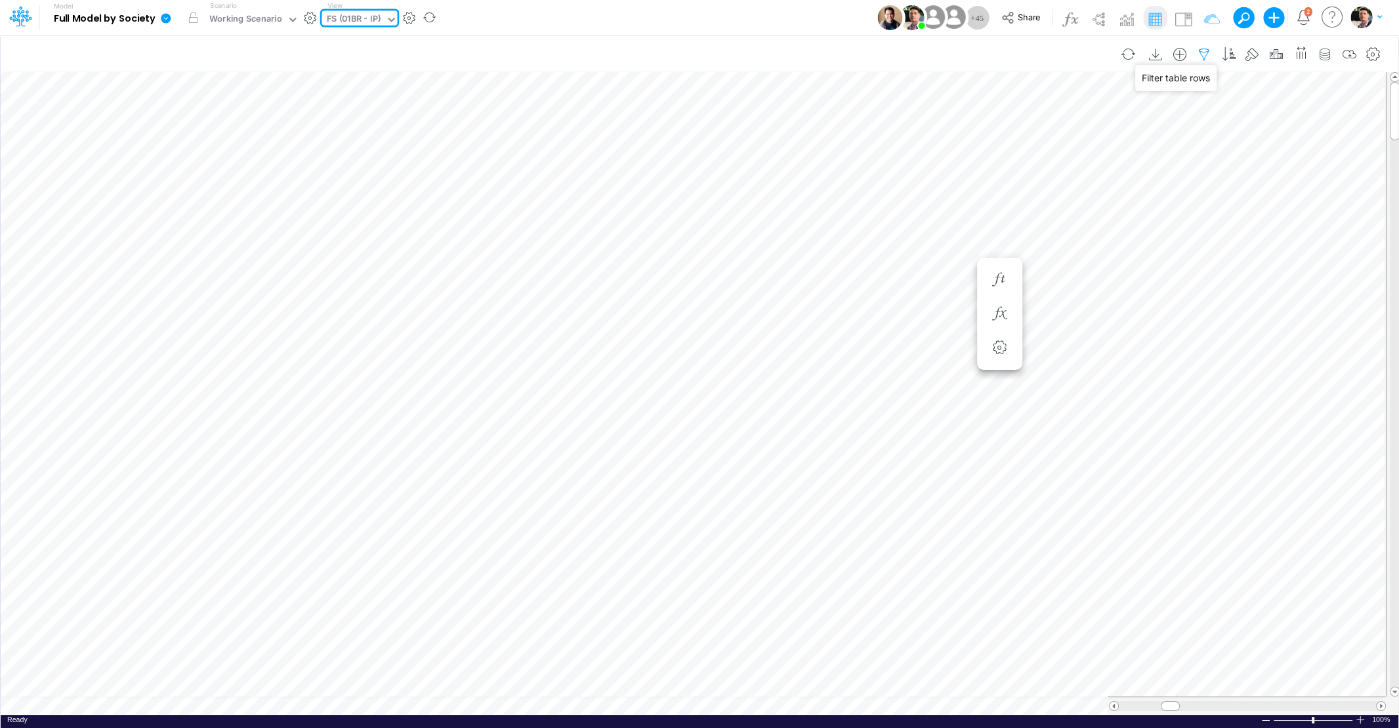
click at [1206, 56] on icon "button" at bounding box center [1204, 55] width 20 height 14
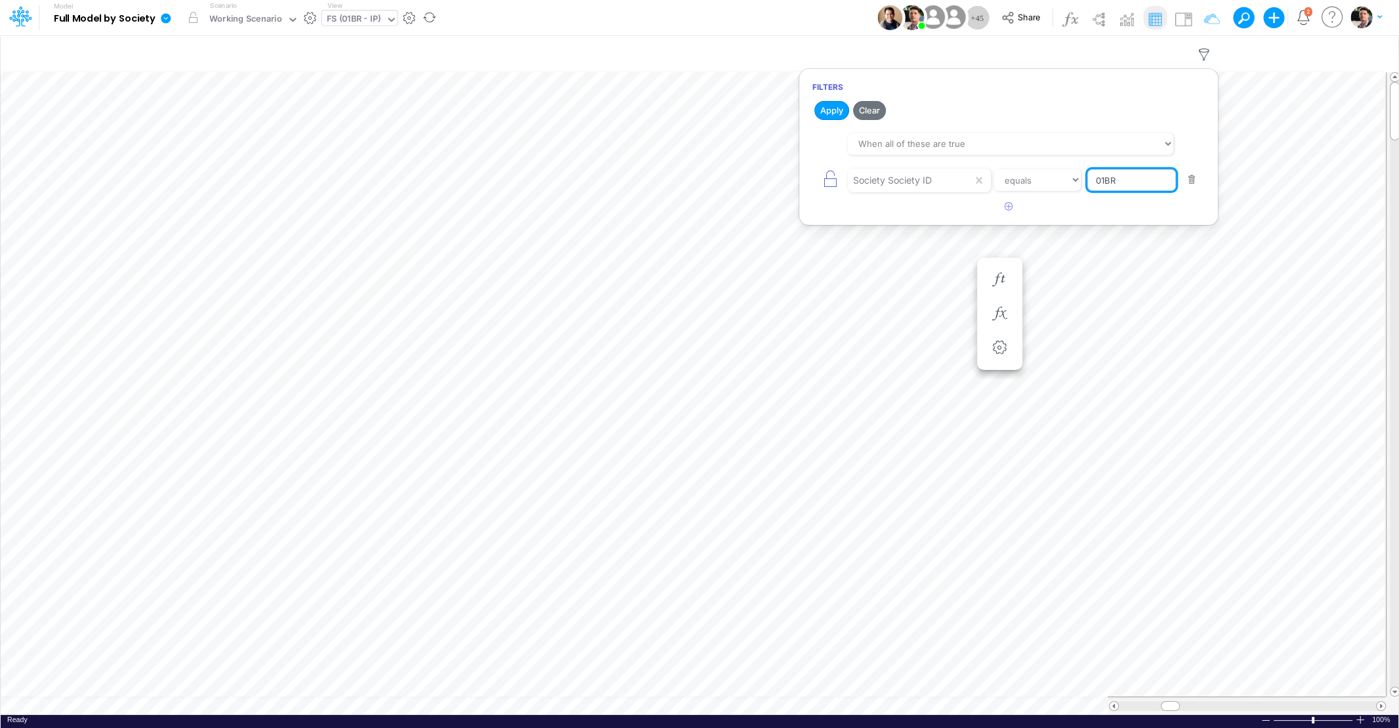
click at [1129, 183] on input "01BR" at bounding box center [1131, 180] width 89 height 22
type input "01AR"
click at [837, 108] on button "Apply" at bounding box center [831, 110] width 35 height 19
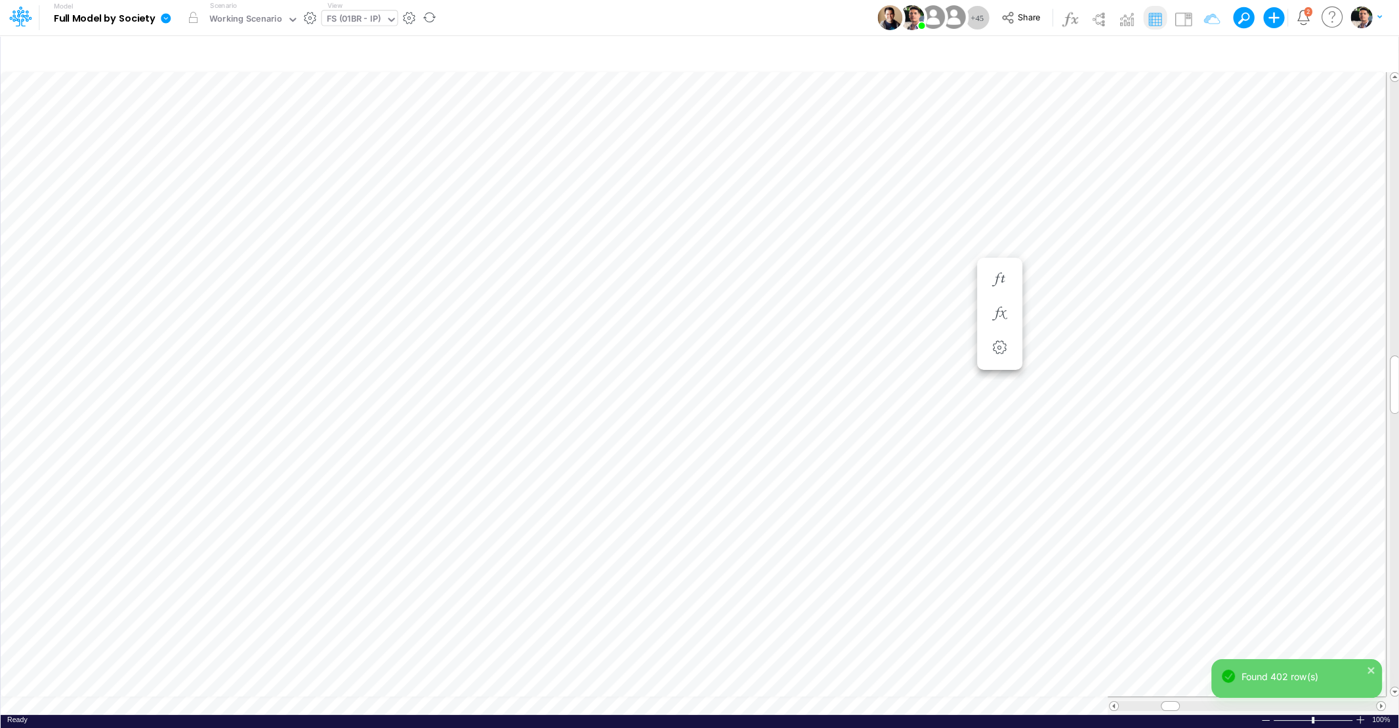
scroll to position [5, 41]
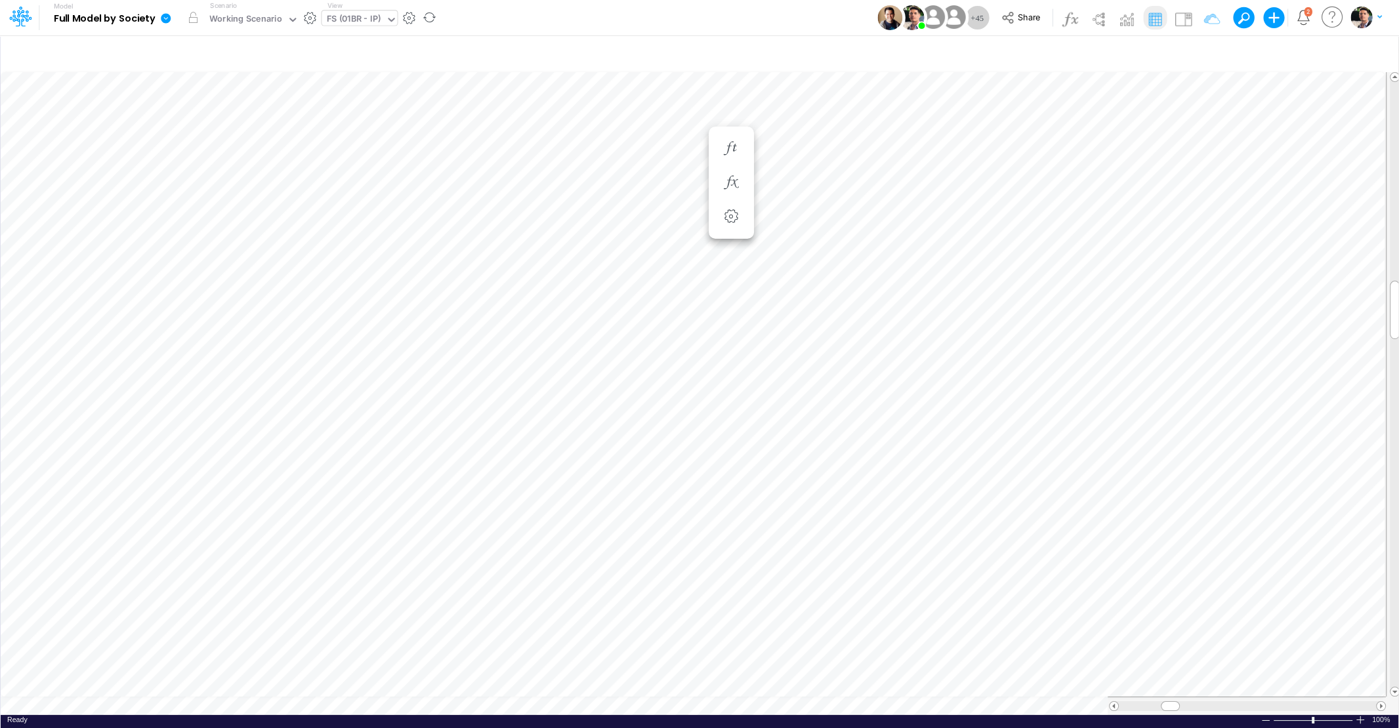
scroll to position [5, 14]
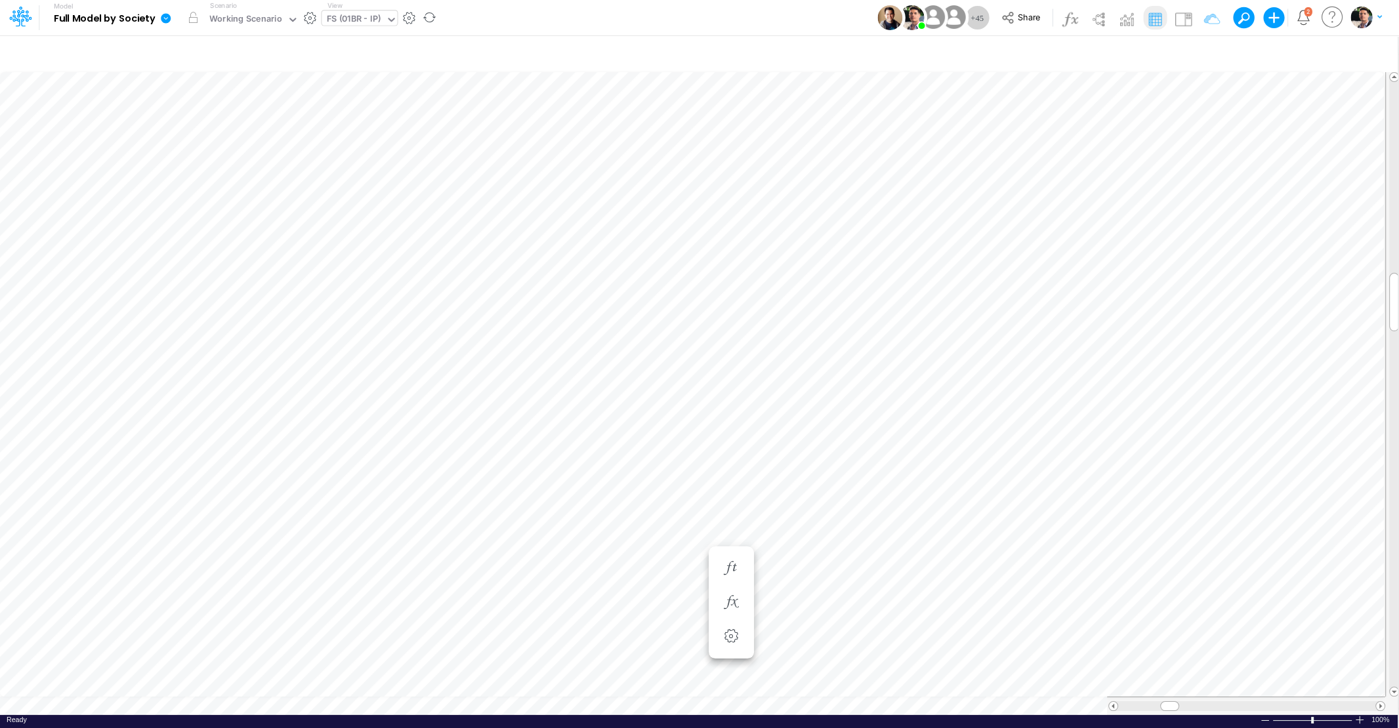
scroll to position [5, 3]
click at [731, 501] on icon "button" at bounding box center [731, 503] width 20 height 14
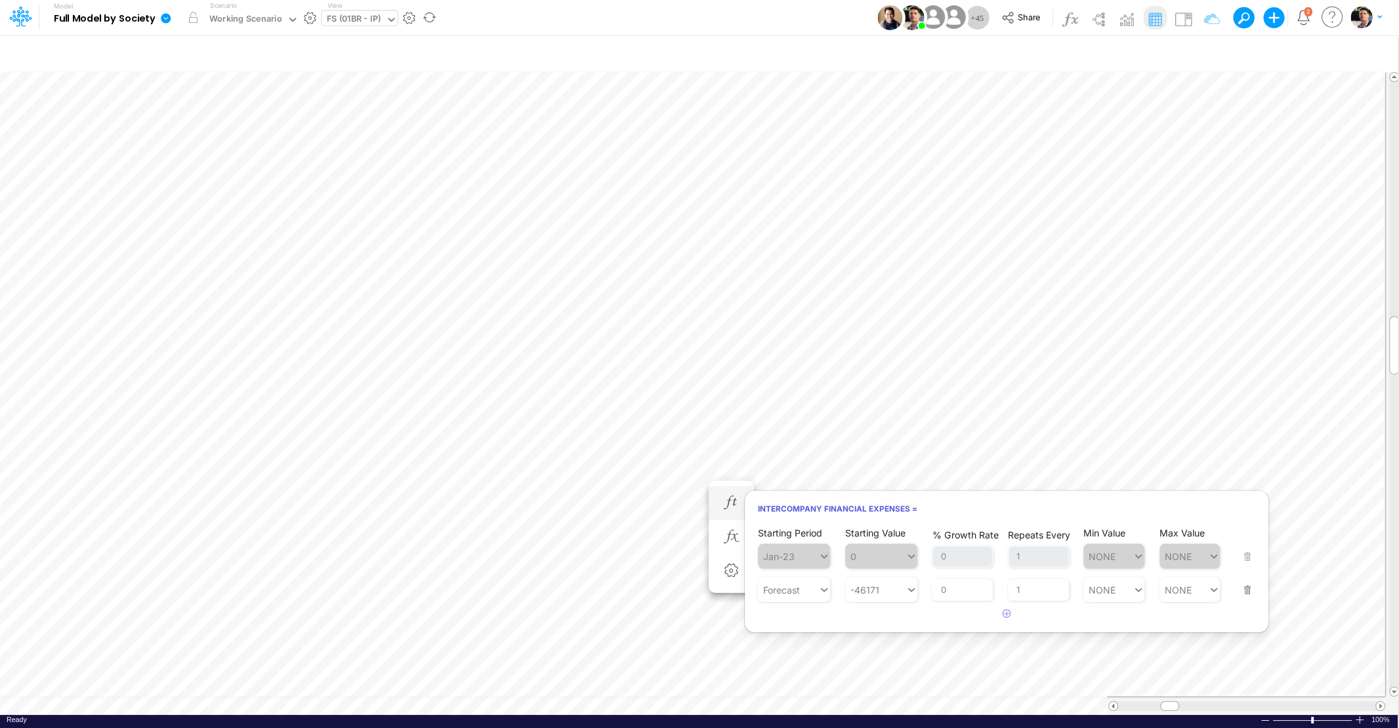
click at [1250, 593] on button "button" at bounding box center [1243, 581] width 17 height 35
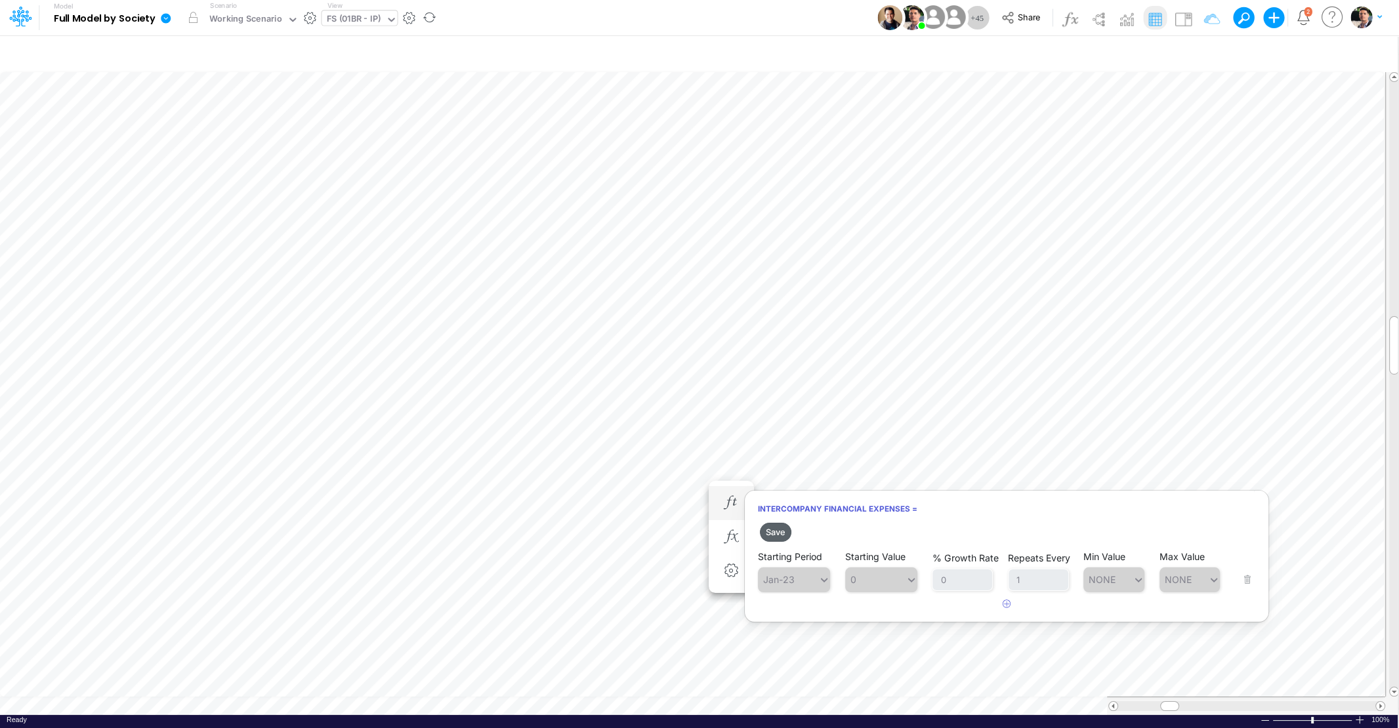
click at [777, 532] on button "Save" at bounding box center [775, 532] width 31 height 19
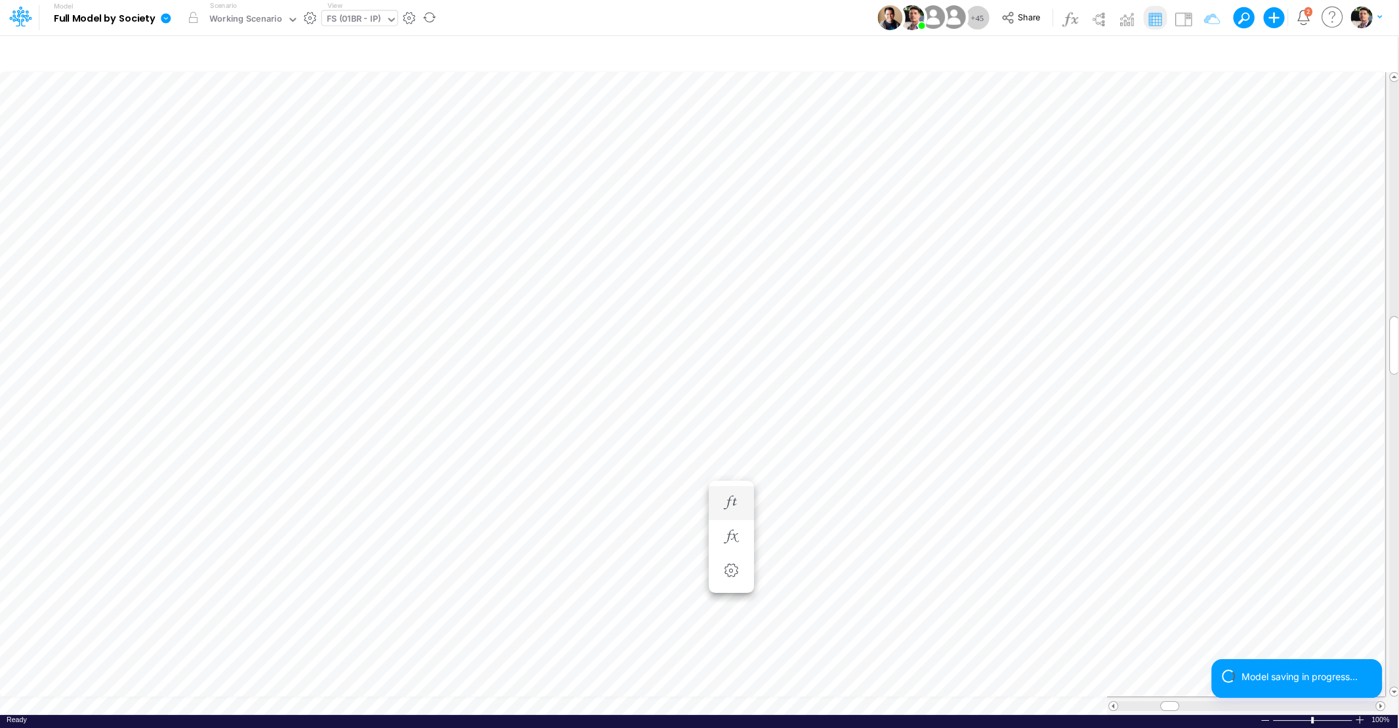
scroll to position [5, 3]
click at [1185, 21] on img at bounding box center [1182, 19] width 21 height 21
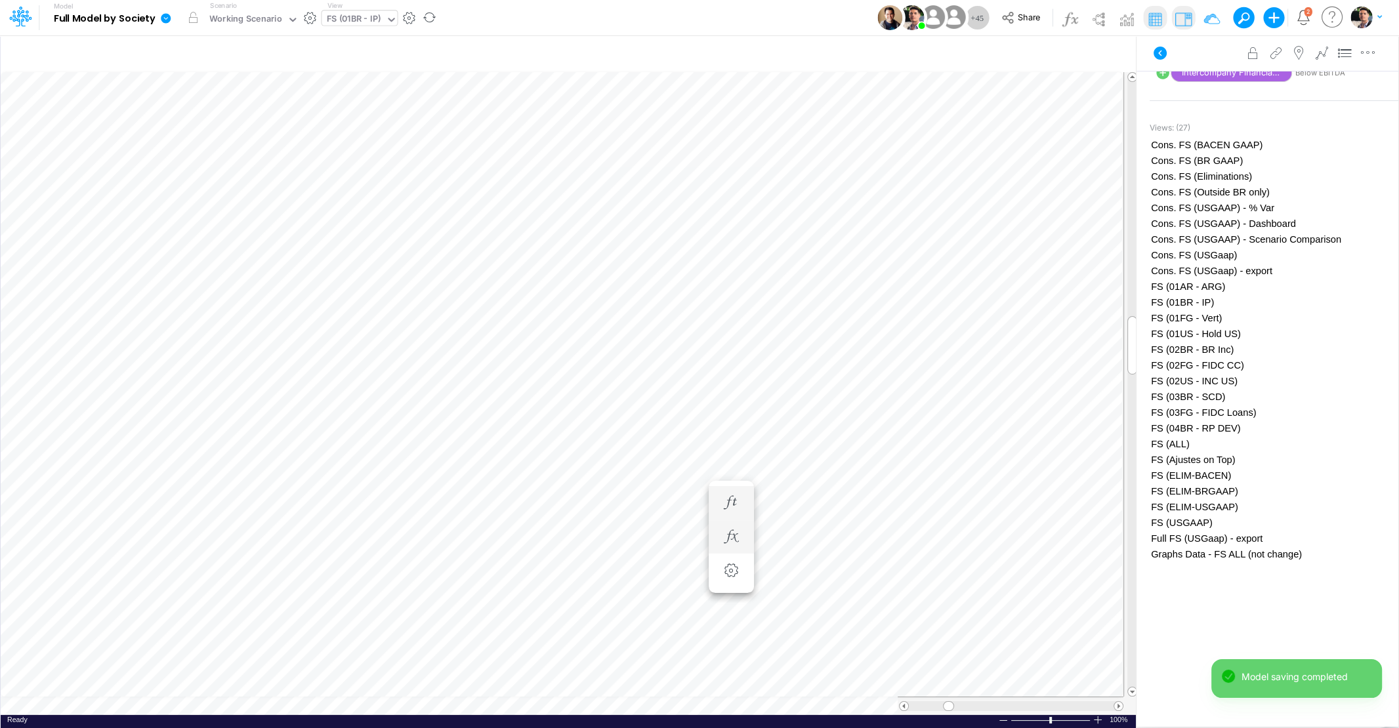
scroll to position [5, 3]
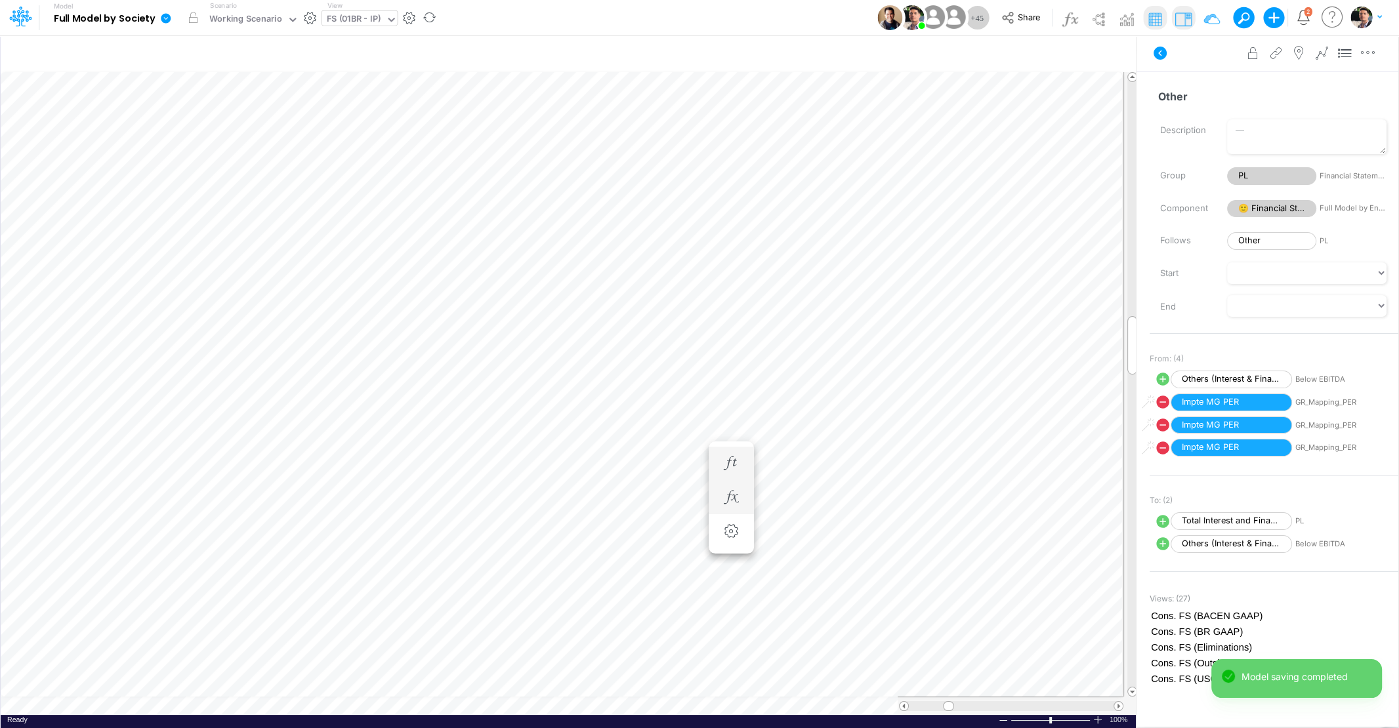
scroll to position [5, 3]
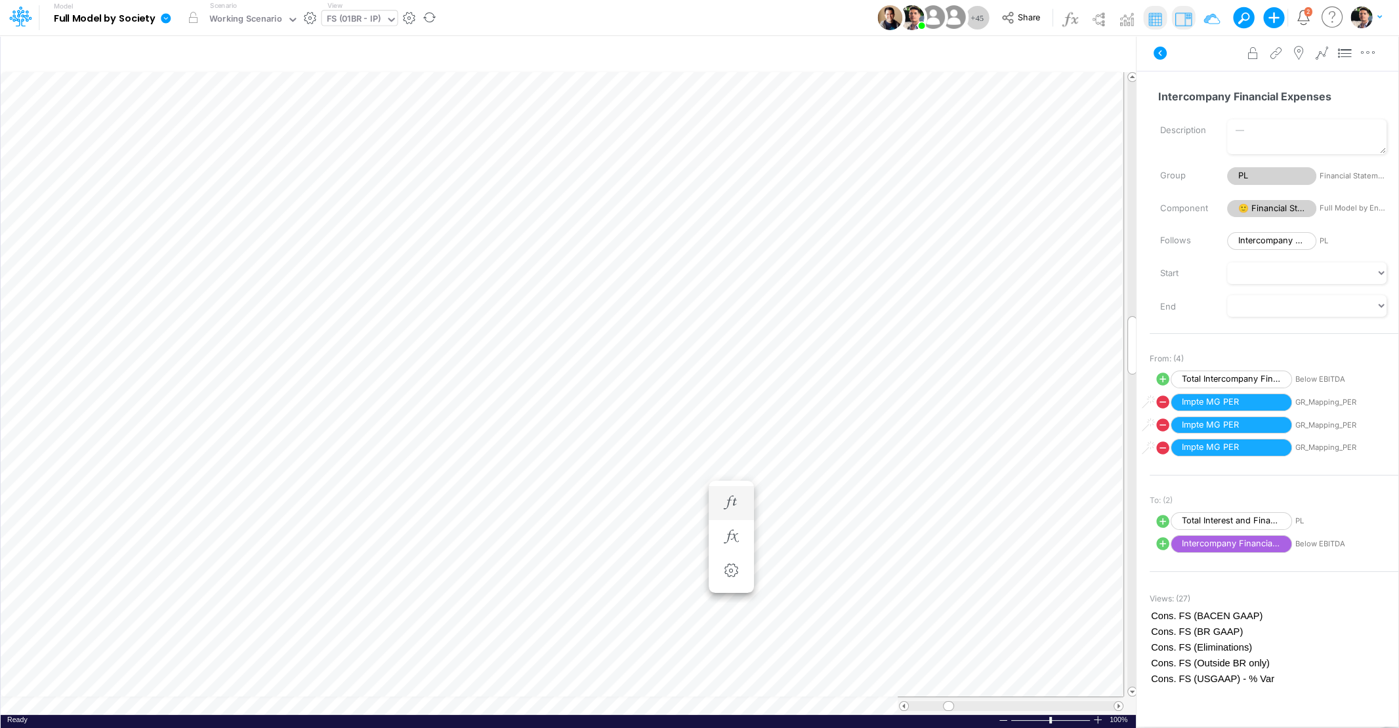
click at [1313, 381] on span "Below EBITDA" at bounding box center [1355, 379] width 121 height 11
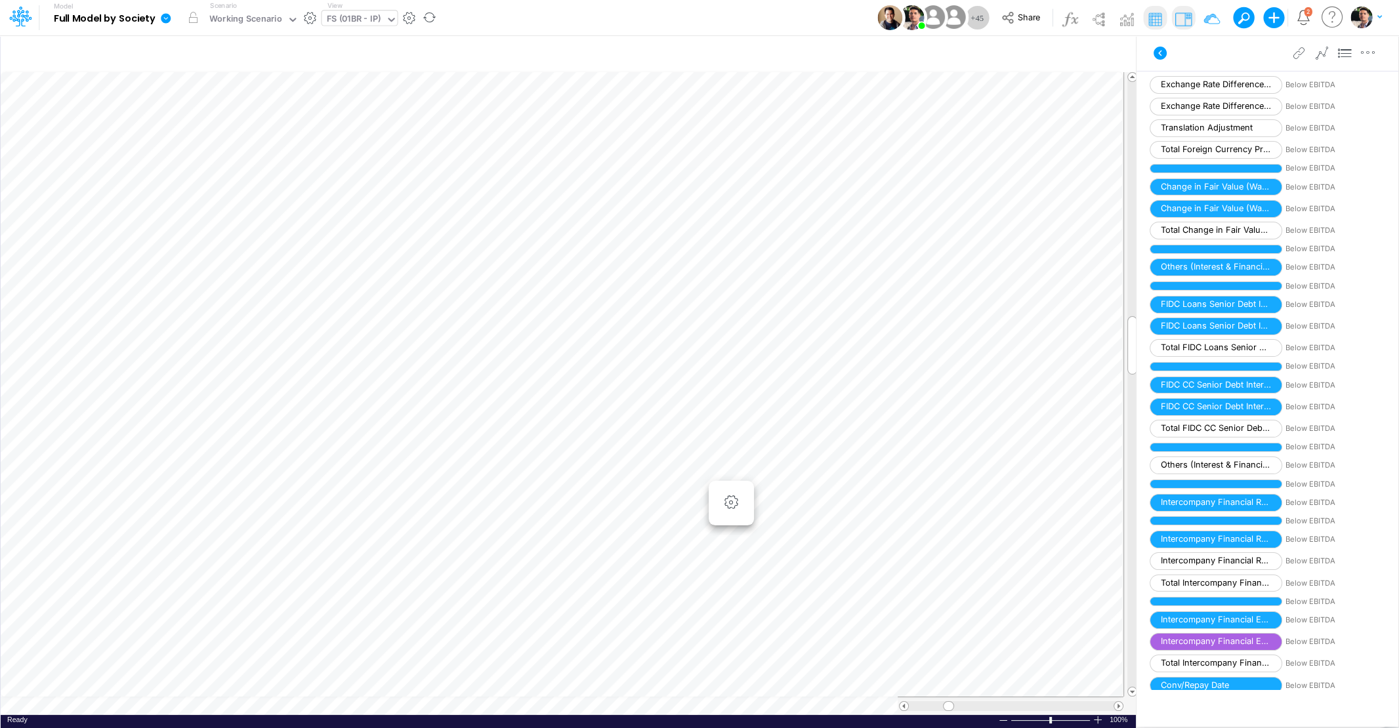
scroll to position [2710, 0]
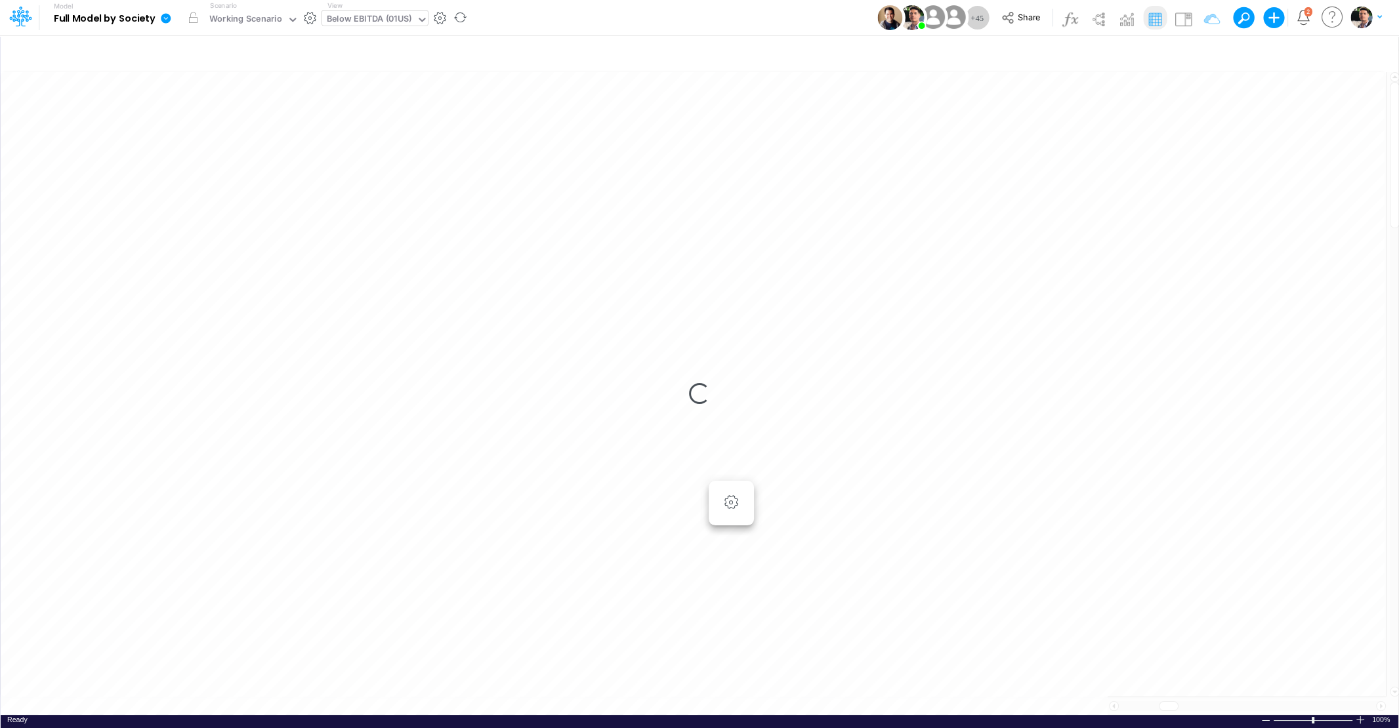
scroll to position [5, 43]
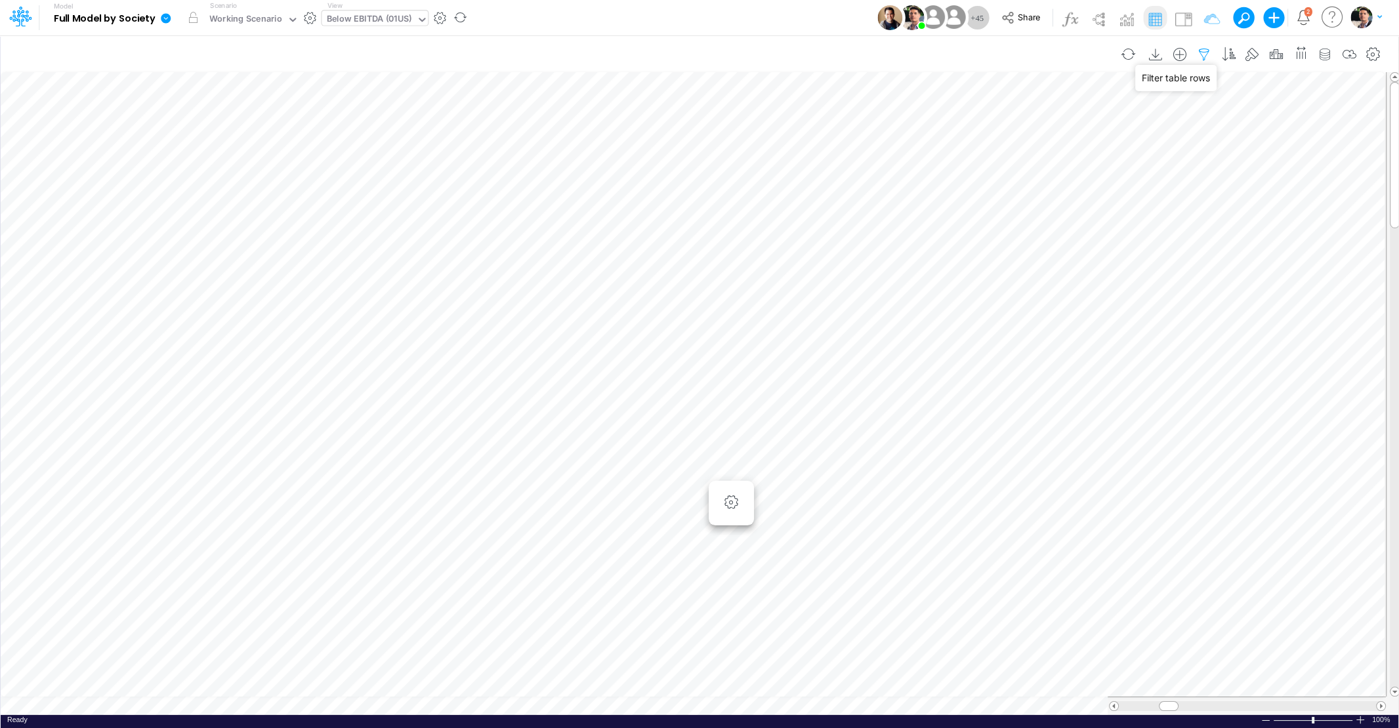
click at [1208, 51] on icon "button" at bounding box center [1204, 55] width 20 height 14
select select "tableSearchOR"
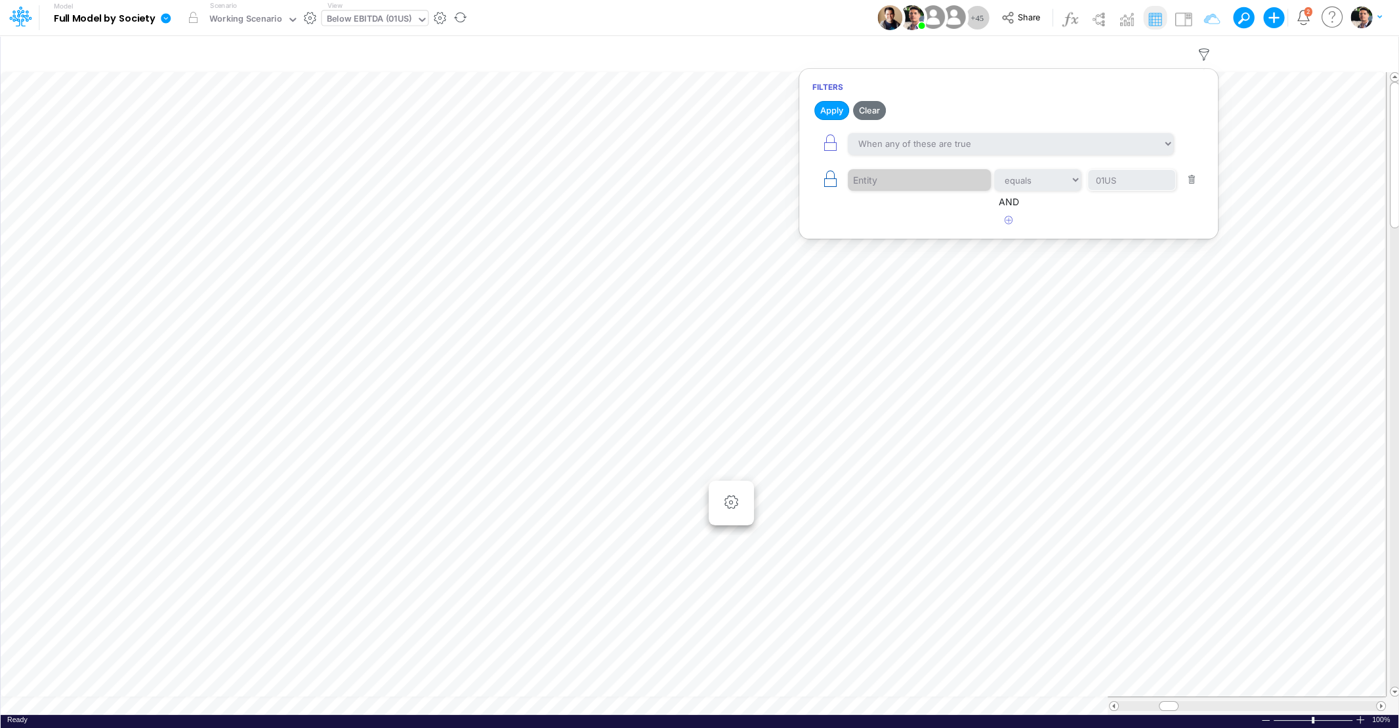
click at [836, 179] on icon "button" at bounding box center [830, 179] width 18 height 18
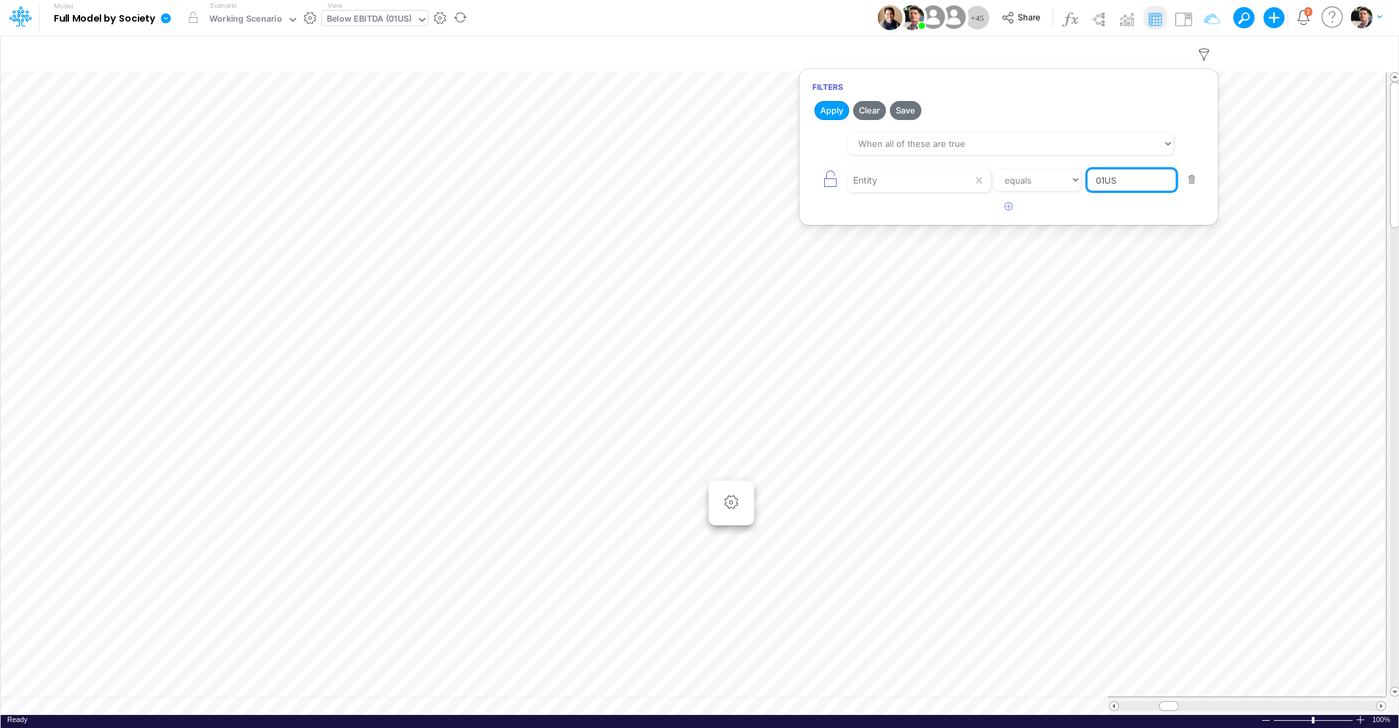
click at [1161, 183] on input "01US" at bounding box center [1131, 180] width 89 height 22
type input "01AR"
click at [834, 114] on button "Apply" at bounding box center [831, 110] width 35 height 19
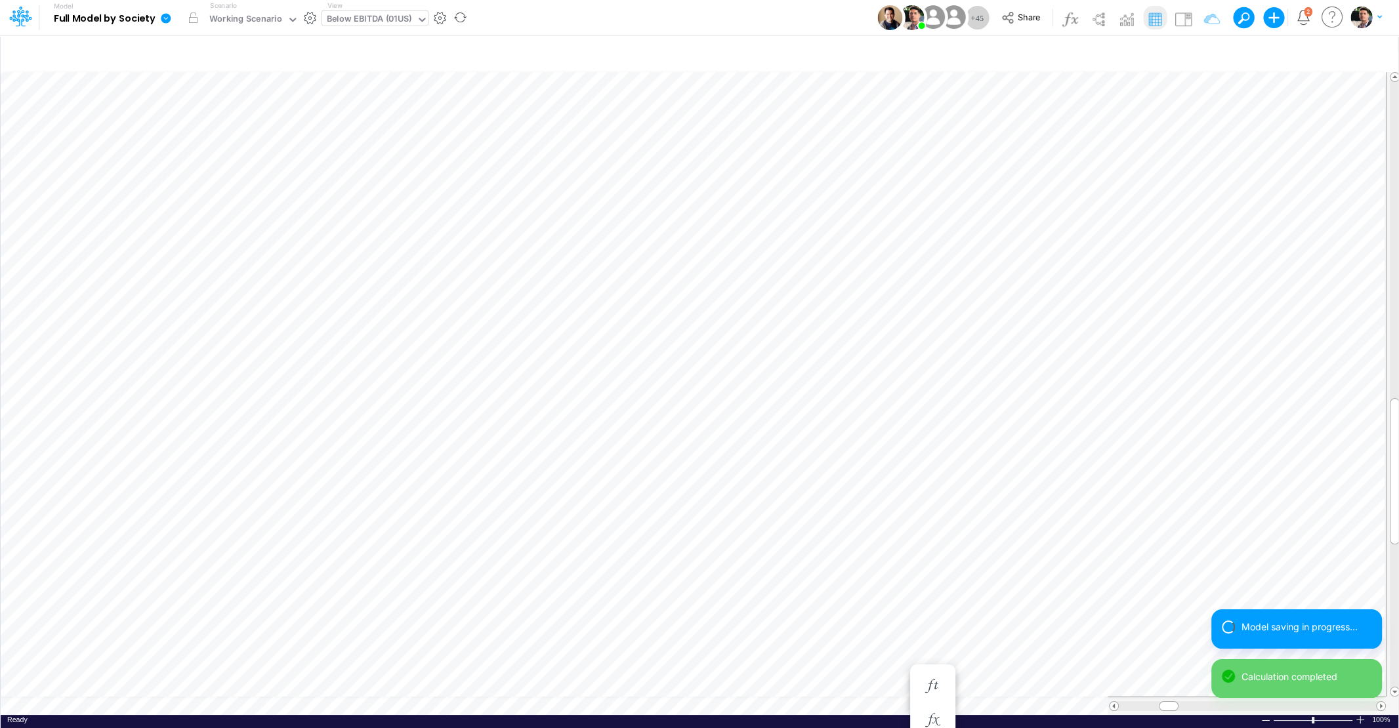
scroll to position [5, 3]
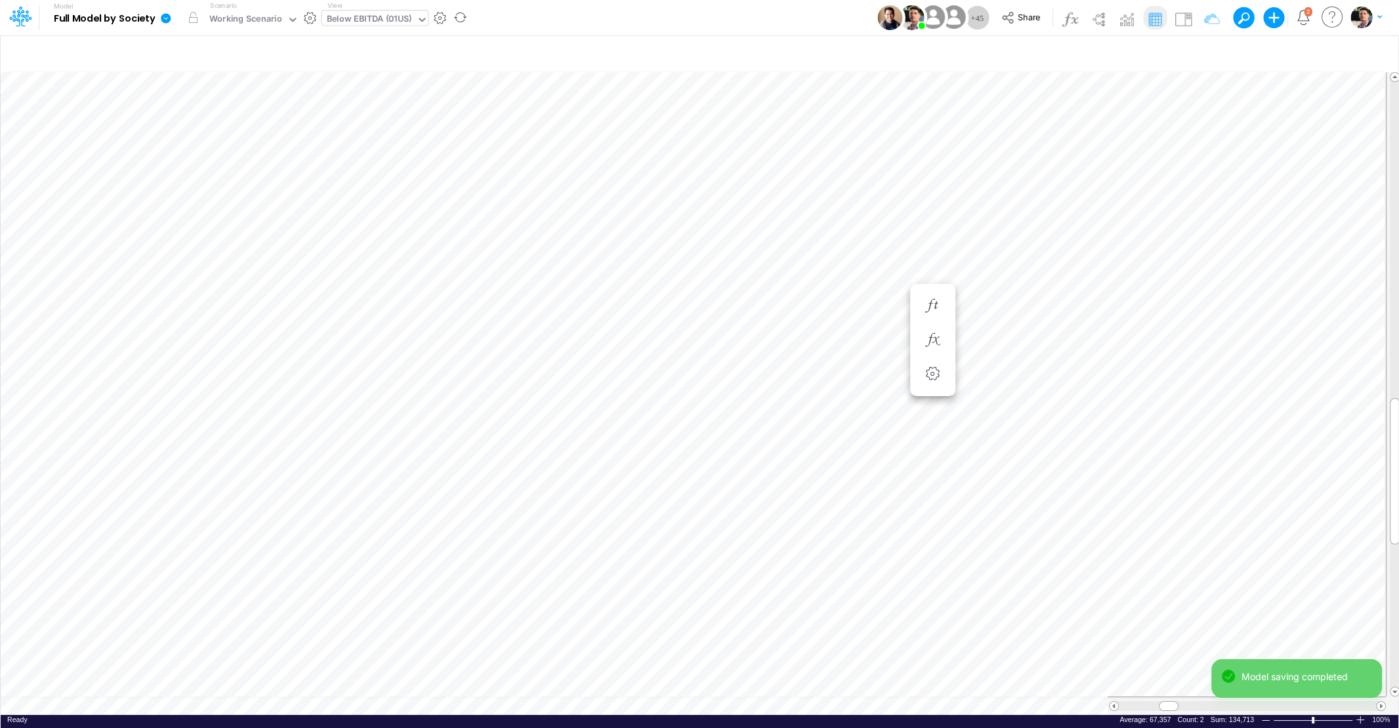
scroll to position [5, 12]
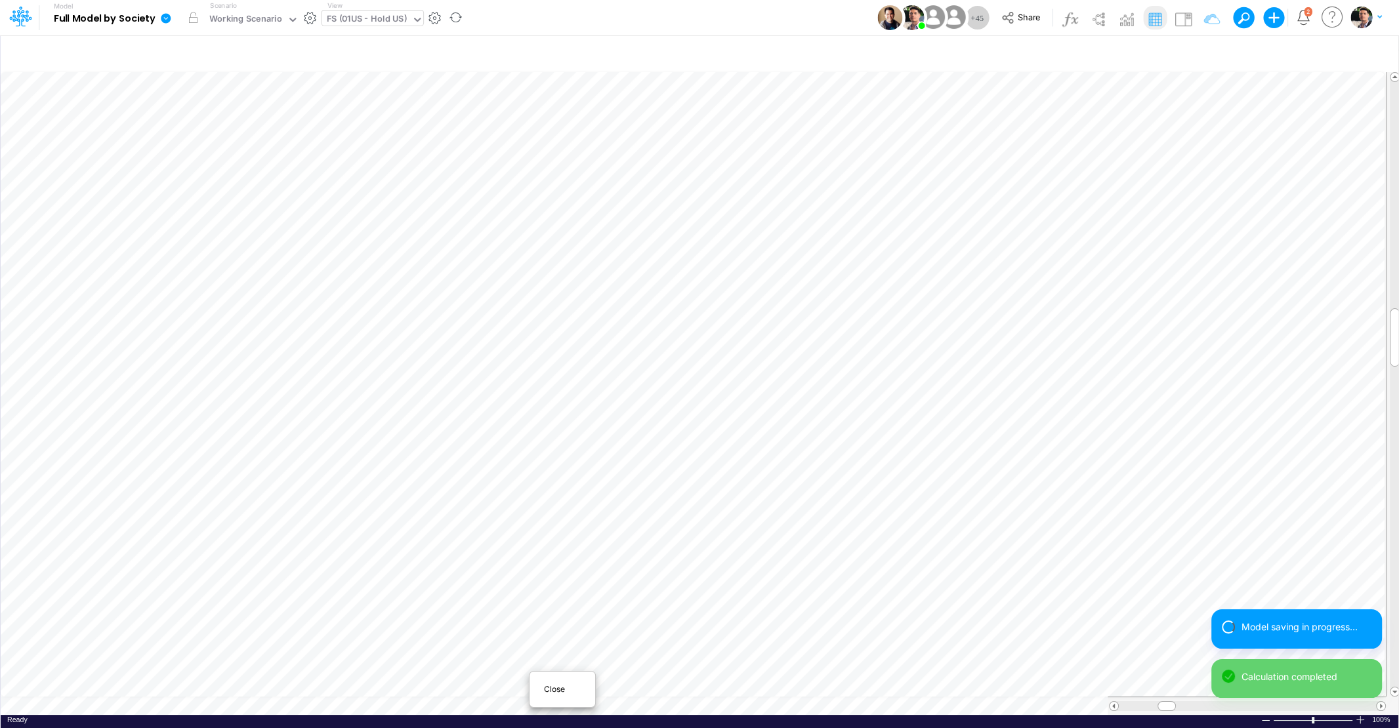
type input "Financial Statements - Holding US (01US)"
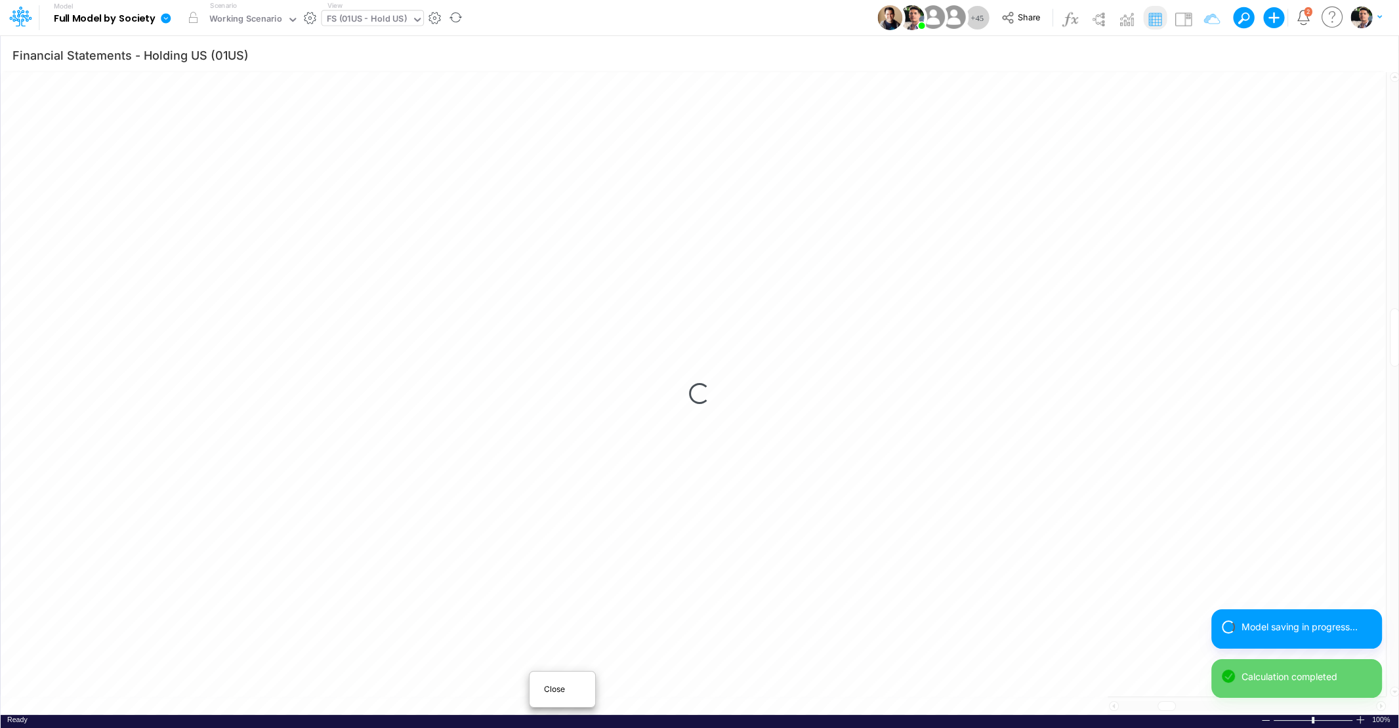
scroll to position [5, 44]
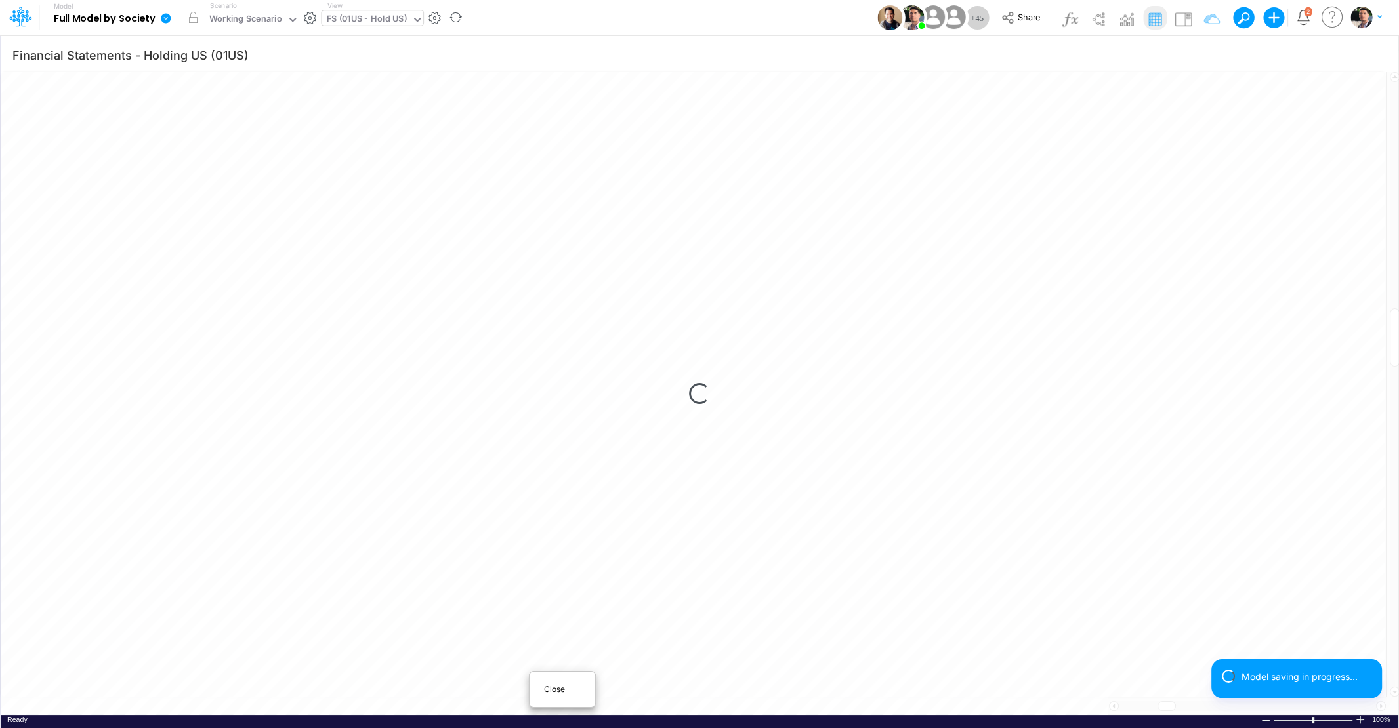
click at [554, 691] on span "Close" at bounding box center [562, 690] width 36 height 12
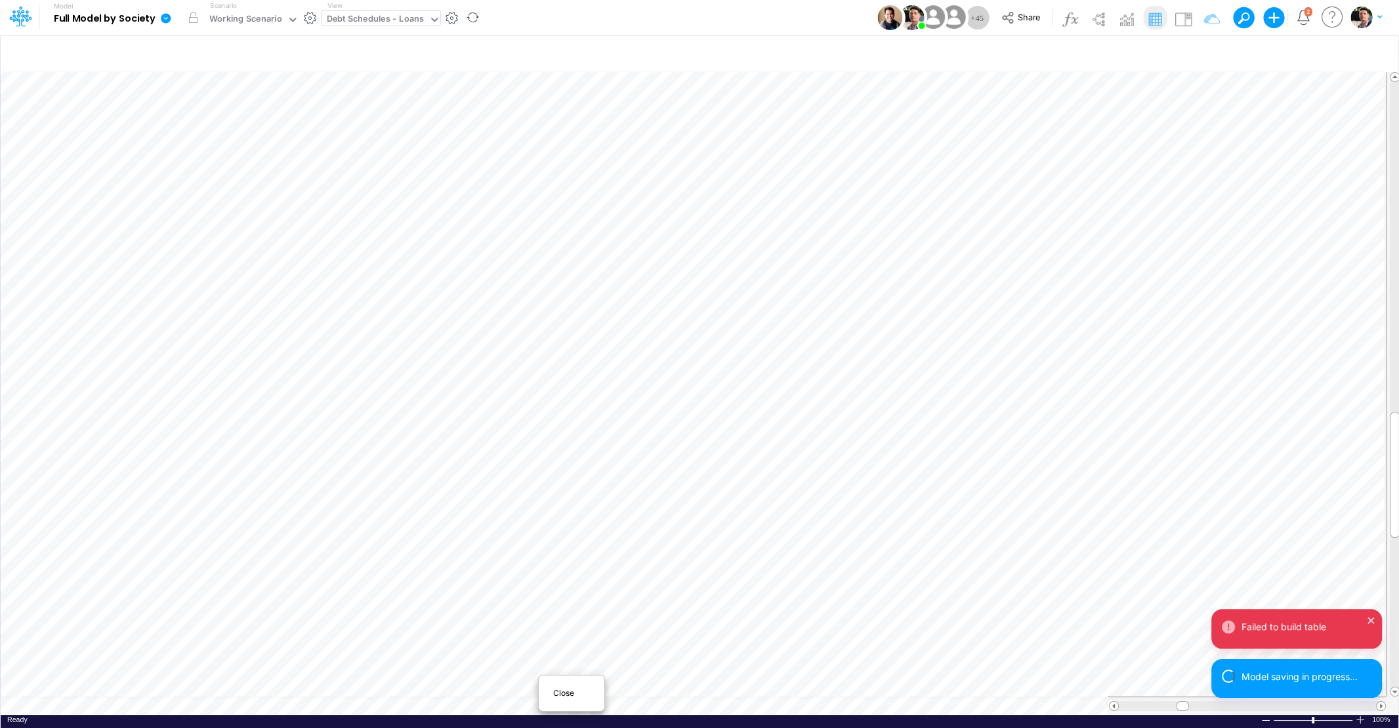
click at [556, 694] on span "Close" at bounding box center [571, 694] width 36 height 12
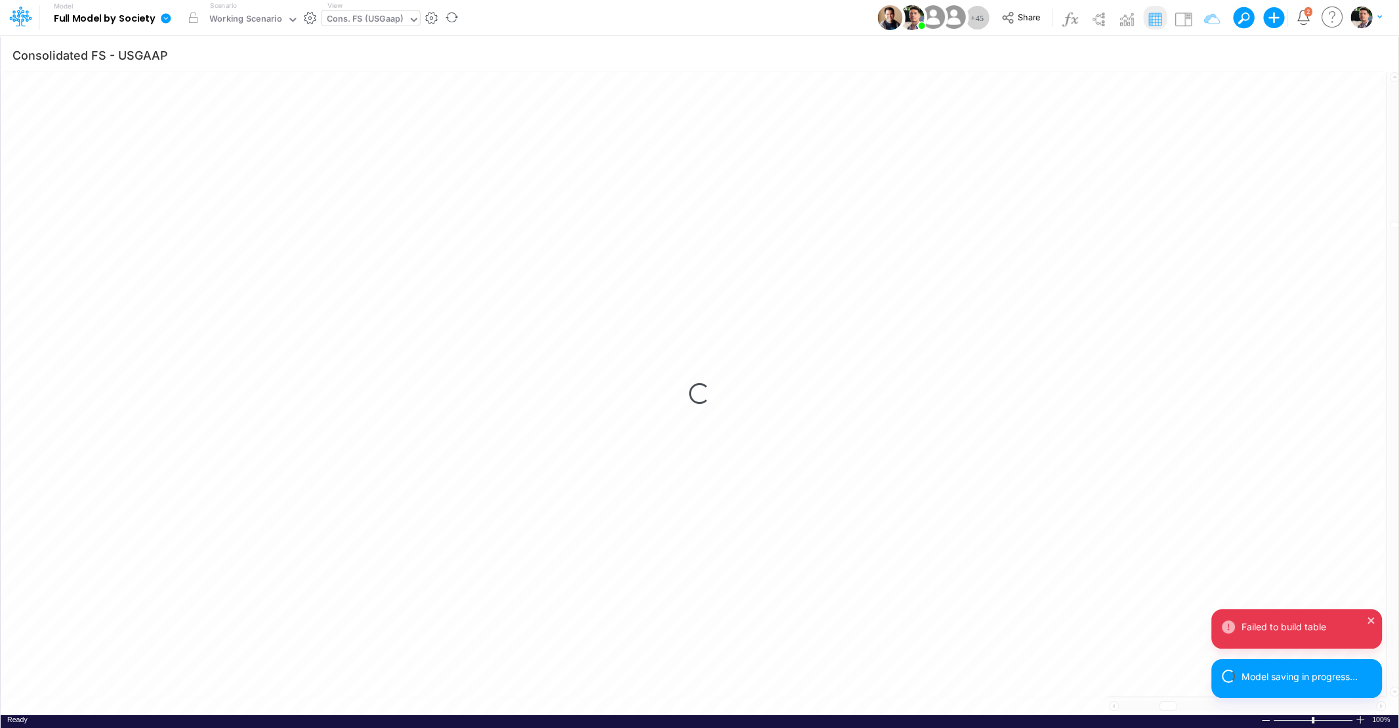
scroll to position [5, 3]
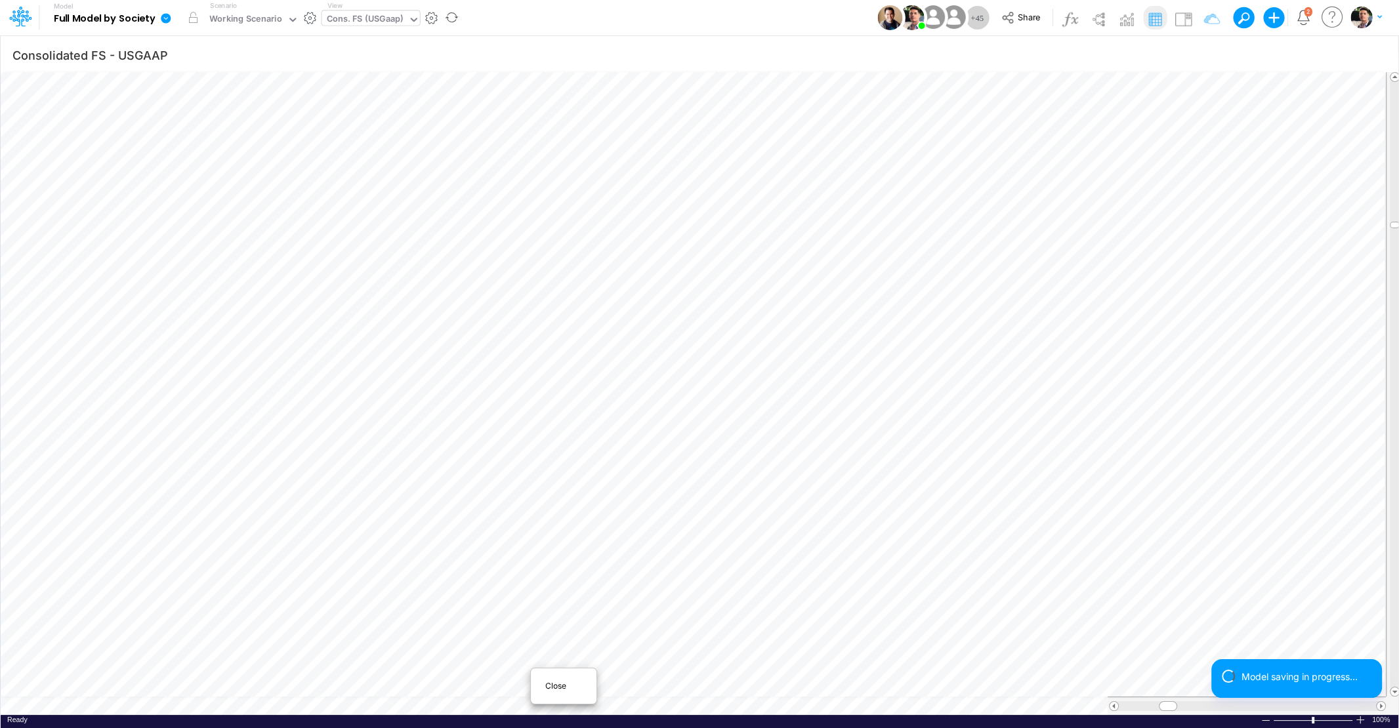
click at [551, 688] on span "Close" at bounding box center [563, 686] width 36 height 12
type input "Intercos G&A"
click at [545, 692] on span "Close" at bounding box center [555, 693] width 36 height 12
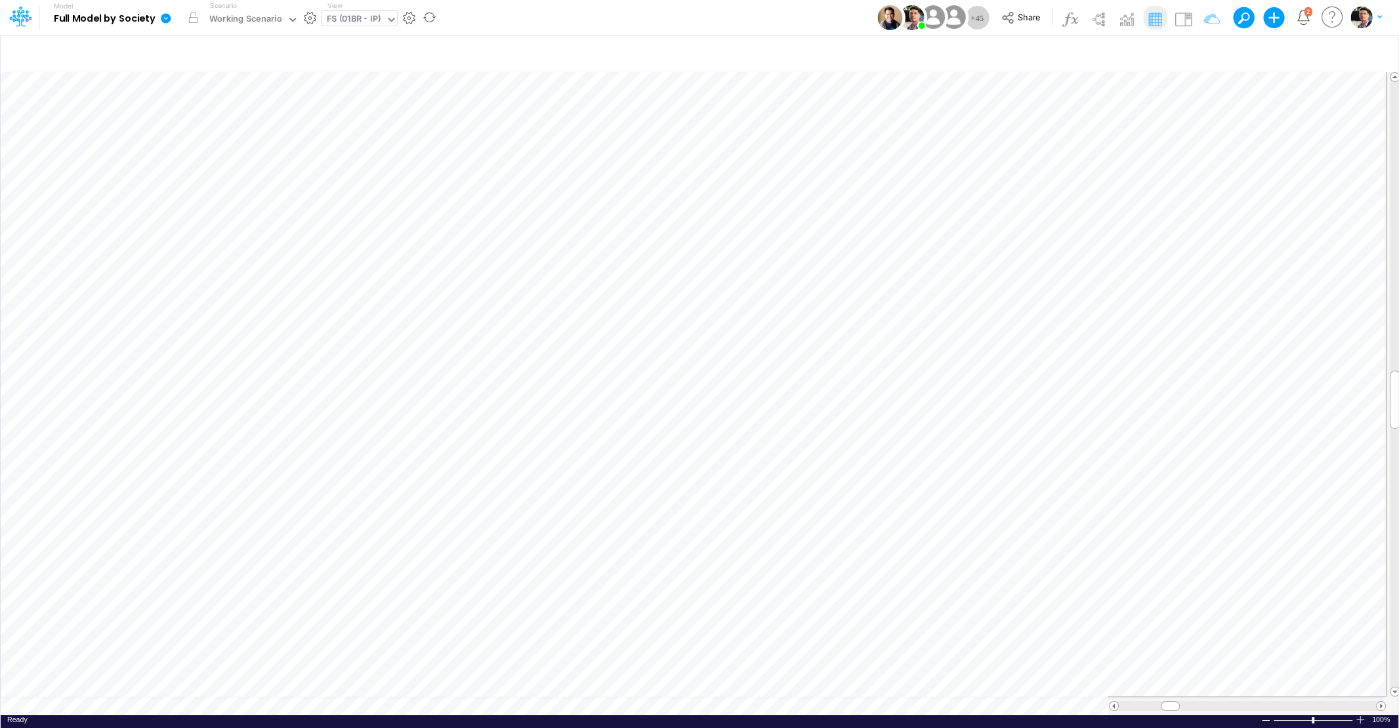
scroll to position [5, 3]
click at [1206, 55] on icon "button" at bounding box center [1204, 55] width 20 height 14
click at [1123, 178] on input "01AR" at bounding box center [1131, 180] width 89 height 22
type input "01US"
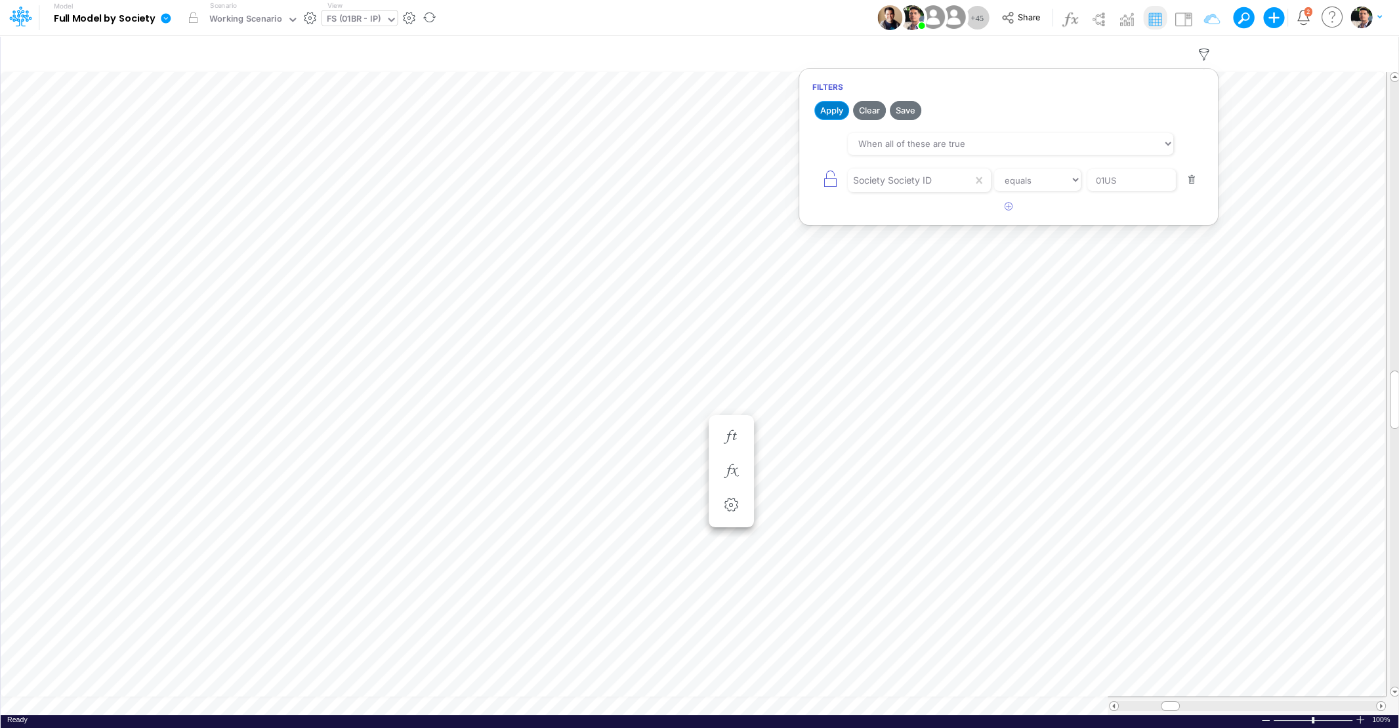
click at [823, 110] on button "Apply" at bounding box center [831, 110] width 35 height 19
click at [1136, 175] on input "01US" at bounding box center [1131, 180] width 89 height 22
type input "02US"
click at [836, 114] on button "Apply" at bounding box center [831, 110] width 35 height 19
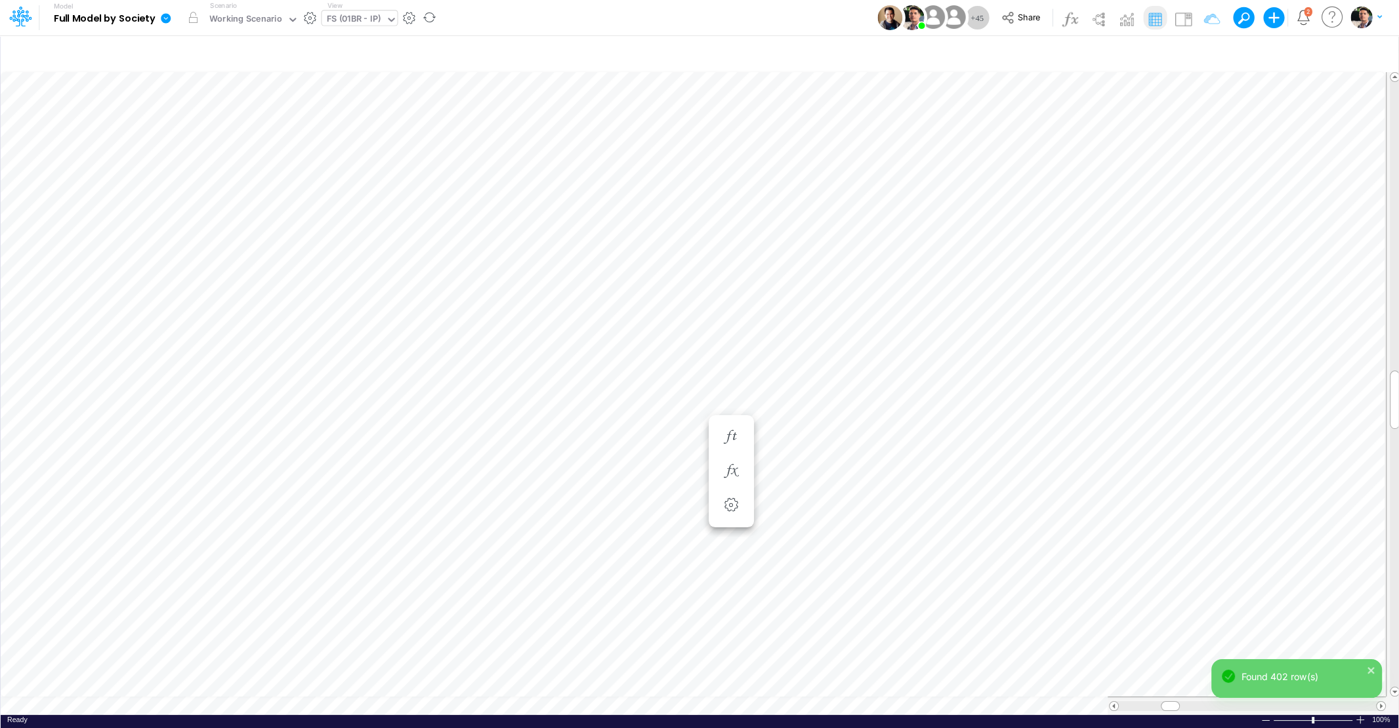
scroll to position [10, 4]
click at [369, 17] on div "FS (01BR - IP)" at bounding box center [354, 19] width 54 height 15
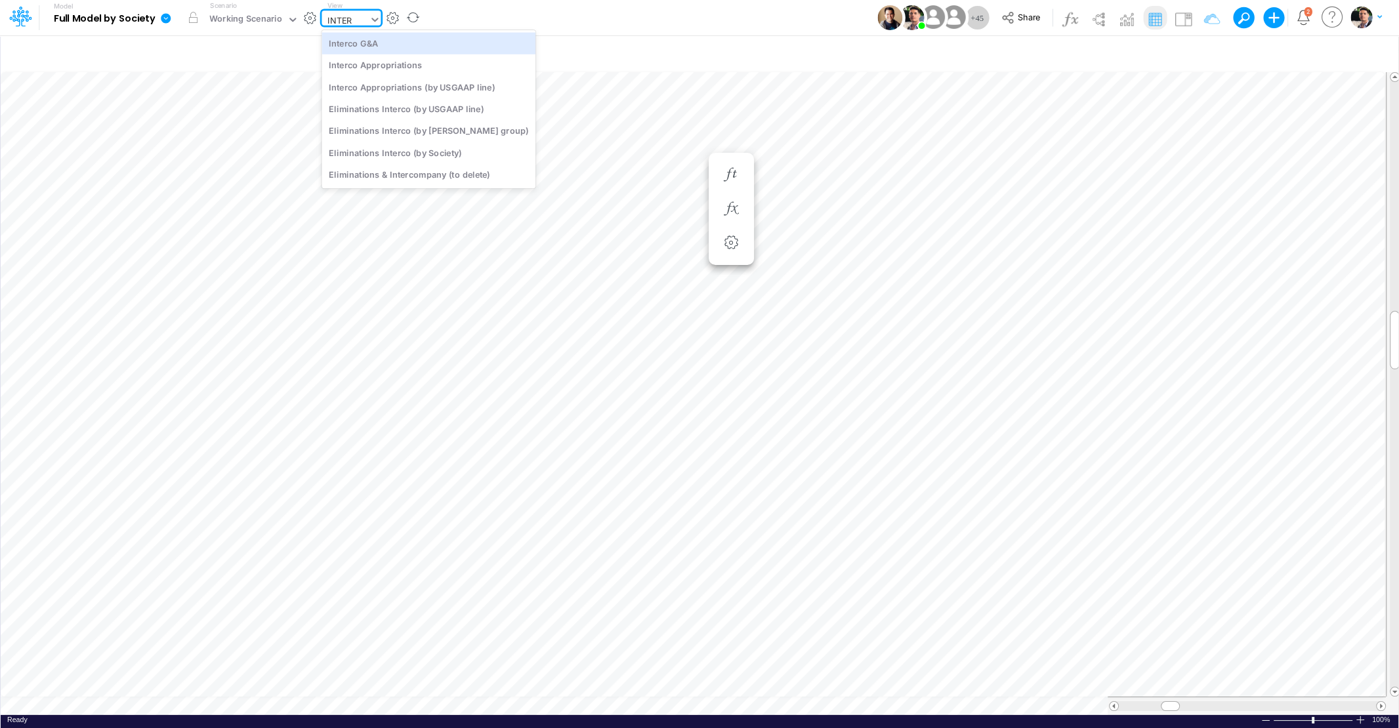
type input "INTERC"
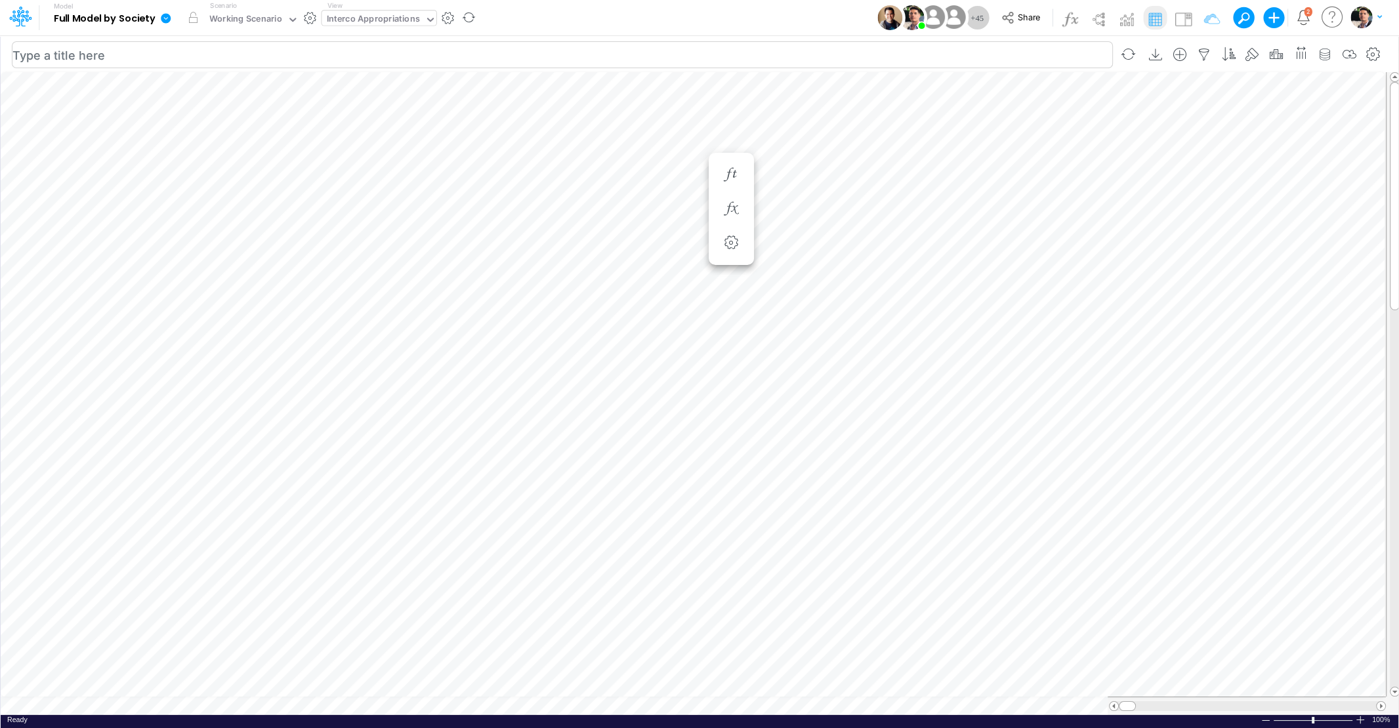
scroll to position [5, 3]
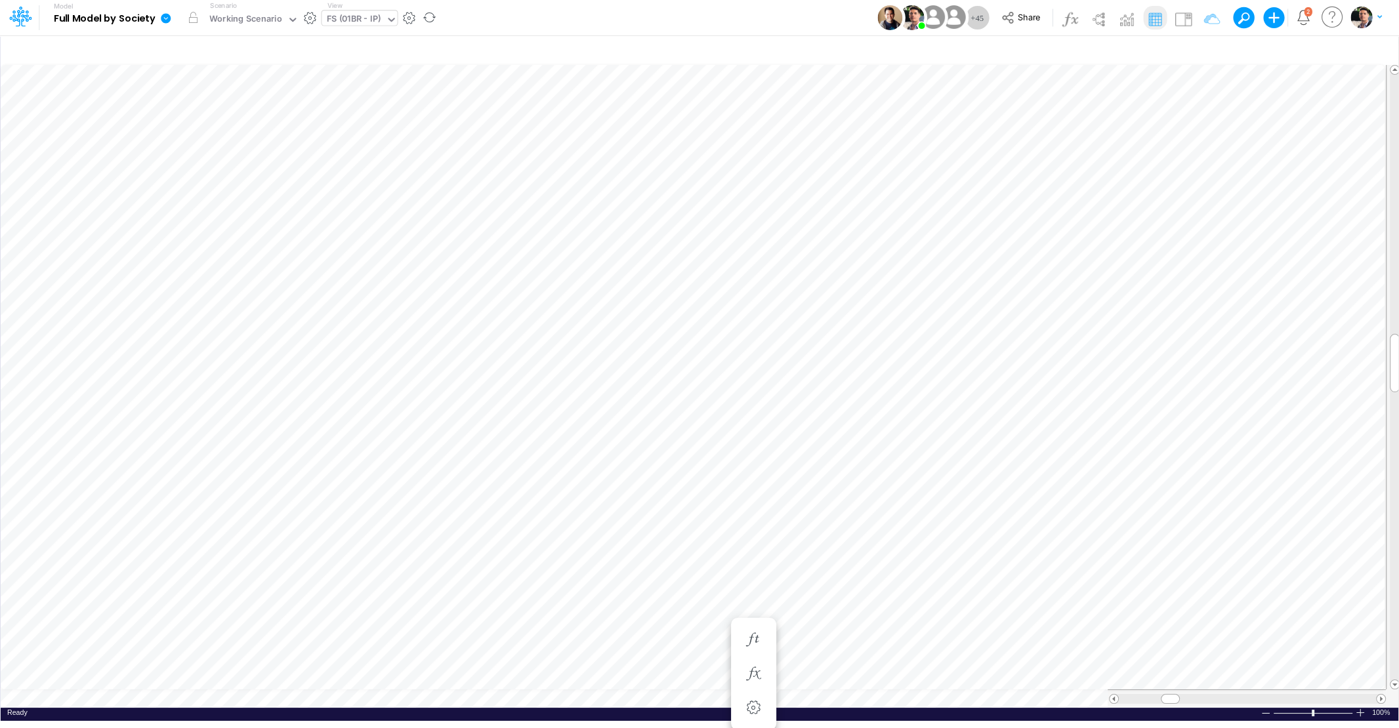
scroll to position [5, 3]
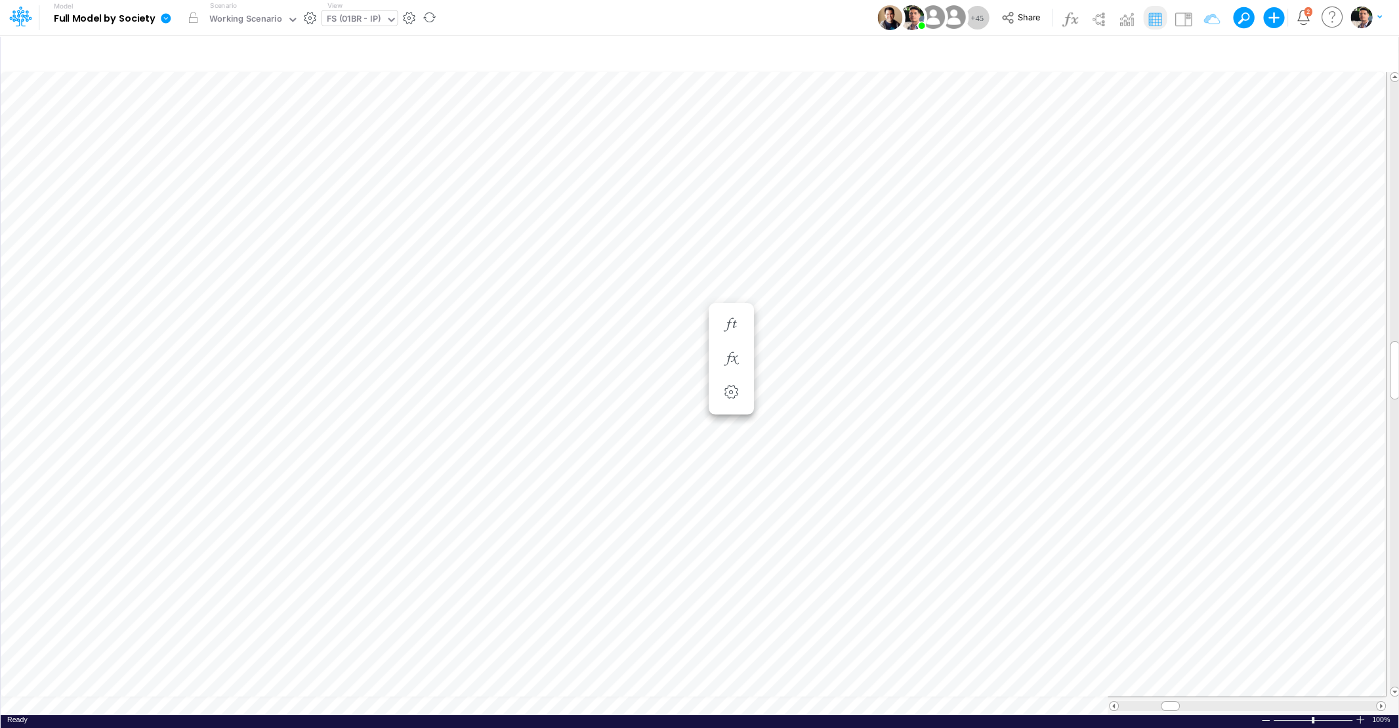
scroll to position [5, 3]
click at [1210, 58] on icon "button" at bounding box center [1204, 55] width 20 height 14
click at [1136, 182] on input "01AR" at bounding box center [1131, 180] width 89 height 22
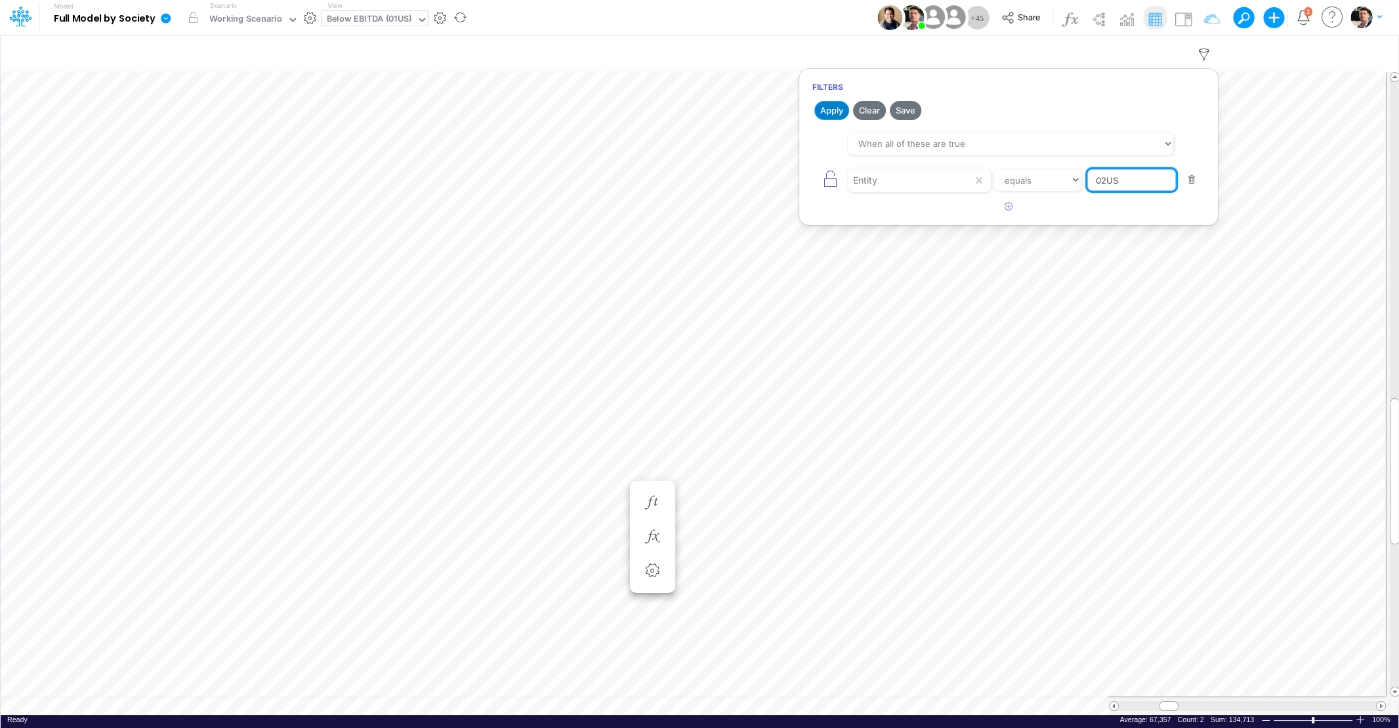
type input "02US"
click at [836, 115] on button "Apply" at bounding box center [831, 110] width 35 height 19
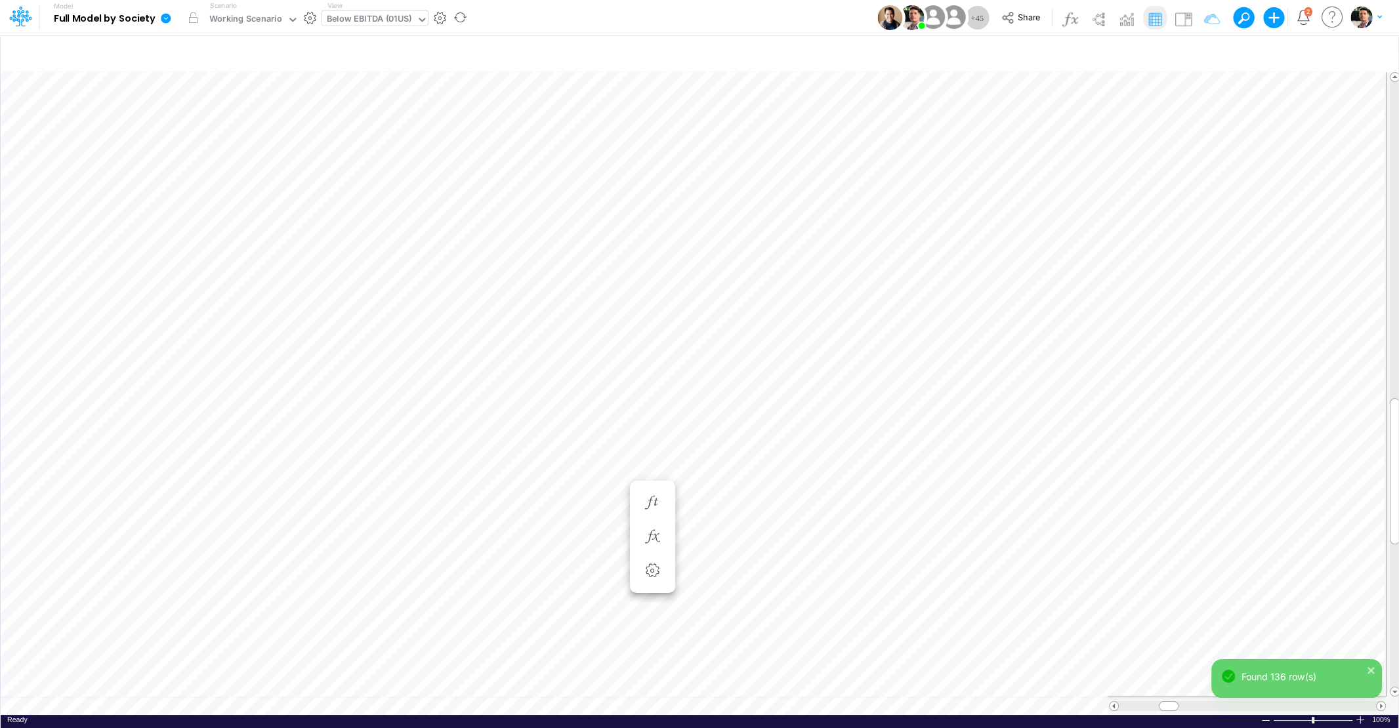
scroll to position [5, 3]
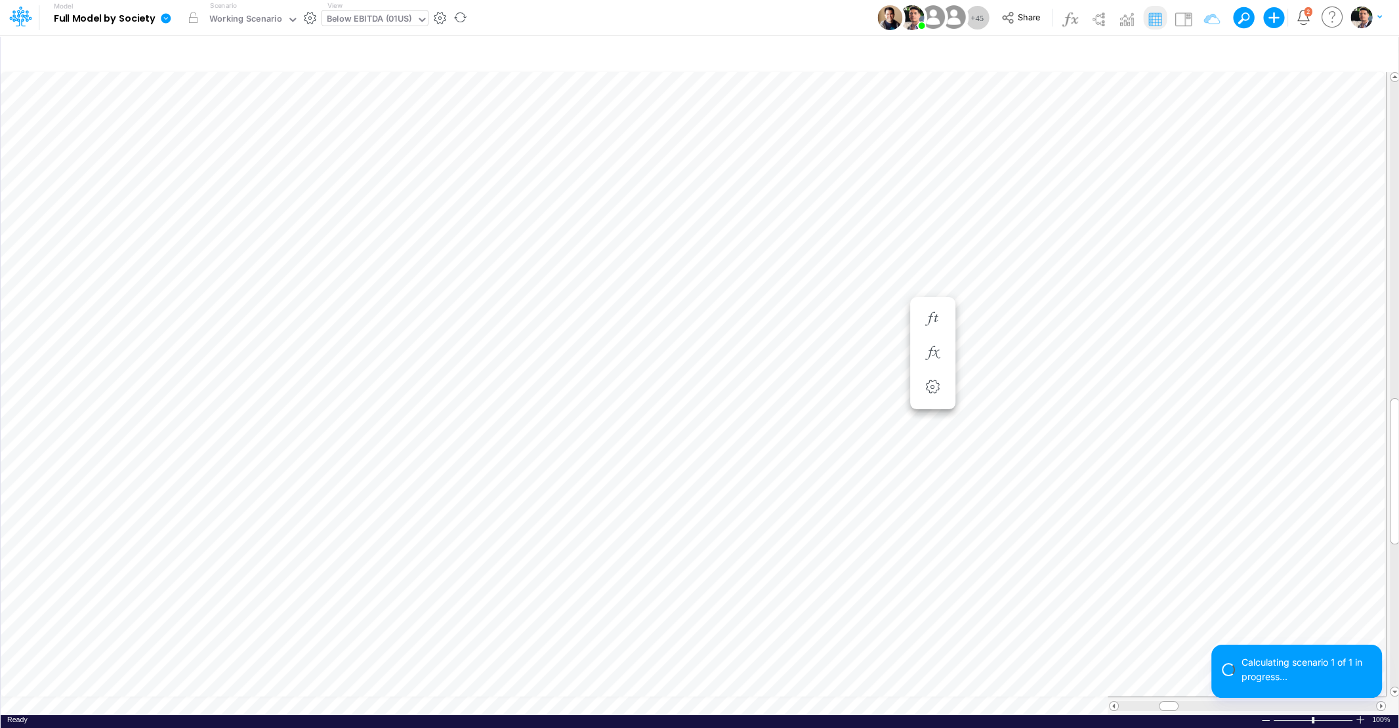
scroll to position [5, 15]
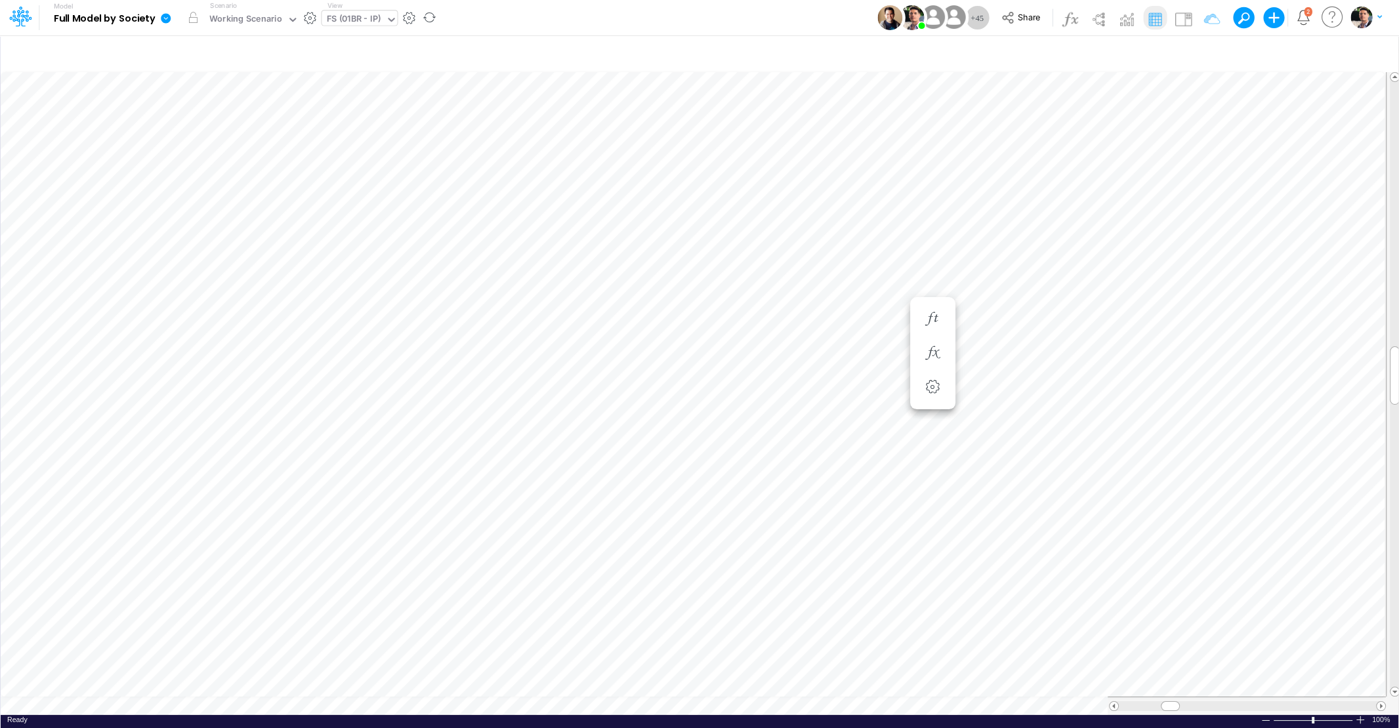
scroll to position [5, 43]
click at [1205, 60] on icon "button" at bounding box center [1204, 55] width 20 height 14
click at [1144, 183] on input "02US" at bounding box center [1131, 180] width 89 height 22
type input "0"
type input "04br"
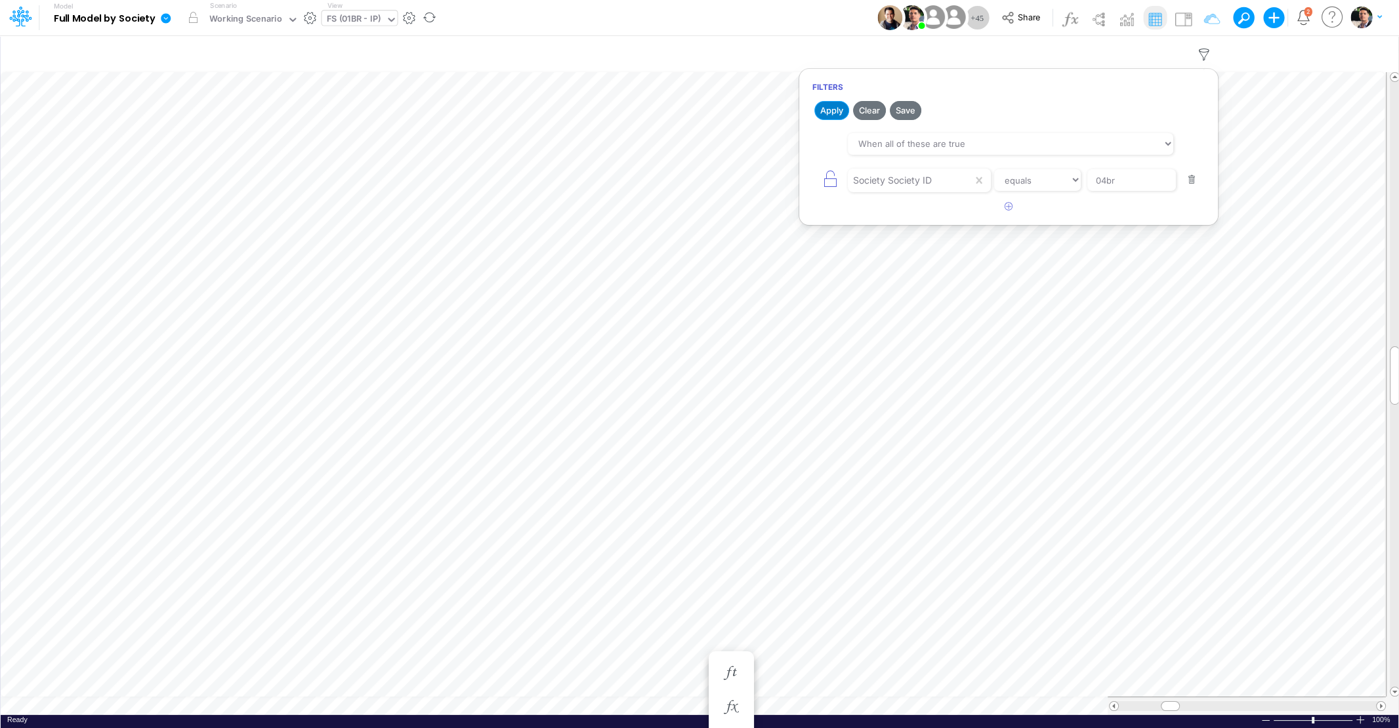
click at [825, 112] on button "Apply" at bounding box center [831, 110] width 35 height 19
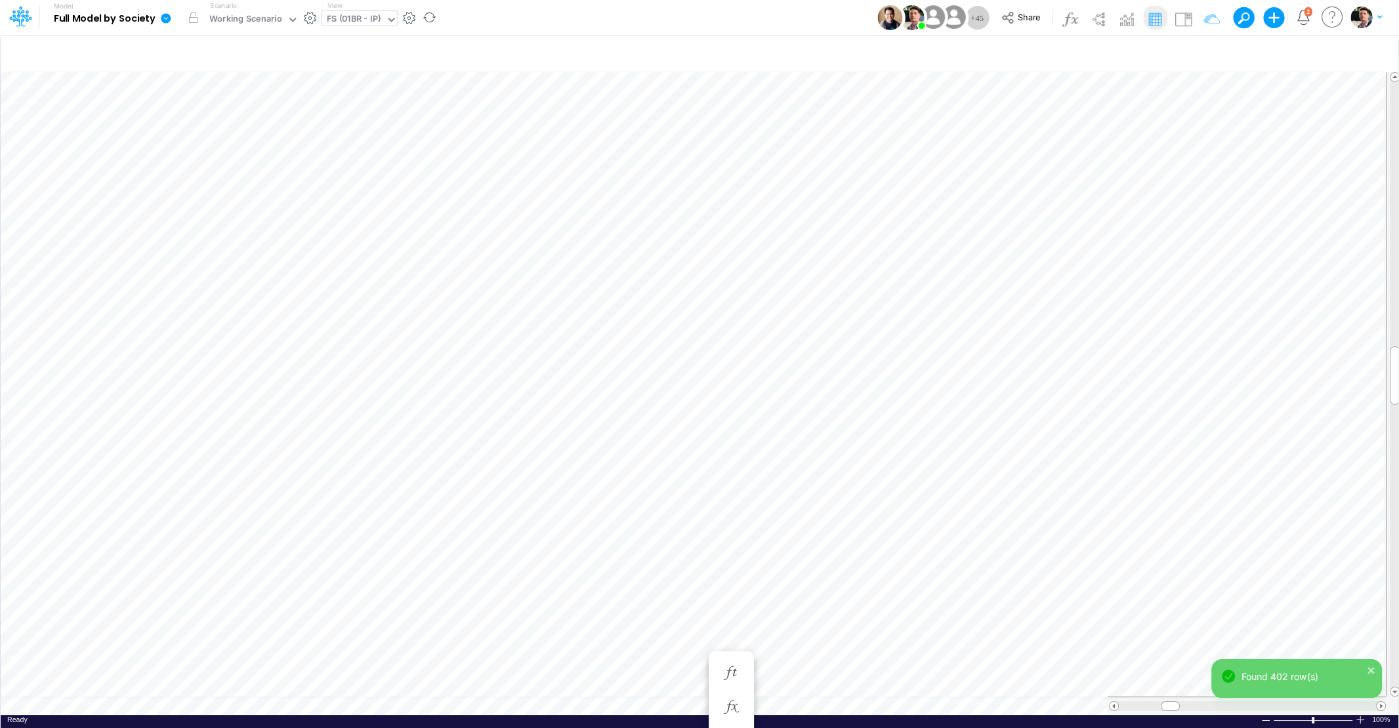
scroll to position [5, 3]
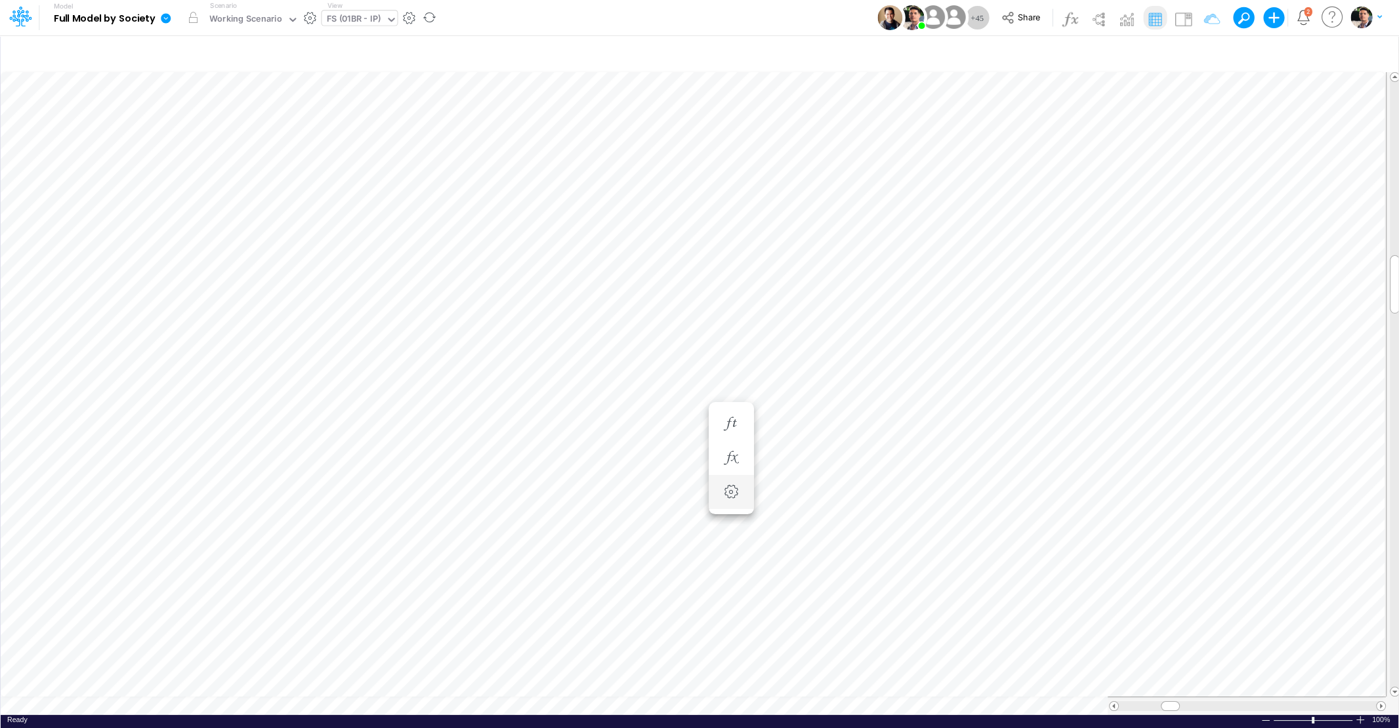
scroll to position [5, 23]
click at [364, 16] on div "FS (01BR - IP)" at bounding box center [354, 19] width 54 height 15
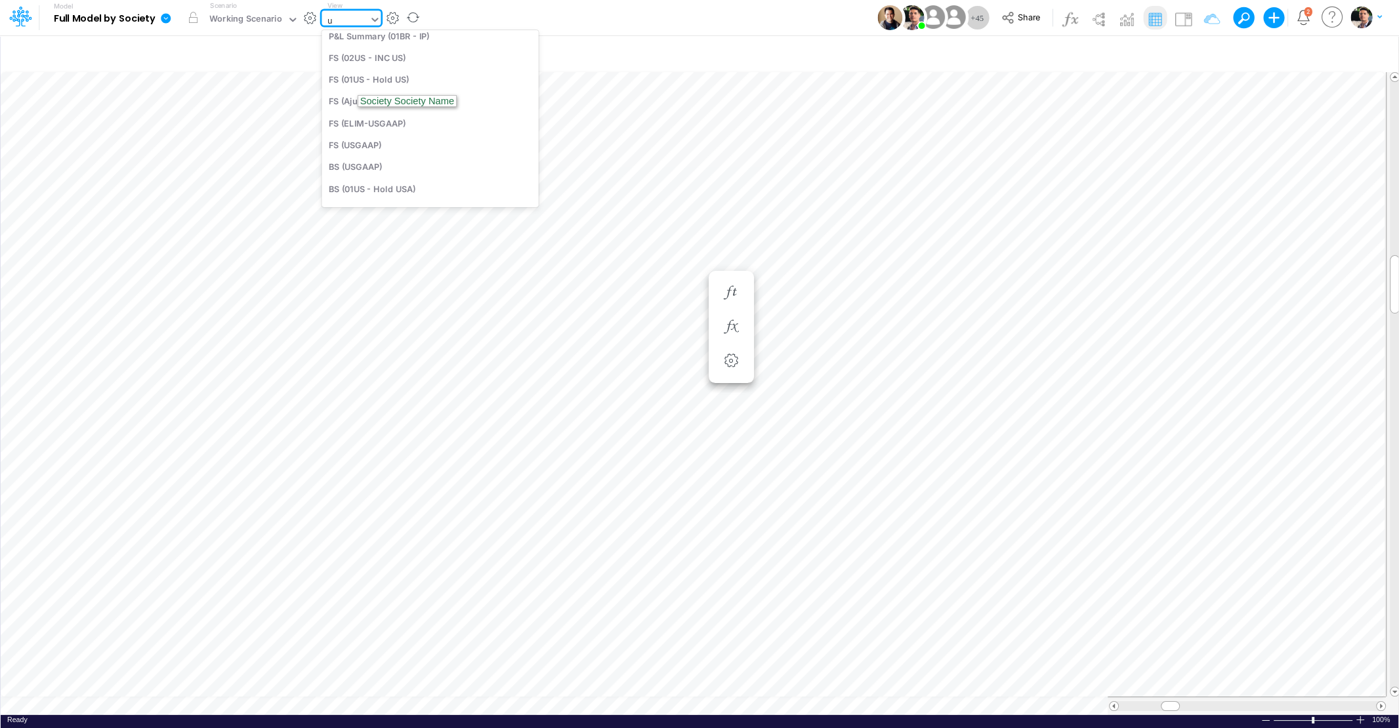
scroll to position [81, 0]
type input "usga"
click at [361, 47] on div "Cons. FS (USGaap)" at bounding box center [416, 43] width 191 height 22
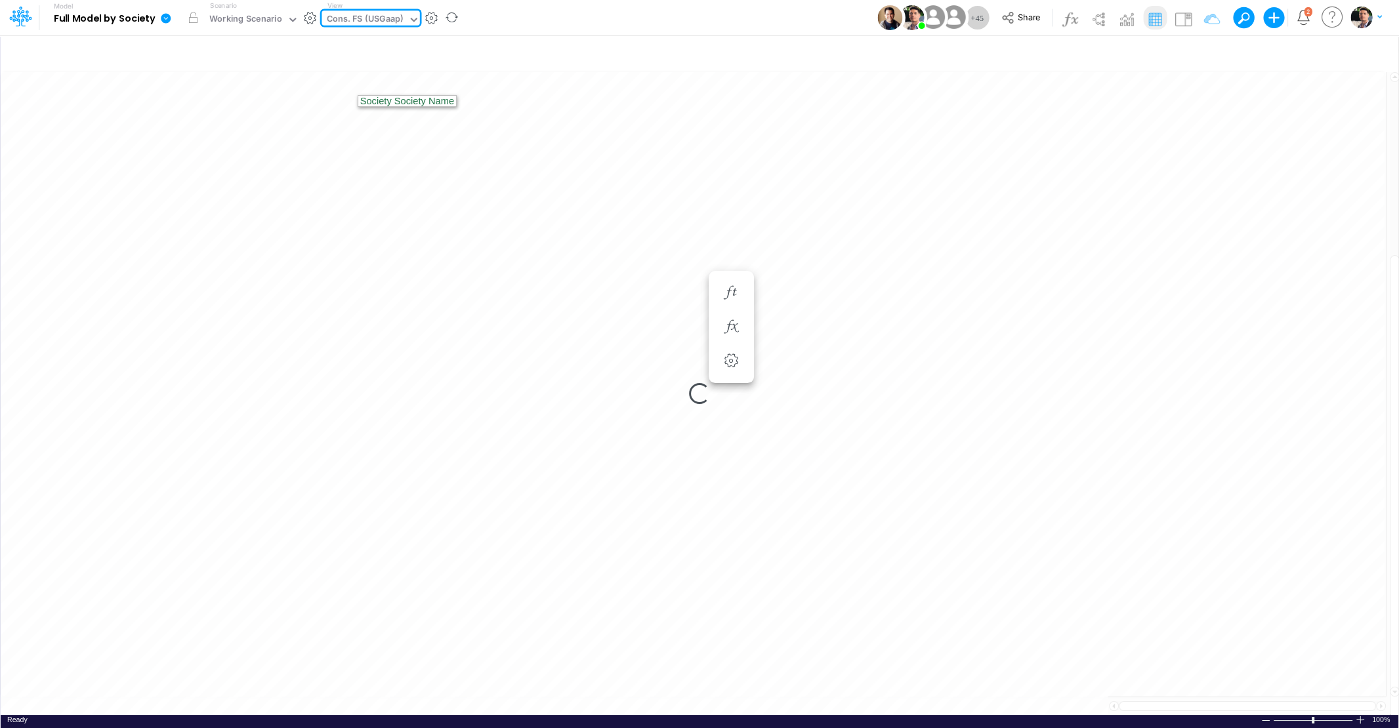
type input "Consolidated FS - USGAAP"
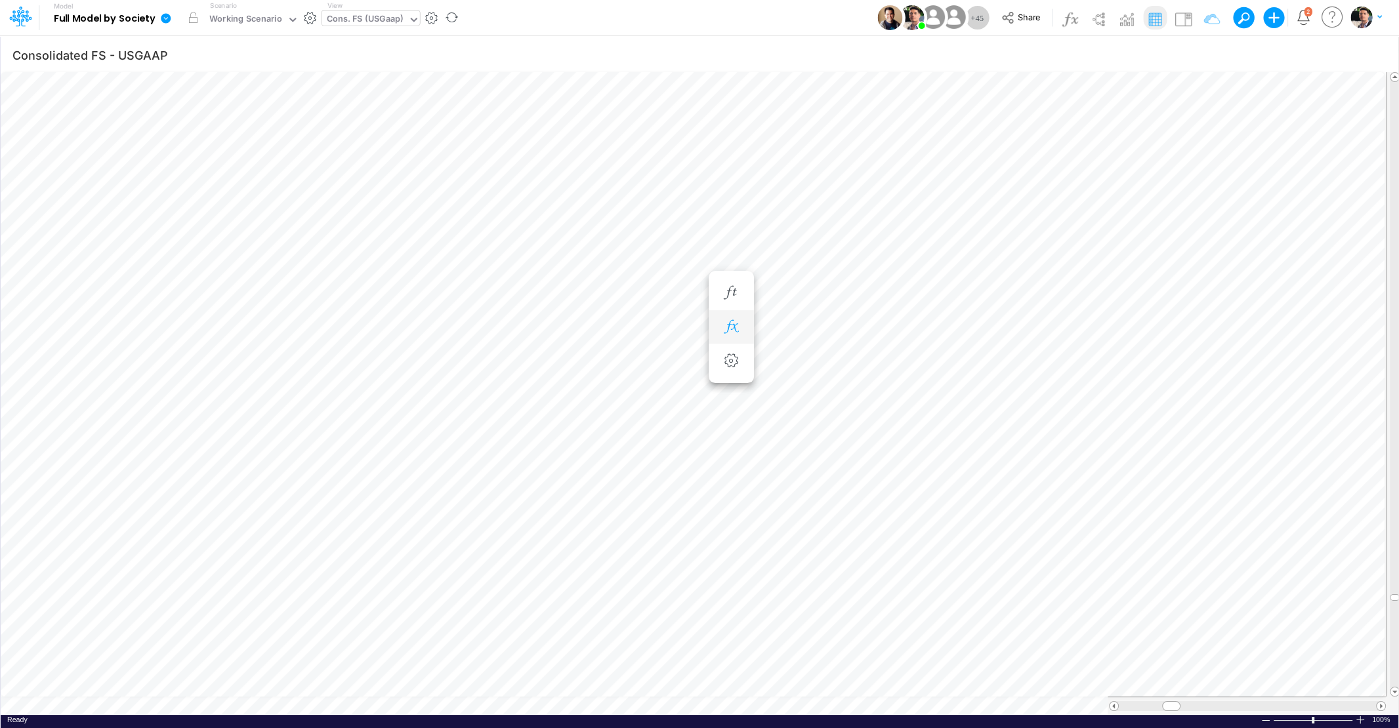
scroll to position [5, 42]
click at [375, 16] on div "Cons. FS (USGaap)" at bounding box center [365, 19] width 77 height 15
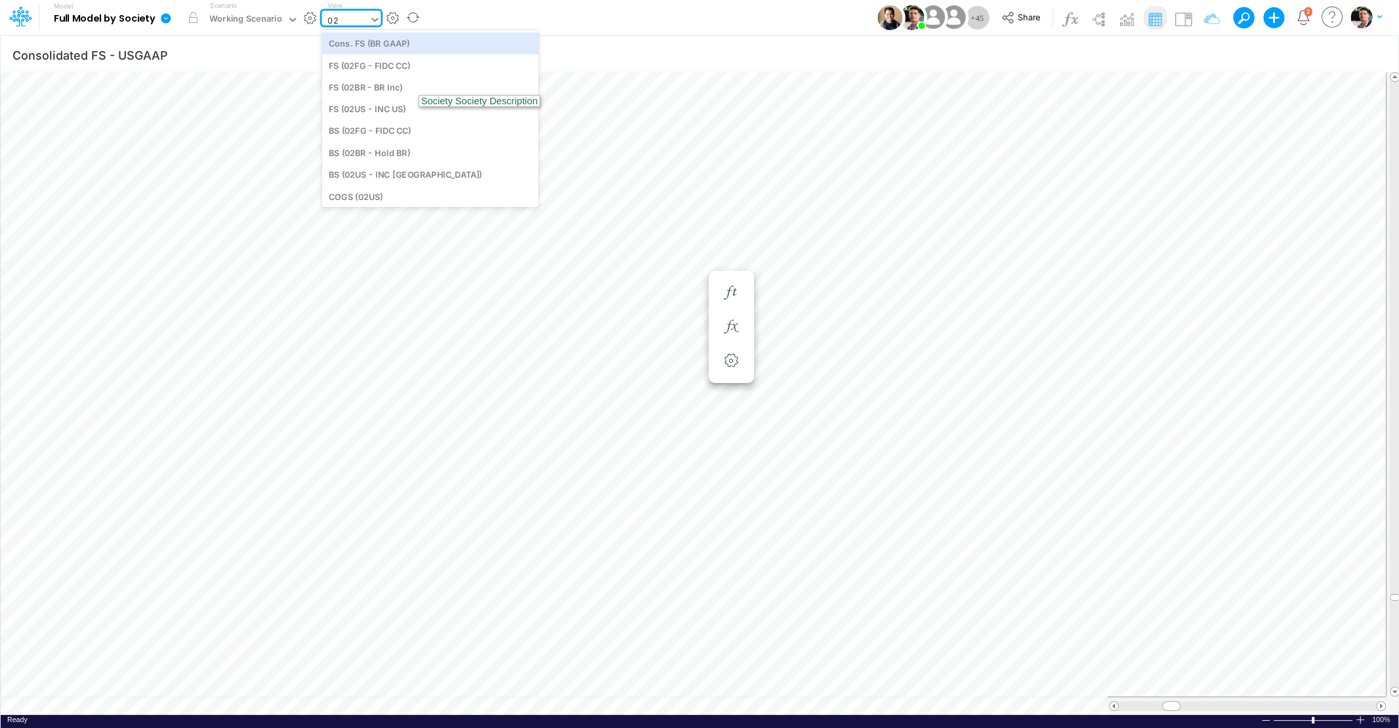
type input "02us"
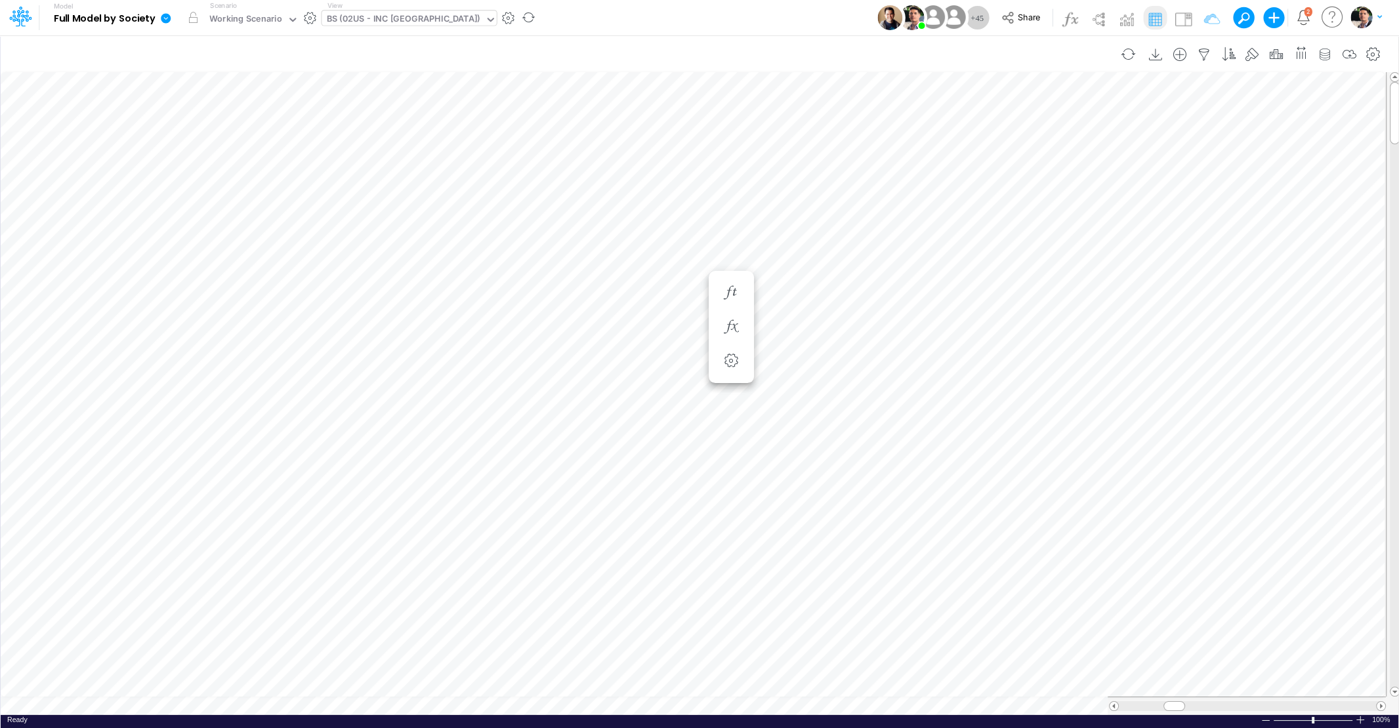
scroll to position [5, 23]
click at [339, 22] on div "GR Mapping - YTD" at bounding box center [329, 19] width 76 height 15
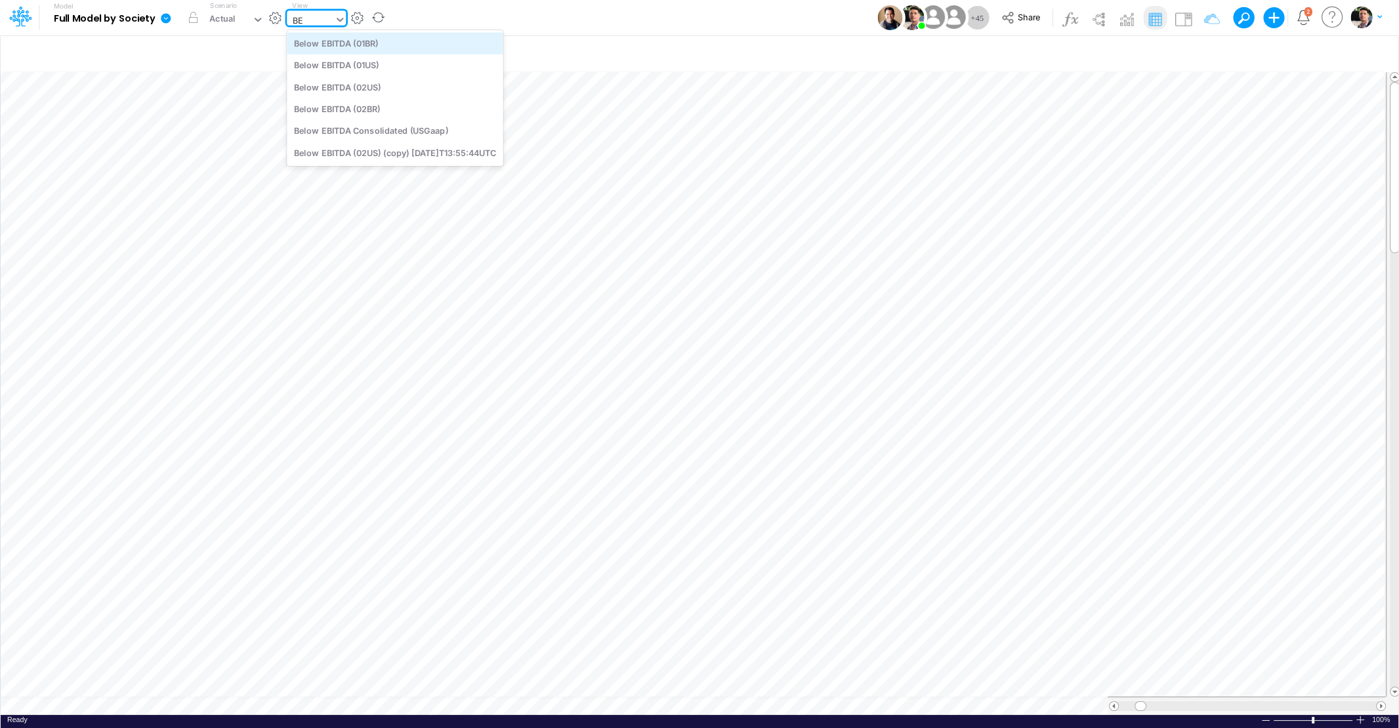
type input "B"
type input "DEBT"
click at [353, 91] on div "Debt Schedules - CN" at bounding box center [375, 87] width 177 height 22
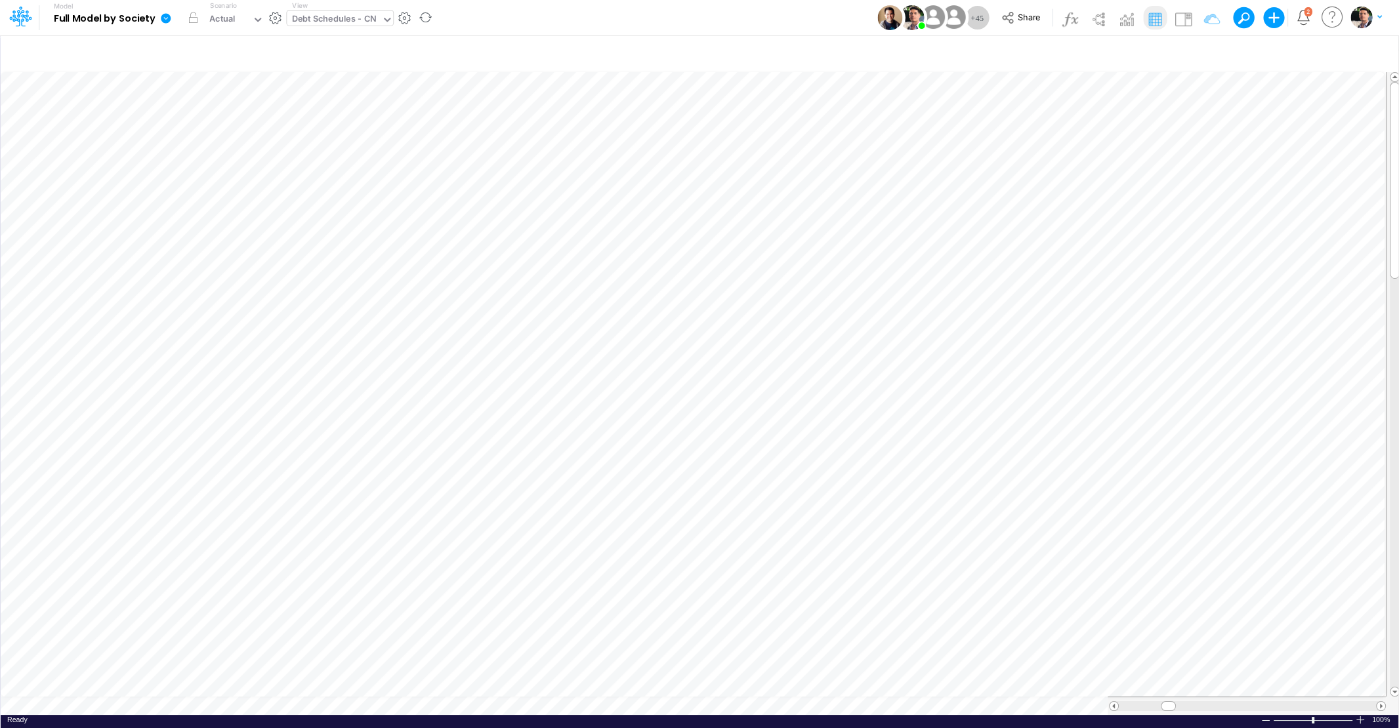
scroll to position [5, 3]
